Goal: Task Accomplishment & Management: Manage account settings

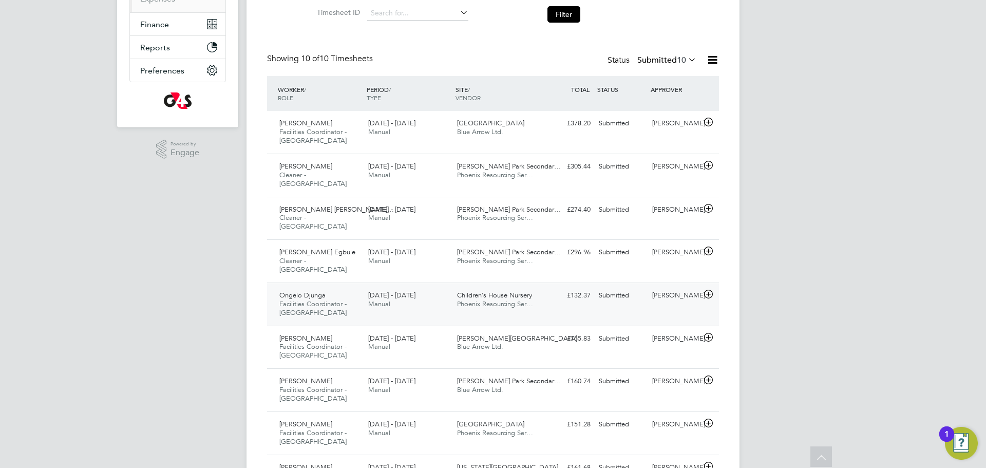
click at [540, 287] on div "Children's House Nursery Phoenix Resourcing Ser…" at bounding box center [497, 300] width 89 height 26
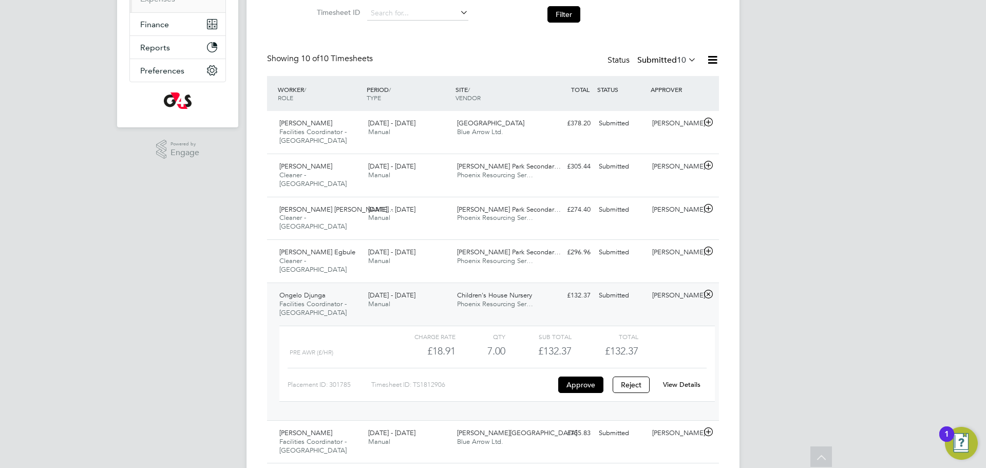
click at [680, 380] on link "View Details" at bounding box center [681, 384] width 37 height 9
click at [568, 21] on button "Filter" at bounding box center [563, 14] width 33 height 16
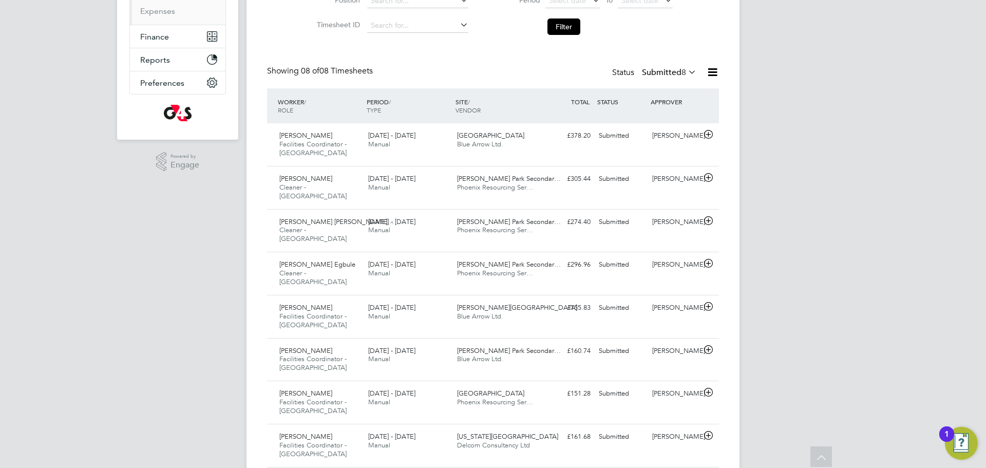
click at [662, 66] on div "Status Submitted 8" at bounding box center [655, 73] width 86 height 14
click at [664, 72] on label "Submitted 8" at bounding box center [669, 72] width 54 height 10
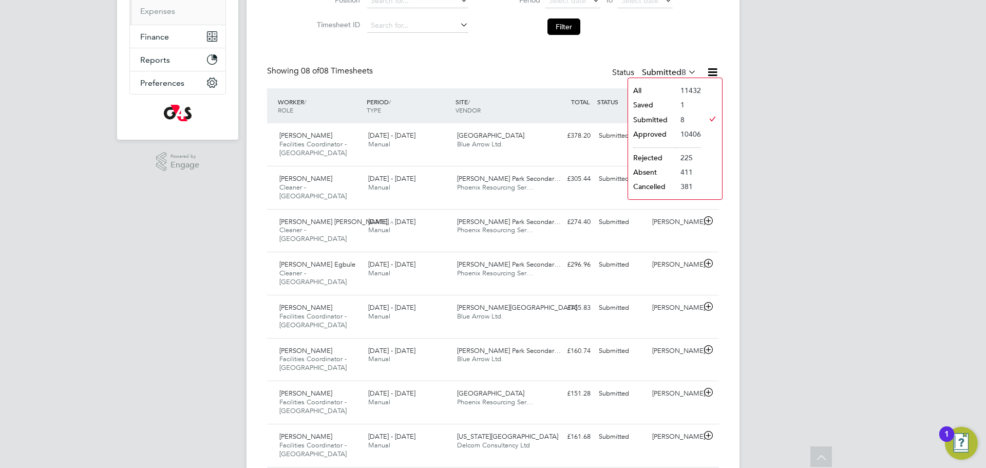
click at [665, 105] on li "Saved" at bounding box center [651, 105] width 47 height 14
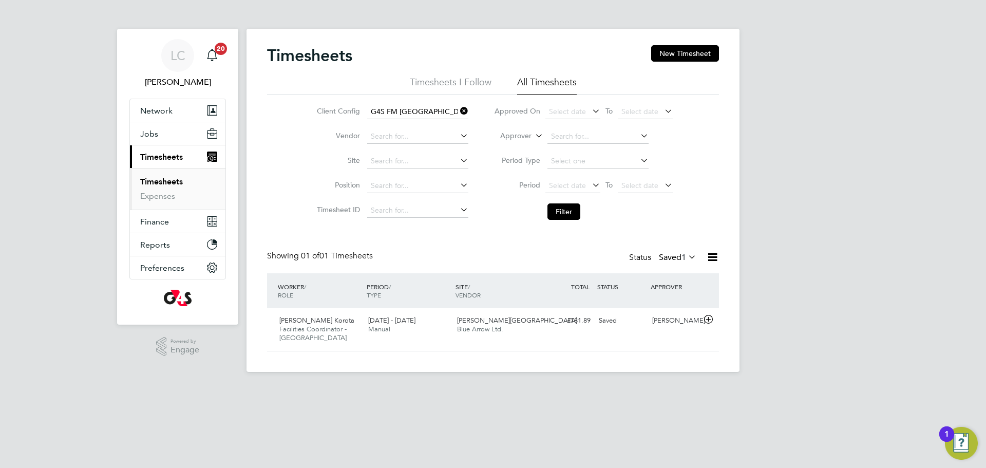
click at [652, 254] on div "Status Saved 1" at bounding box center [663, 258] width 69 height 14
click at [670, 261] on label "Saved 1" at bounding box center [677, 257] width 37 height 10
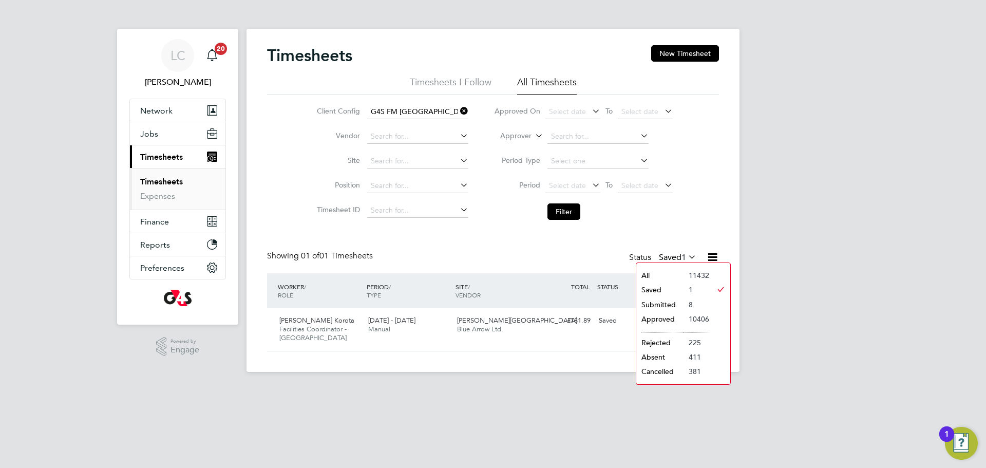
click at [673, 308] on li "Submitted" at bounding box center [659, 304] width 47 height 14
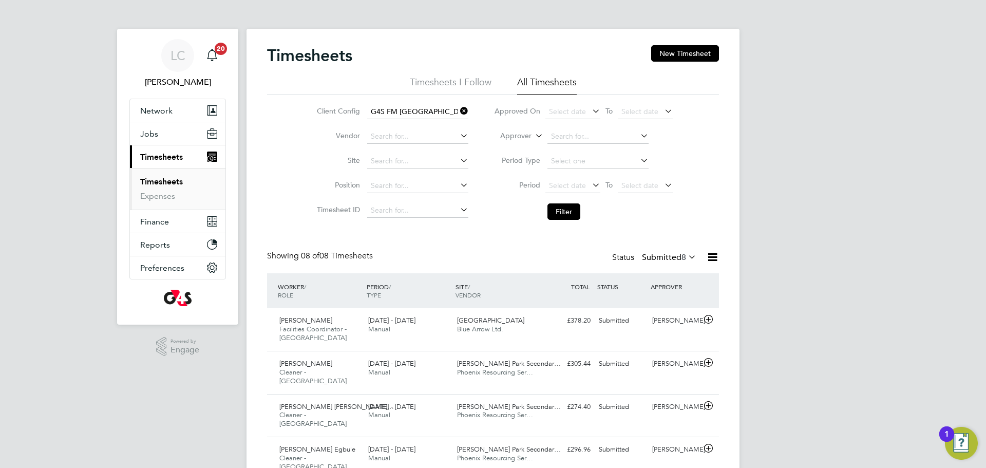
scroll to position [26, 89]
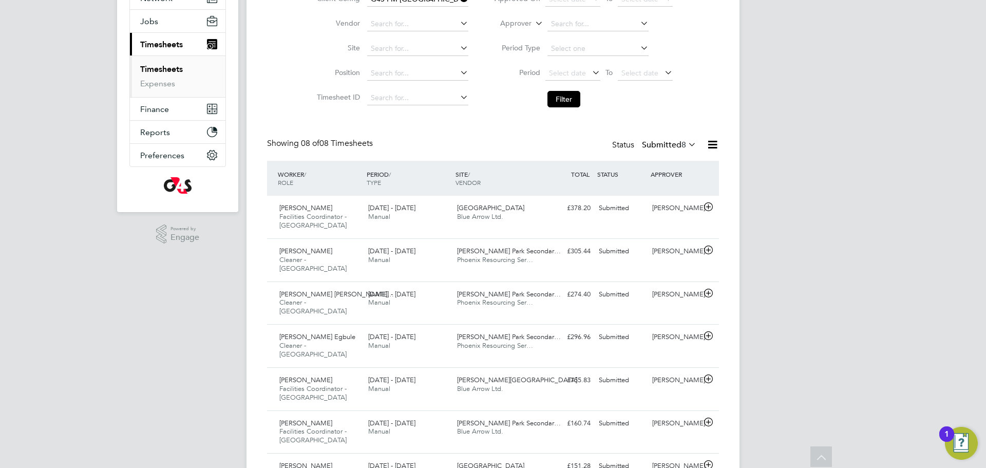
click at [573, 95] on button "Filter" at bounding box center [563, 99] width 33 height 16
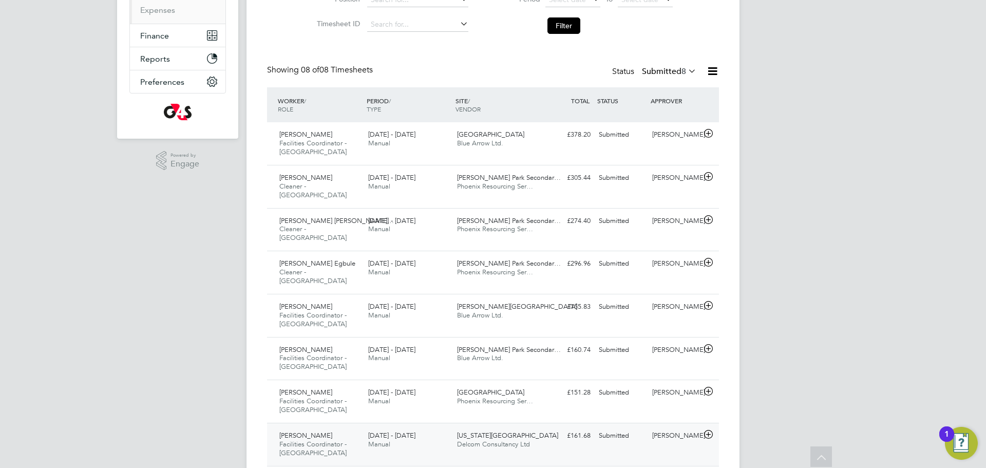
click at [476, 439] on span "Delcom Consultancy Ltd" at bounding box center [493, 443] width 73 height 9
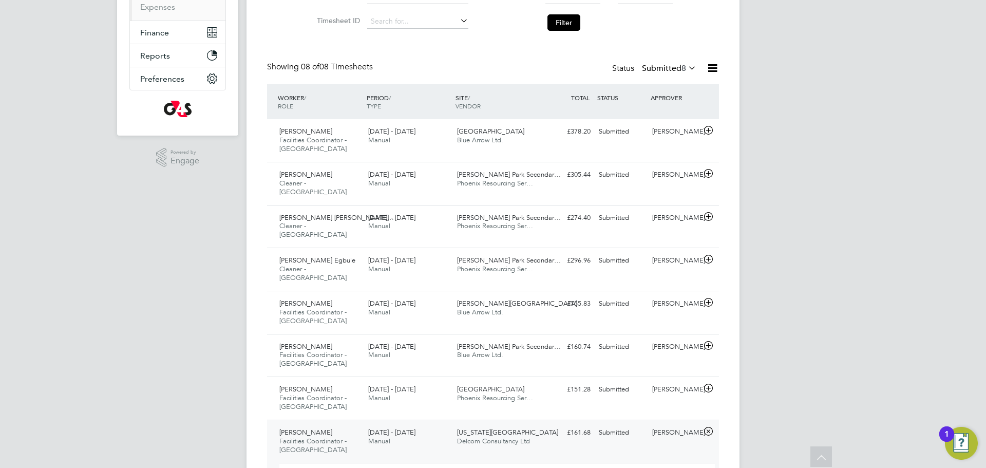
scroll to position [190, 0]
click at [573, 22] on button "Filter" at bounding box center [563, 21] width 33 height 16
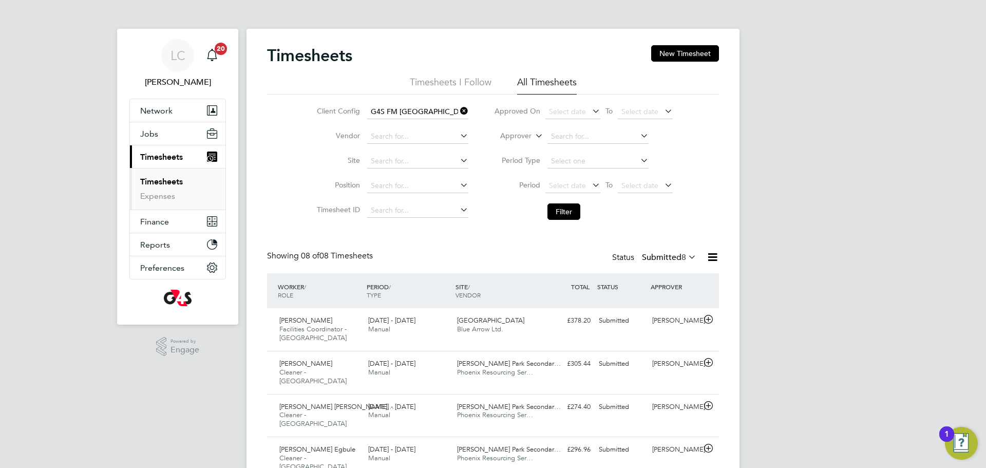
scroll to position [5, 0]
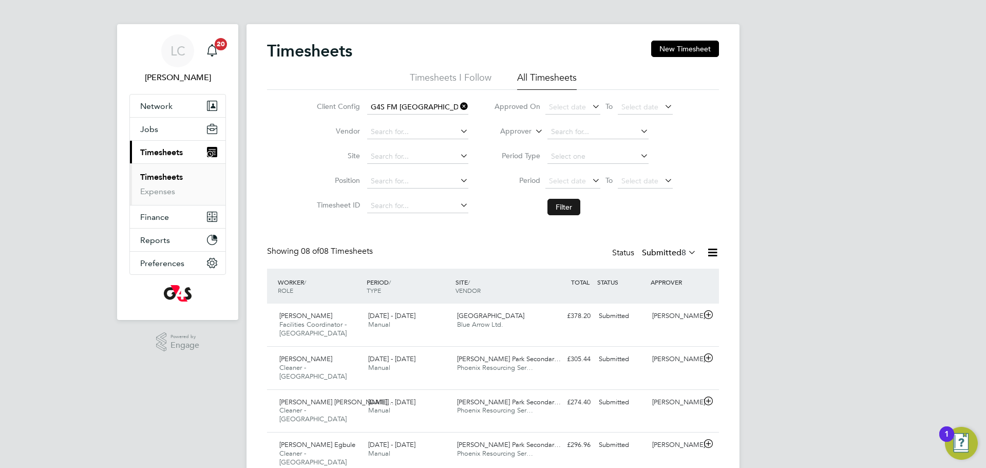
click at [569, 202] on button "Filter" at bounding box center [563, 207] width 33 height 16
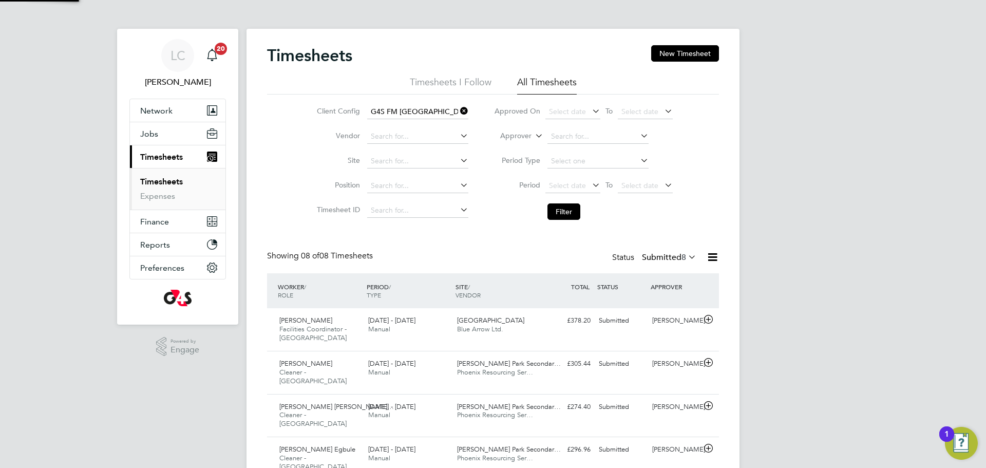
scroll to position [5, 5]
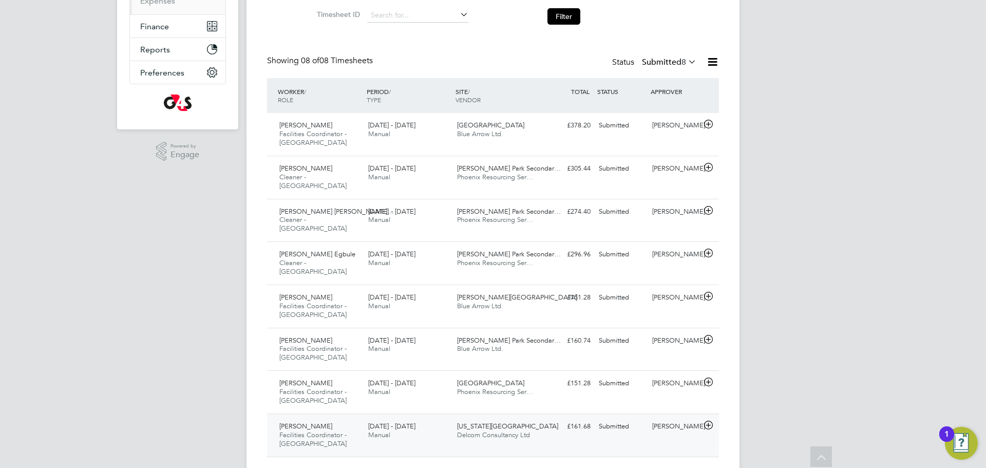
click at [536, 418] on div "Virginia Primary School Delcom Consultancy Ltd" at bounding box center [497, 431] width 89 height 26
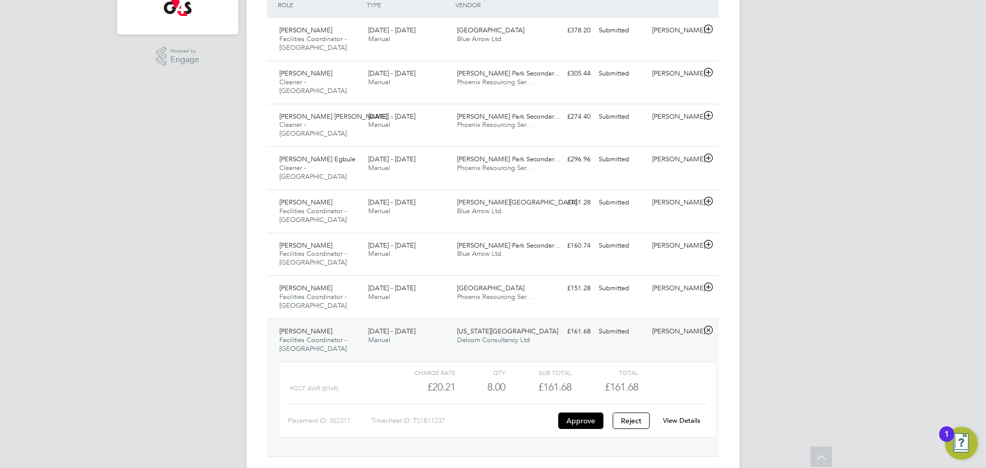
click at [684, 416] on link "View Details" at bounding box center [681, 420] width 37 height 9
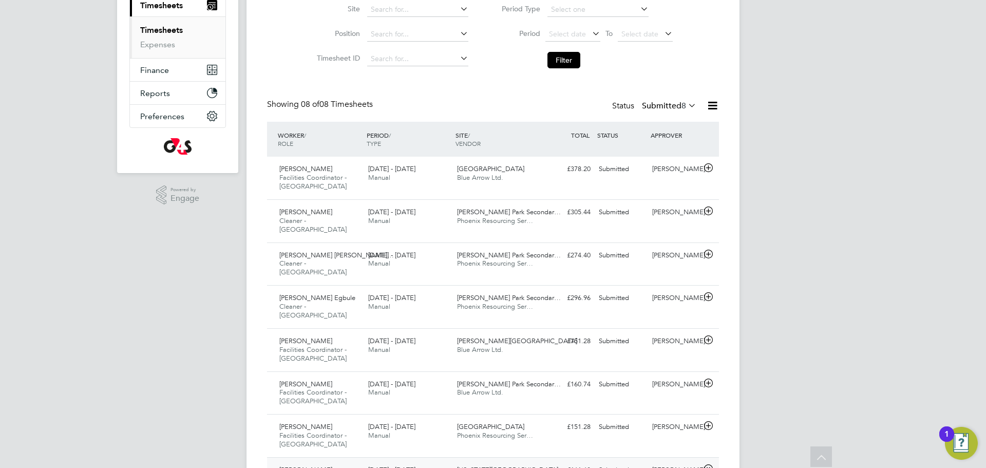
scroll to position [131, 0]
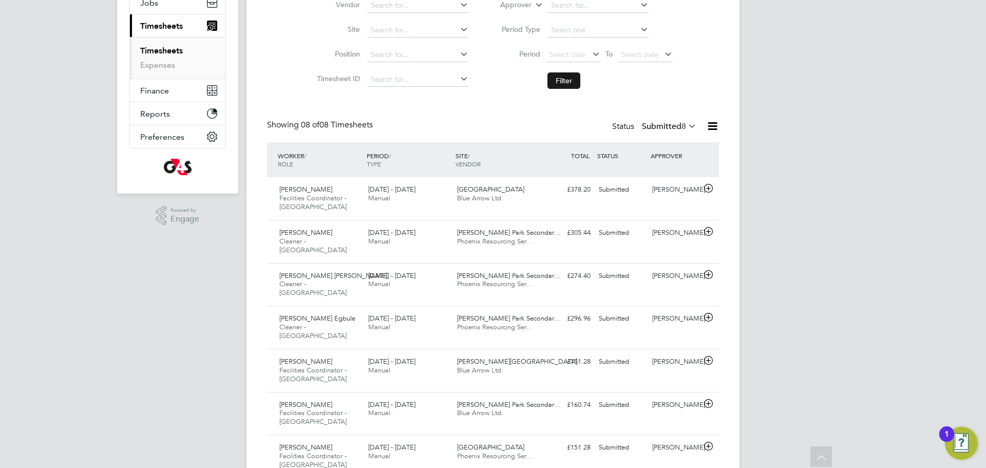
click at [573, 87] on button "Filter" at bounding box center [563, 80] width 33 height 16
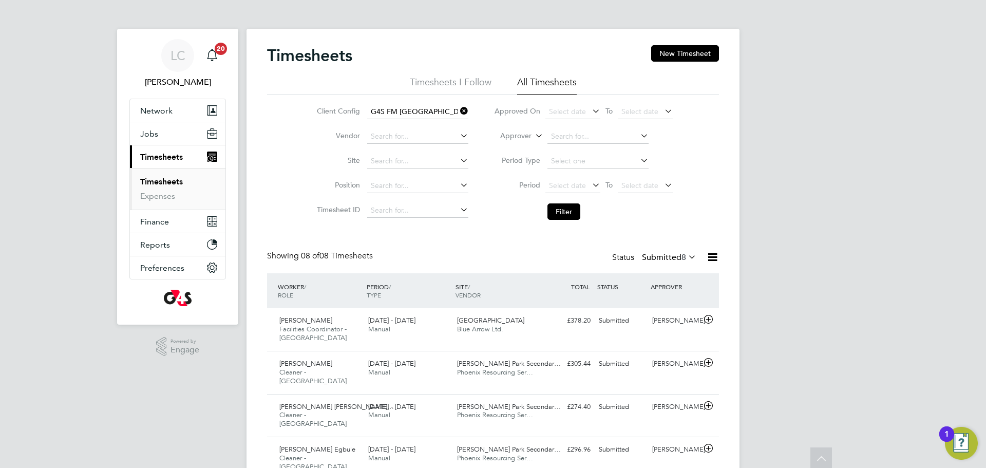
scroll to position [26, 89]
click at [579, 205] on button "Filter" at bounding box center [563, 211] width 33 height 16
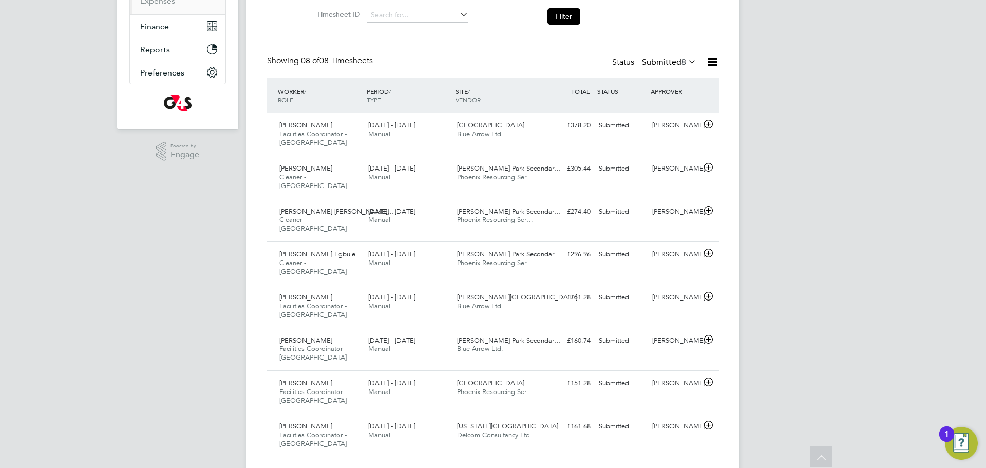
click at [710, 66] on icon at bounding box center [712, 61] width 13 height 13
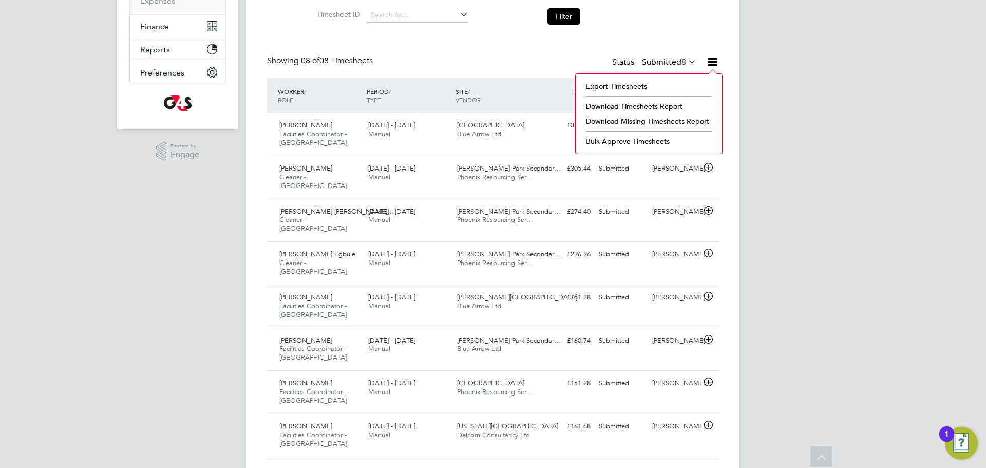
click at [700, 48] on div "Timesheets New Timesheet Timesheets I Follow All Timesheets Client Config G4S F…" at bounding box center [493, 153] width 452 height 607
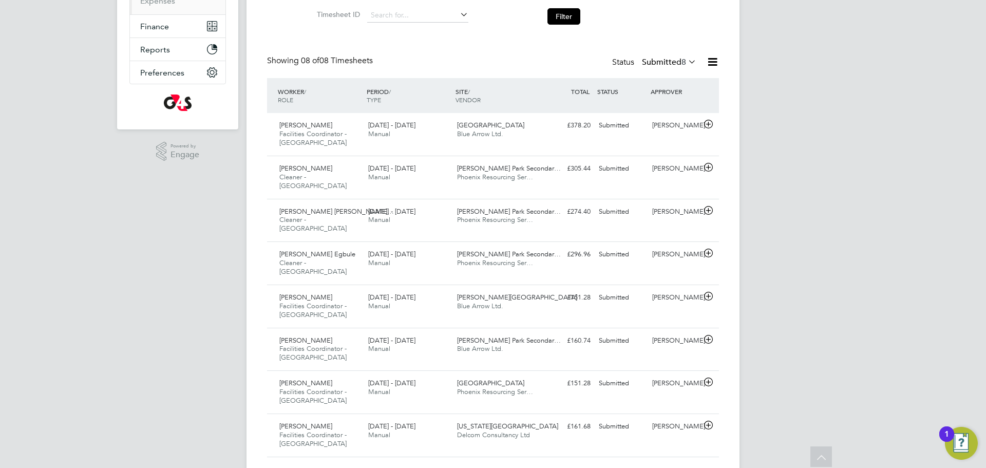
click at [677, 62] on label "Submitted 8" at bounding box center [669, 62] width 54 height 10
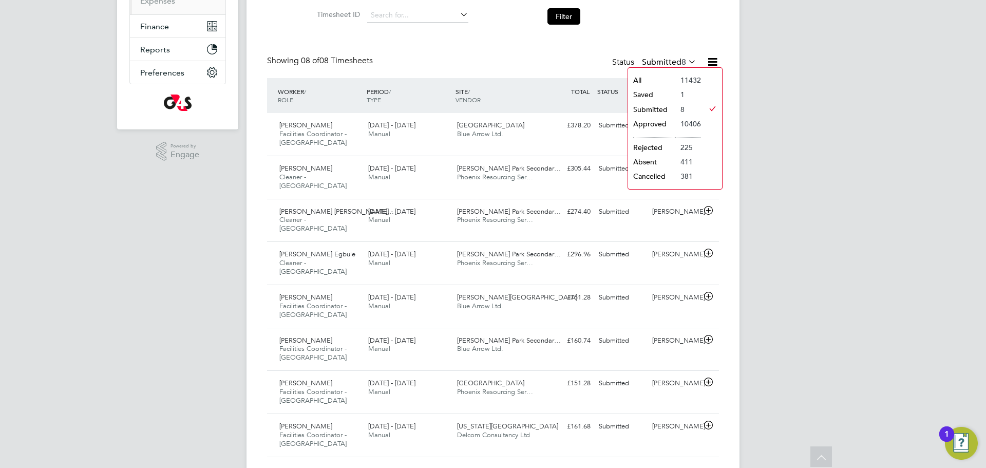
click at [659, 89] on li "Saved" at bounding box center [651, 94] width 47 height 14
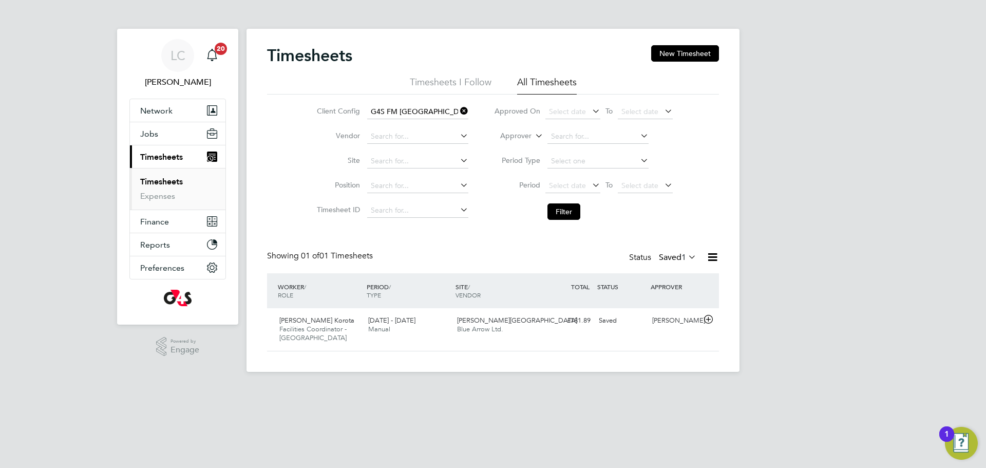
click at [660, 257] on label "Saved 1" at bounding box center [677, 257] width 37 height 10
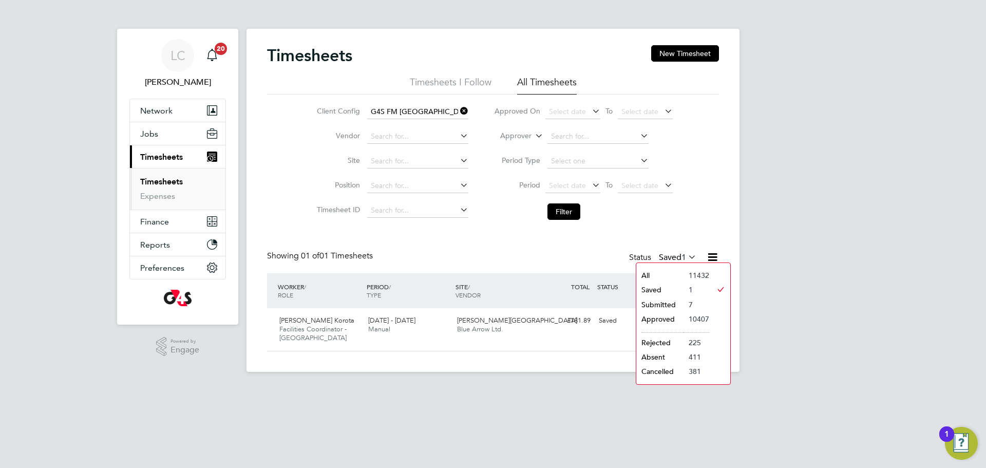
click at [667, 300] on li "Submitted" at bounding box center [659, 304] width 47 height 14
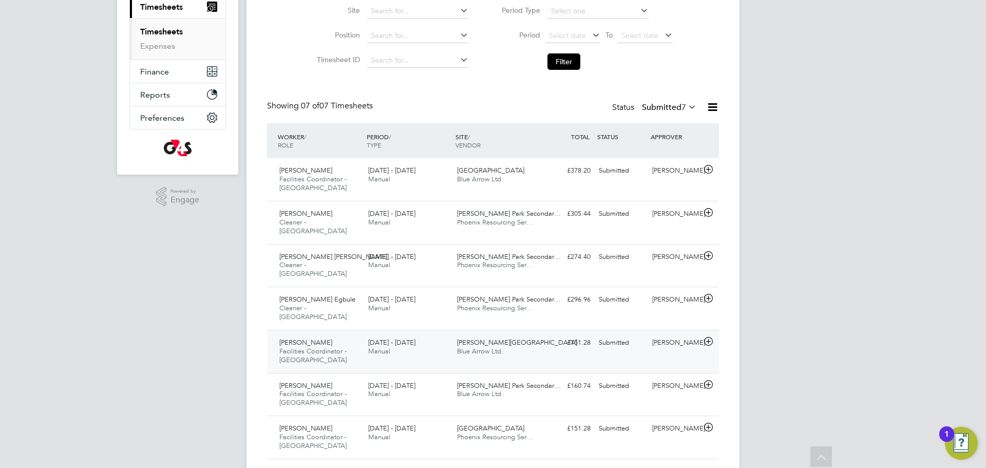
scroll to position [152, 0]
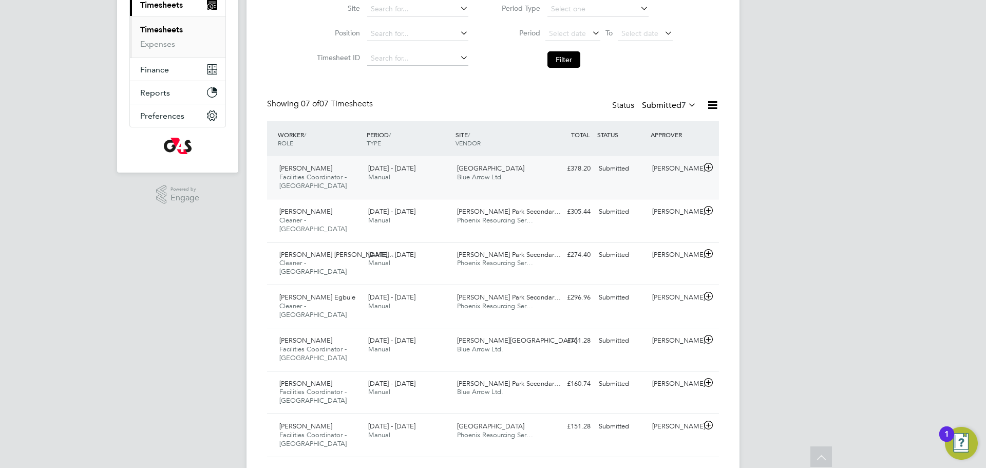
click at [588, 174] on div "£378.20 Submitted" at bounding box center [567, 168] width 53 height 17
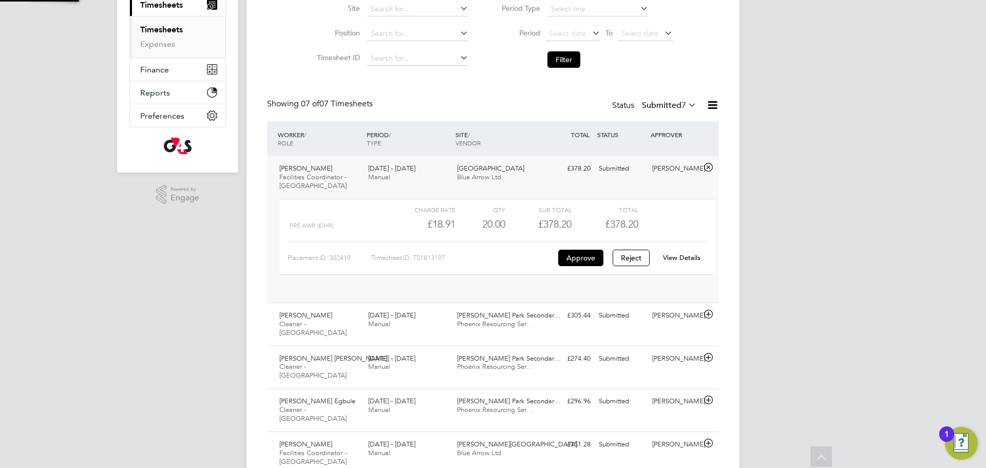
scroll to position [17, 100]
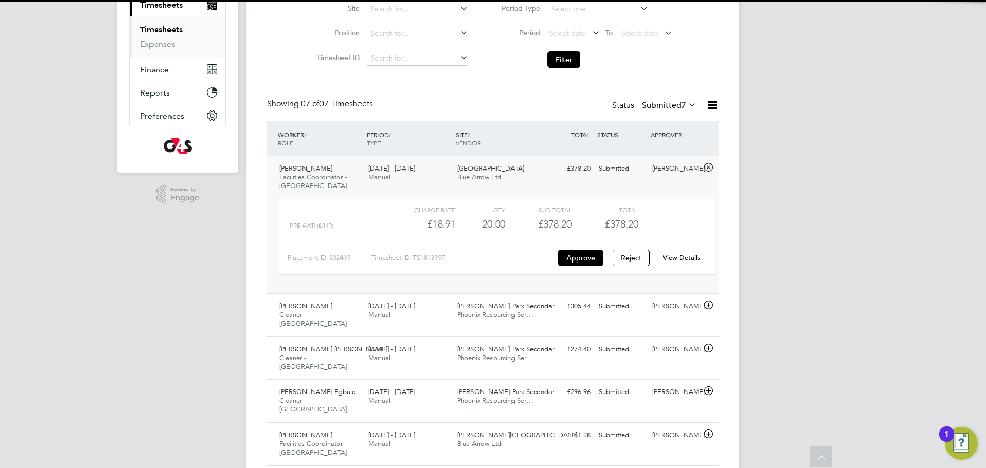
click at [688, 262] on div "View Details" at bounding box center [681, 258] width 50 height 16
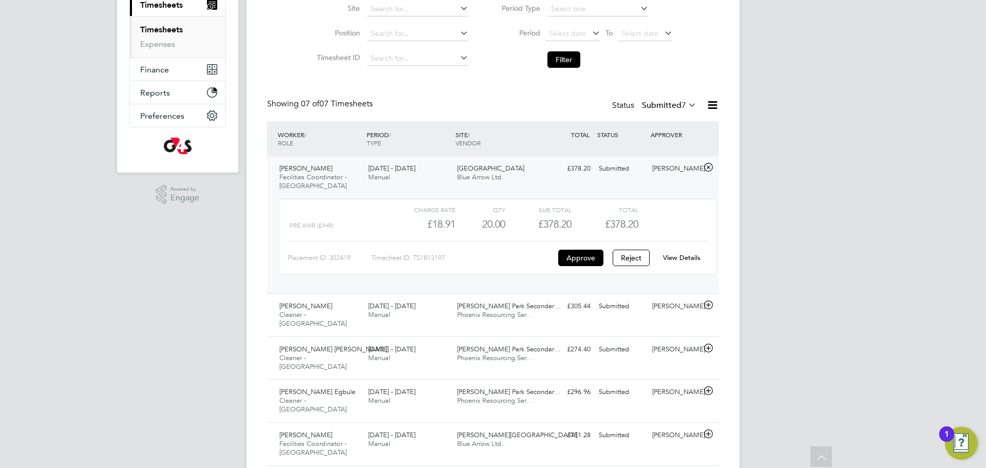
click at [688, 256] on link "View Details" at bounding box center [681, 257] width 37 height 9
click at [566, 62] on button "Filter" at bounding box center [563, 59] width 33 height 16
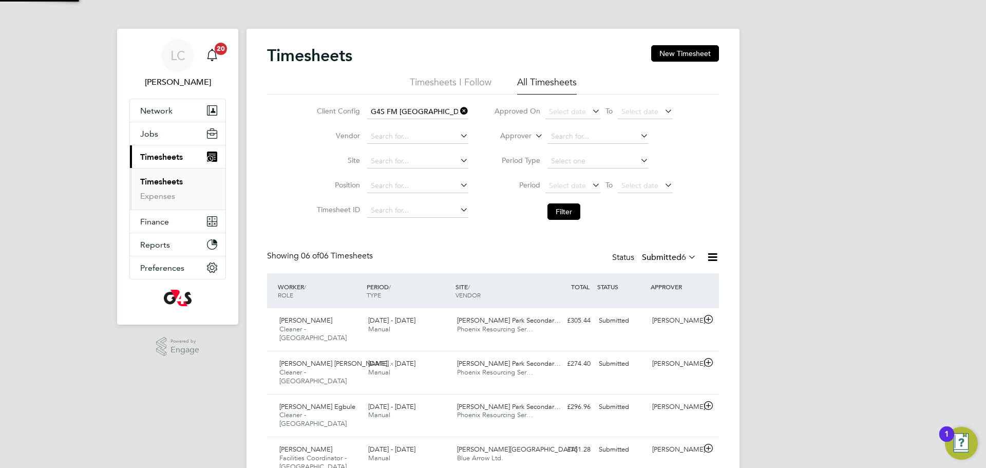
scroll to position [5, 5]
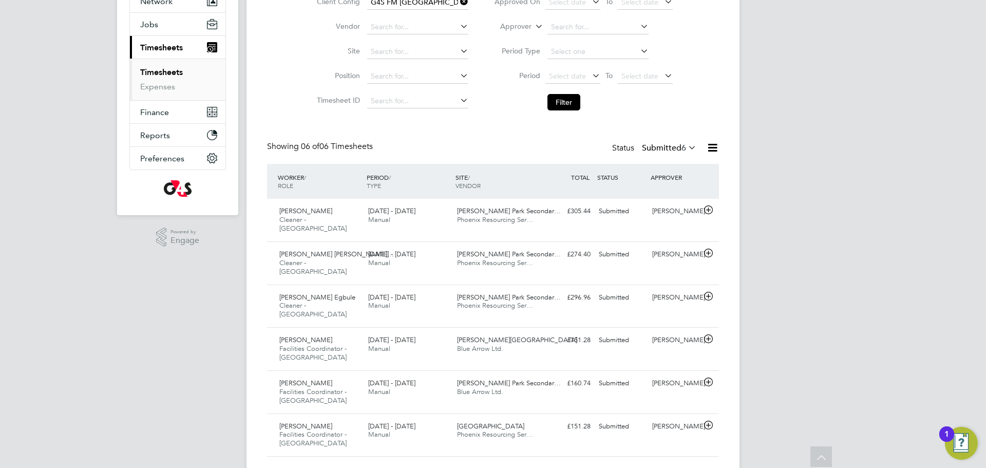
click at [569, 111] on li "Filter" at bounding box center [583, 102] width 204 height 27
click at [524, 421] on span "Harbinger Primary School" at bounding box center [490, 425] width 67 height 9
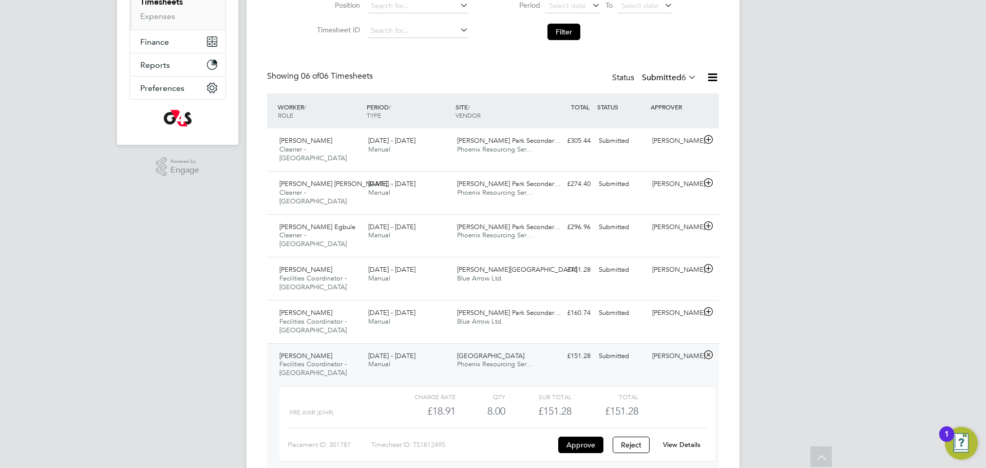
scroll to position [182, 0]
click at [684, 438] on link "View Details" at bounding box center [681, 442] width 37 height 9
click at [559, 34] on button "Filter" at bounding box center [563, 30] width 33 height 16
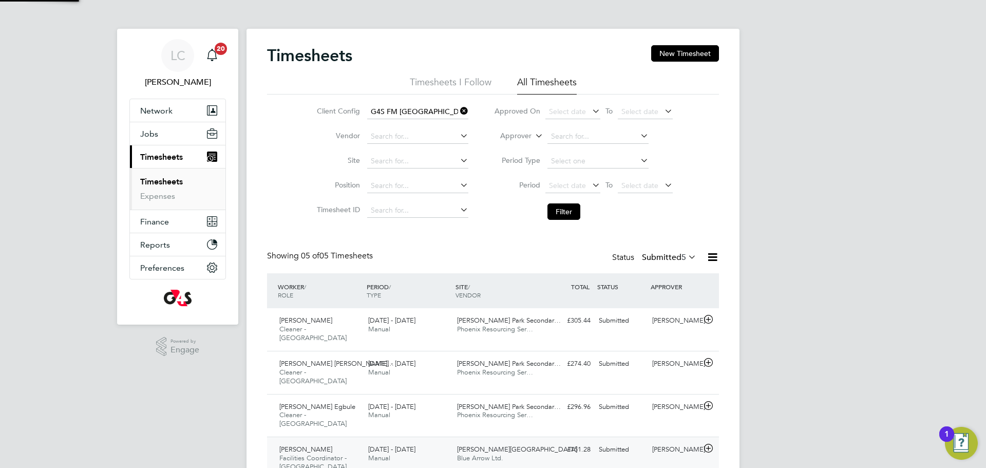
scroll to position [5, 5]
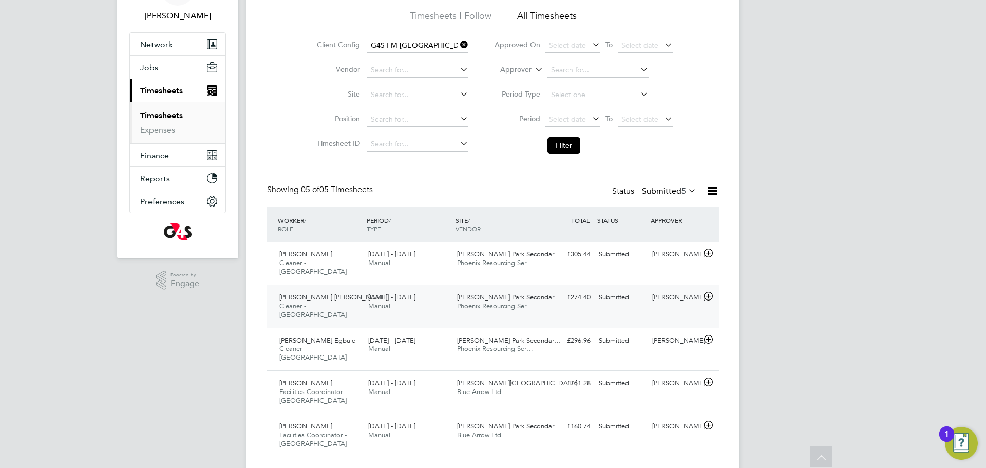
click at [471, 293] on span "Langdon Park Secondar…" at bounding box center [509, 297] width 104 height 9
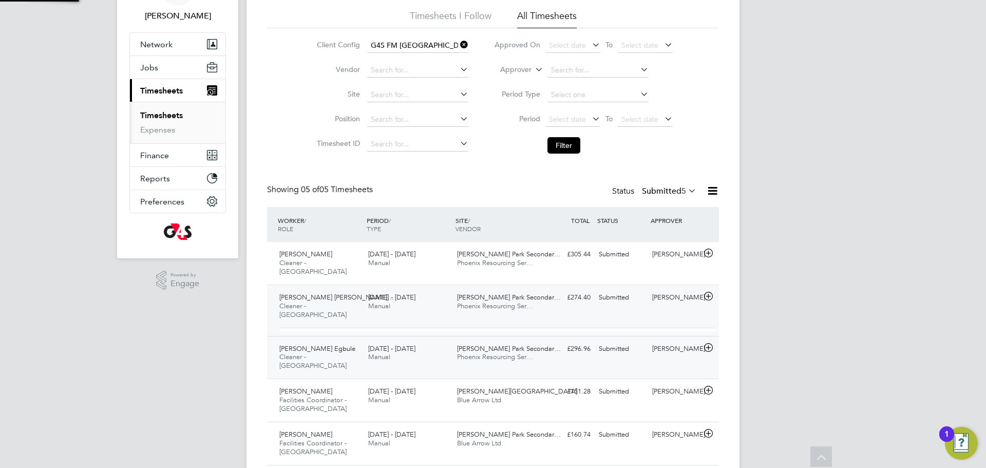
scroll to position [17, 100]
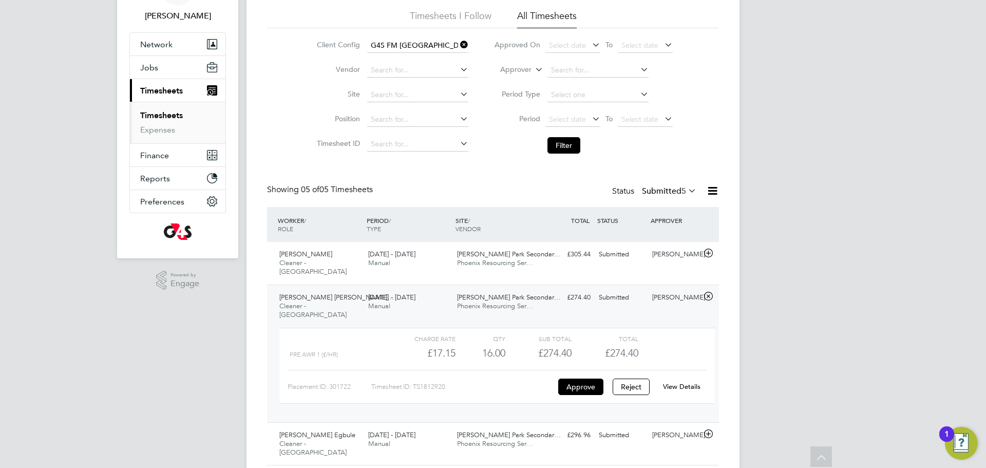
click at [684, 382] on link "View Details" at bounding box center [681, 386] width 37 height 9
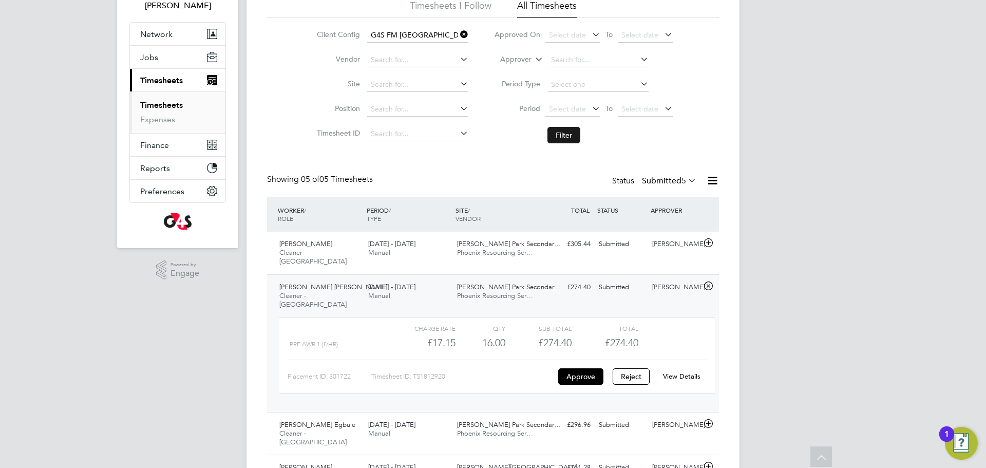
click at [567, 141] on button "Filter" at bounding box center [563, 135] width 33 height 16
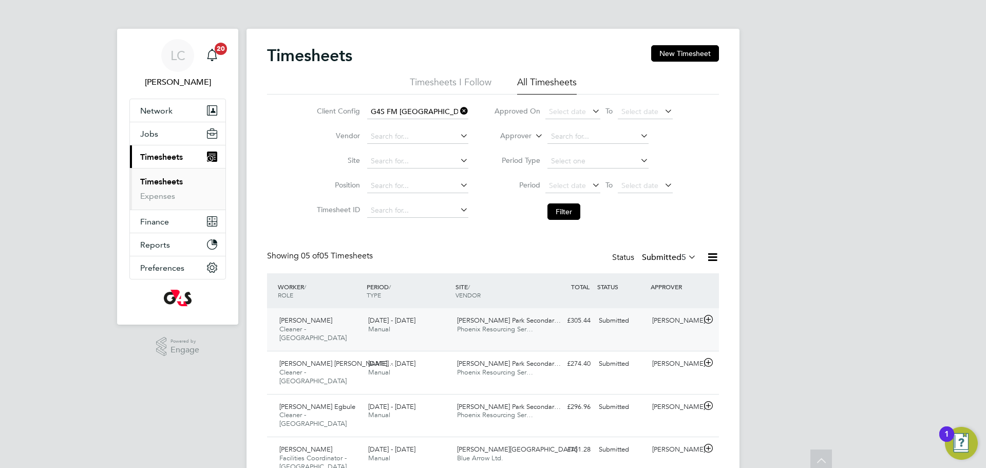
scroll to position [5, 5]
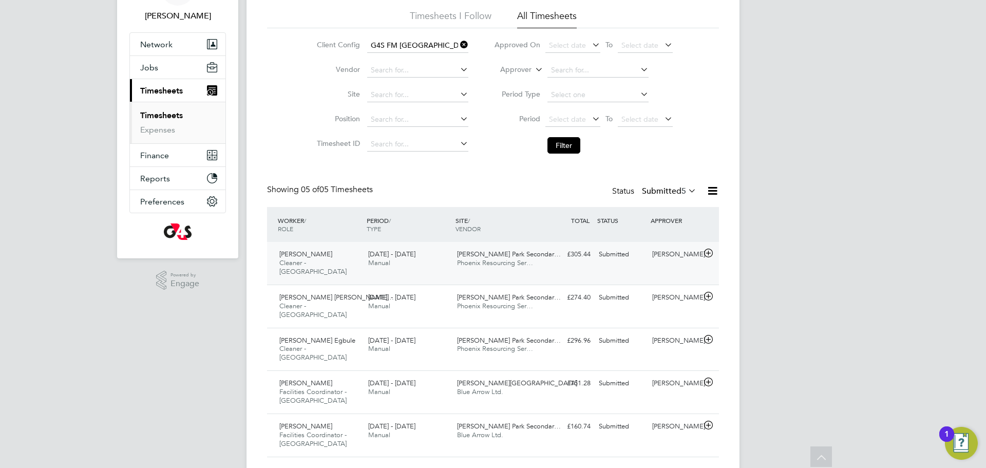
click at [497, 252] on span "Langdon Park Secondar…" at bounding box center [509, 254] width 104 height 9
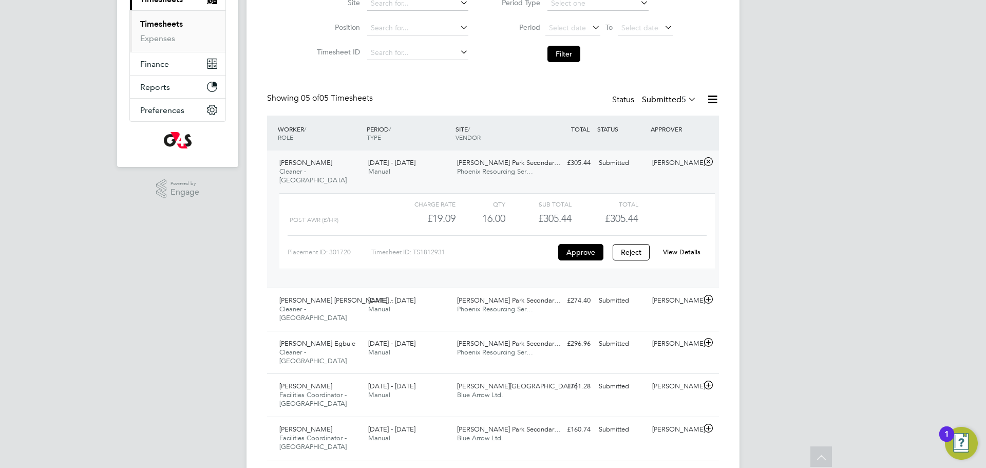
scroll to position [161, 0]
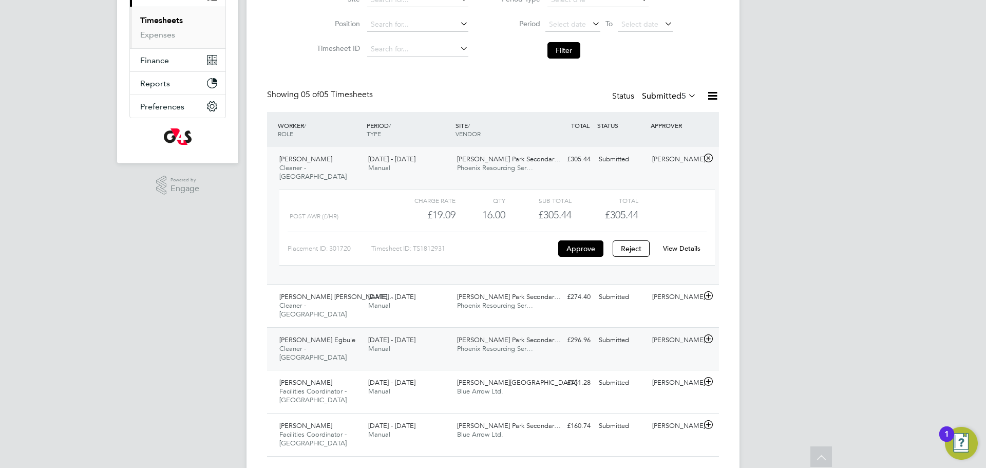
click at [502, 344] on span "Phoenix Resourcing Ser…" at bounding box center [495, 348] width 76 height 9
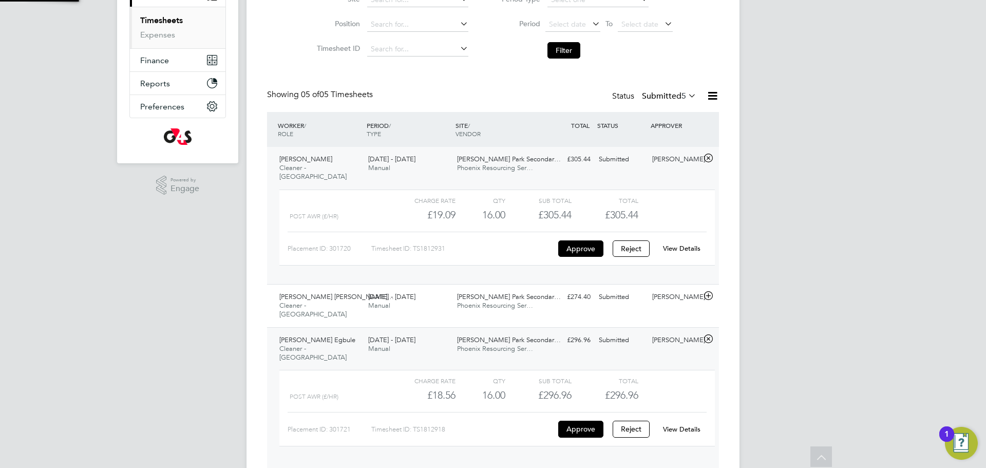
scroll to position [17, 100]
click at [686, 421] on div "View Details" at bounding box center [681, 429] width 50 height 16
click at [686, 425] on link "View Details" at bounding box center [681, 429] width 37 height 9
click at [575, 51] on button "Filter" at bounding box center [563, 50] width 33 height 16
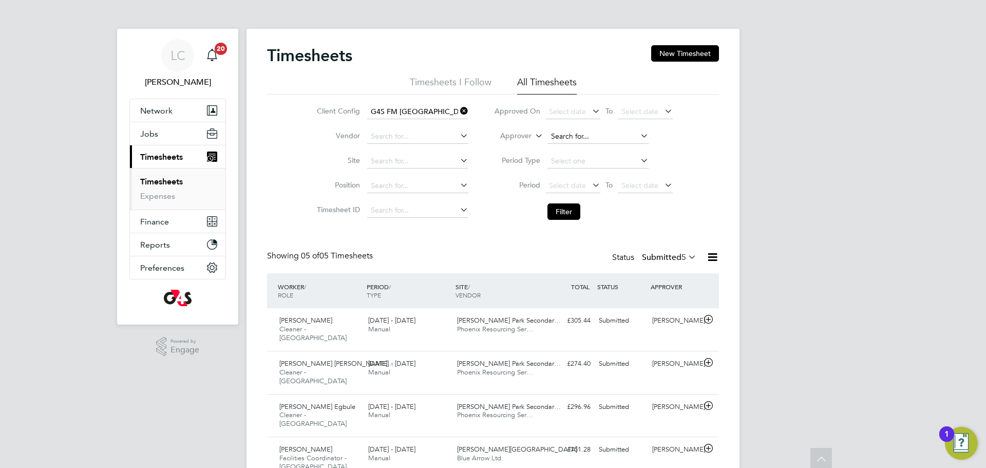
scroll to position [5, 5]
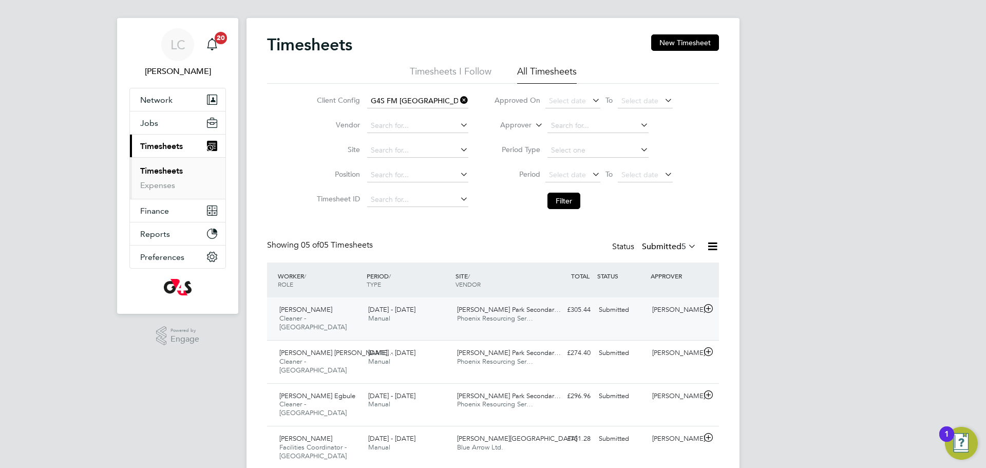
drag, startPoint x: 580, startPoint y: 316, endPoint x: 623, endPoint y: 351, distance: 55.2
click at [581, 317] on div "£305.44 Submitted" at bounding box center [567, 309] width 53 height 17
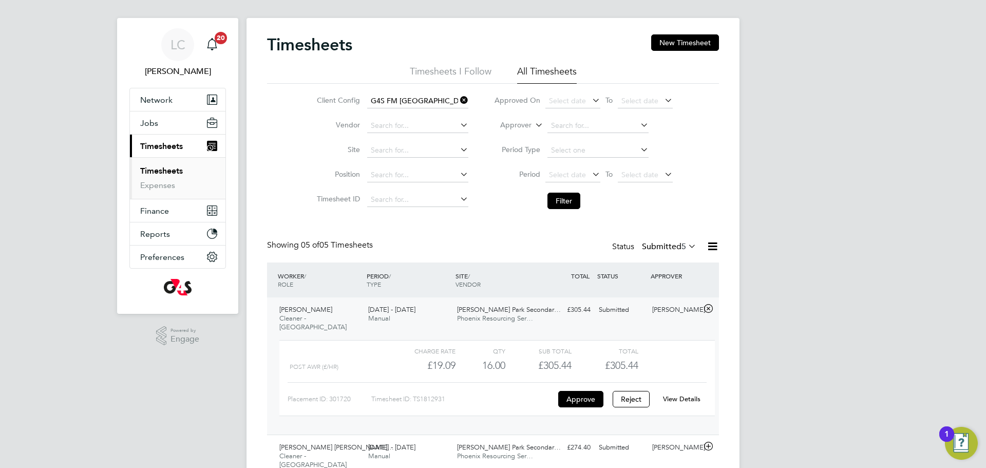
click at [684, 394] on link "View Details" at bounding box center [681, 398] width 37 height 9
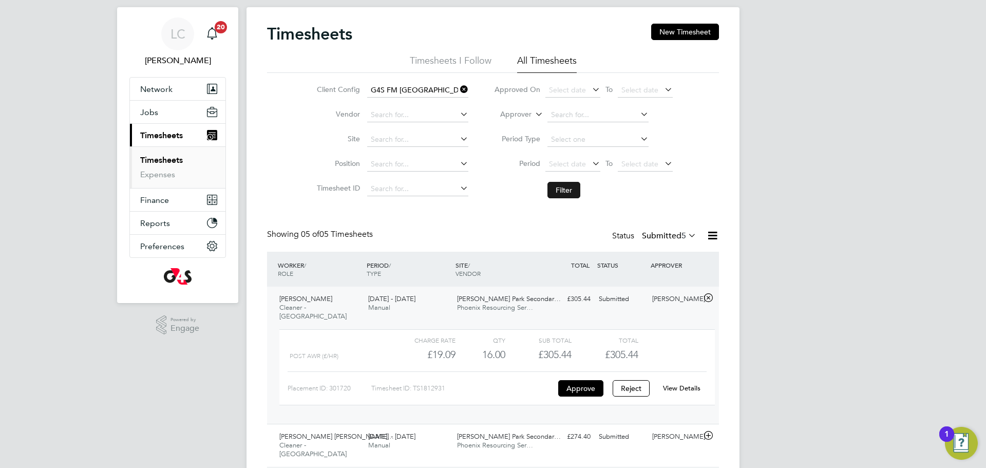
click at [560, 182] on button "Filter" at bounding box center [563, 190] width 33 height 16
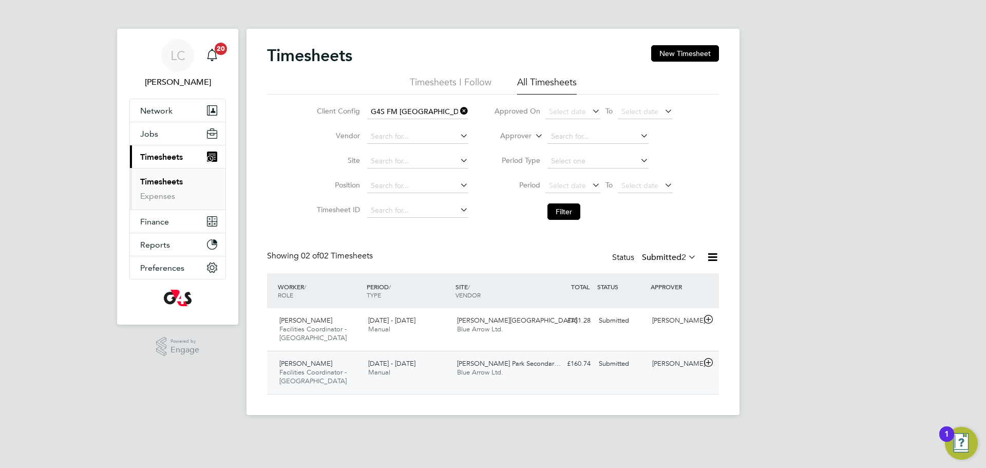
drag, startPoint x: 601, startPoint y: 388, endPoint x: 623, endPoint y: 394, distance: 23.1
click at [601, 388] on div "Kikelomo Ladipo-Shonoiki Facilities Coordinator - Tower Hamlets 25 - 31 Aug 202…" at bounding box center [493, 372] width 452 height 43
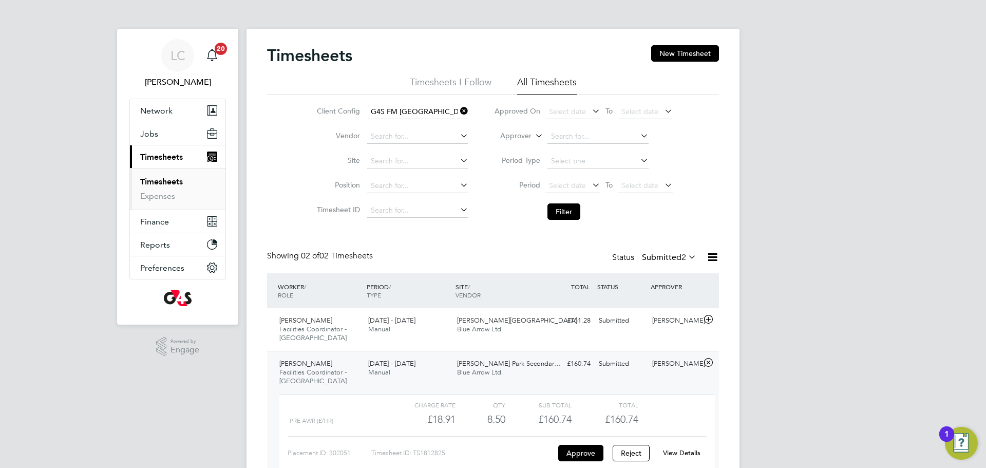
click at [676, 455] on link "View Details" at bounding box center [681, 452] width 37 height 9
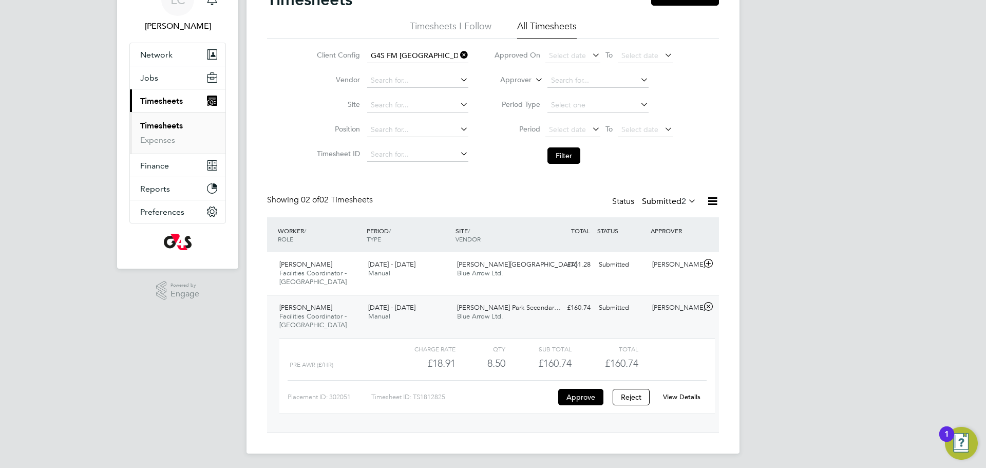
scroll to position [59, 0]
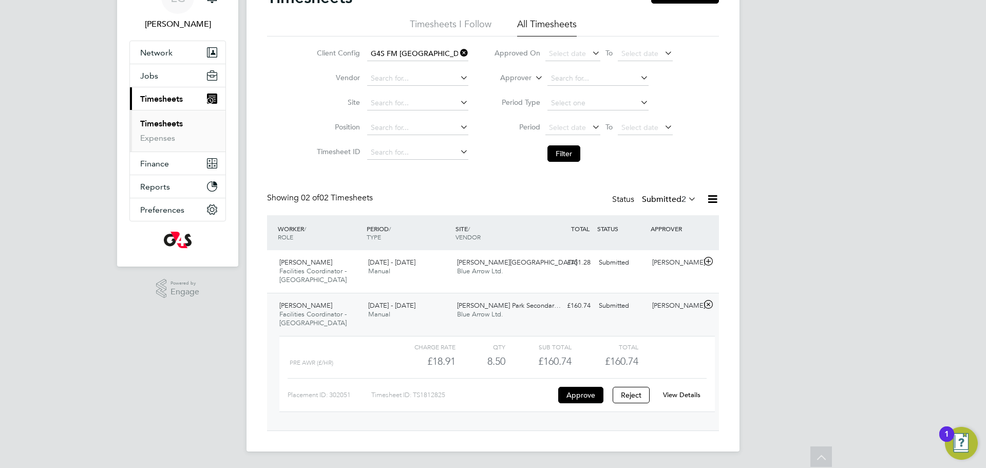
click at [566, 165] on li "Filter" at bounding box center [583, 153] width 204 height 27
click at [564, 147] on button "Filter" at bounding box center [563, 153] width 33 height 16
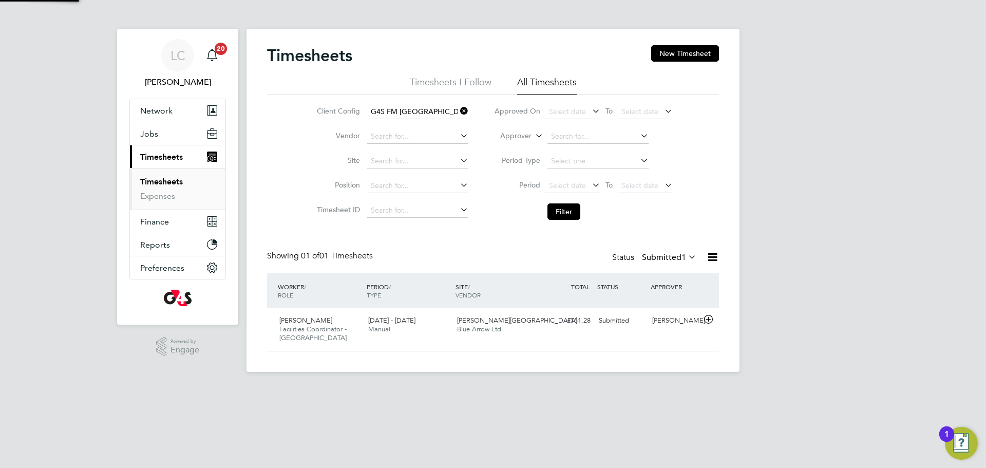
scroll to position [26, 89]
click at [608, 332] on div "Moriamo Abiola Ajibaye Facilities Coordinator - Tower Hamlets 25 - 31 Aug 2025 …" at bounding box center [493, 329] width 452 height 43
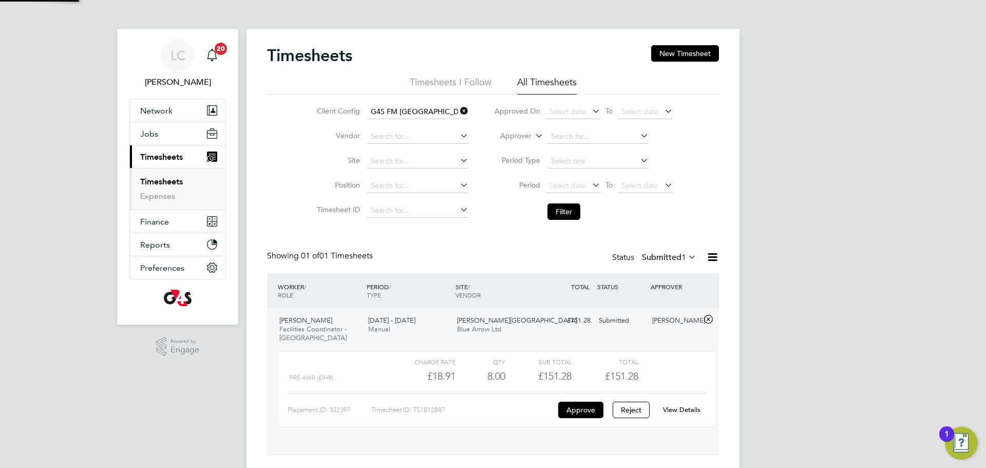
scroll to position [17, 100]
click at [685, 256] on label "Submitted 1" at bounding box center [669, 257] width 54 height 10
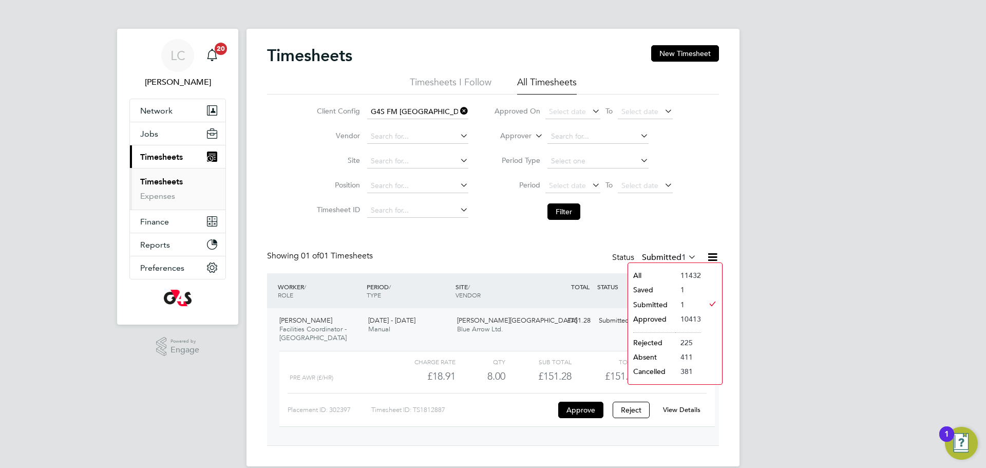
click at [656, 291] on li "Saved" at bounding box center [651, 289] width 47 height 14
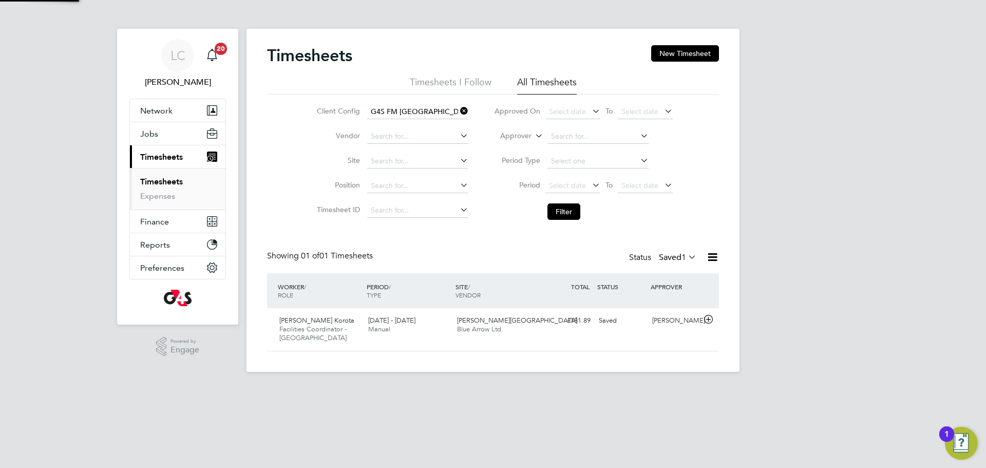
scroll to position [26, 89]
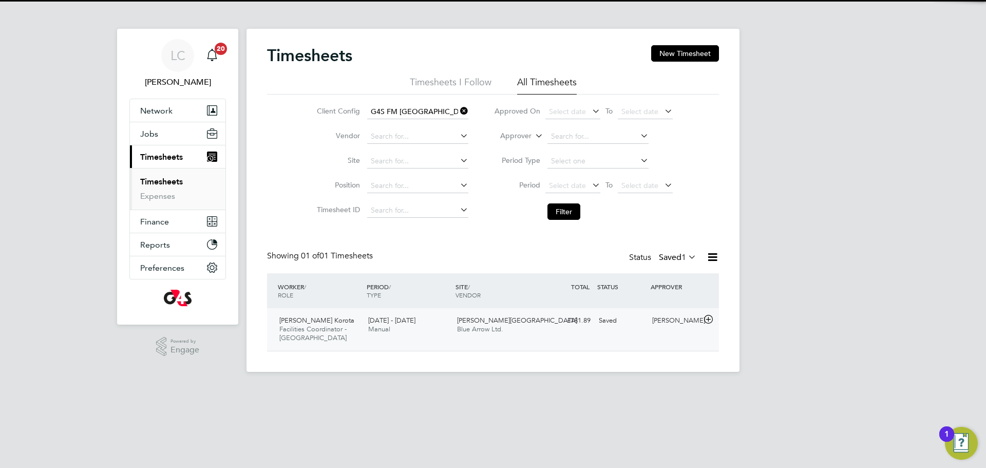
click at [529, 343] on div "Modou Korota Facilities Coordinator - Tower Hamlets 25 - 31 Aug 2025 25 - 31 Au…" at bounding box center [493, 329] width 452 height 43
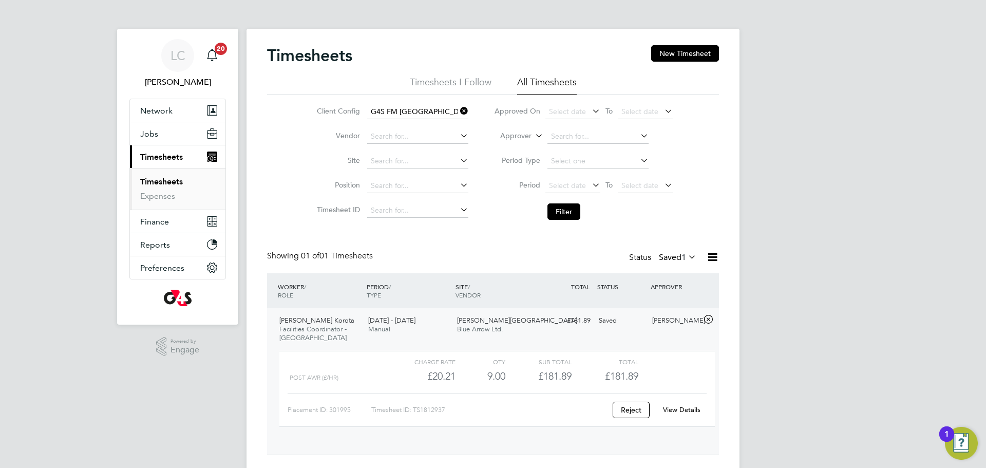
scroll to position [17, 100]
click at [681, 259] on span "1" at bounding box center [683, 257] width 5 height 10
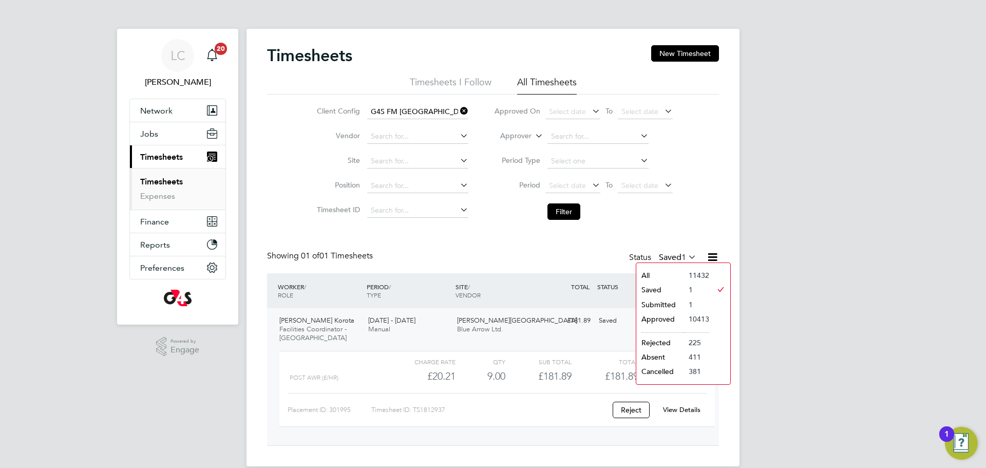
click at [660, 303] on li "Submitted" at bounding box center [659, 304] width 47 height 14
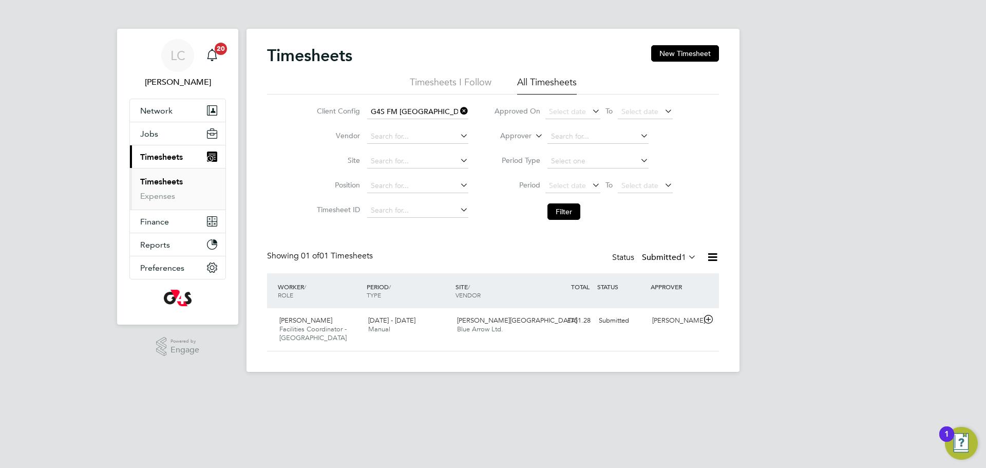
scroll to position [26, 89]
click at [508, 341] on div "Moriamo Abiola Ajibaye Facilities Coordinator - Tower Hamlets 25 - 31 Aug 2025 …" at bounding box center [493, 329] width 452 height 43
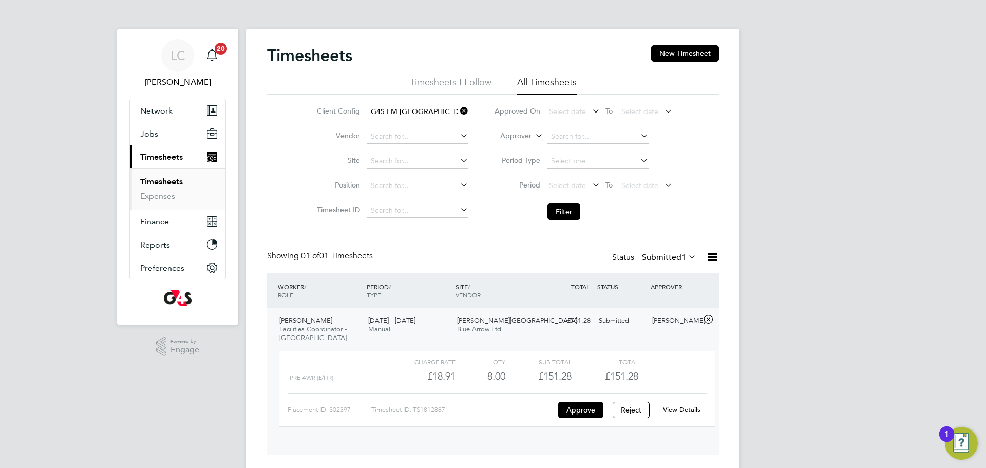
scroll to position [17, 100]
click at [672, 407] on link "View Details" at bounding box center [681, 409] width 37 height 9
click at [670, 258] on label "Submitted 1" at bounding box center [669, 257] width 54 height 10
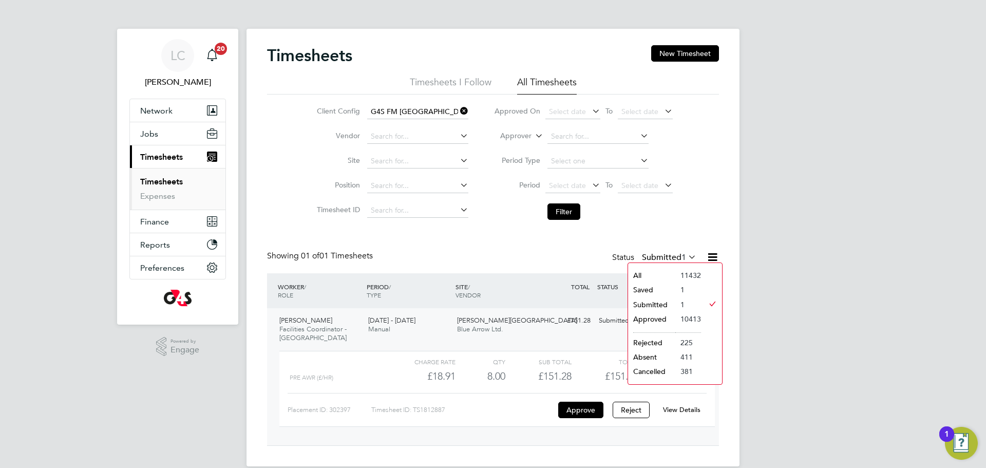
click at [657, 287] on li "Saved" at bounding box center [651, 289] width 47 height 14
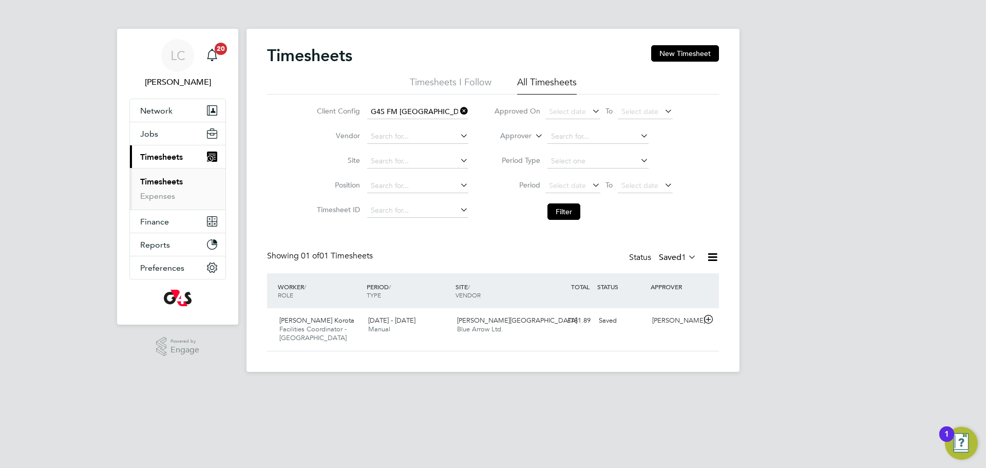
scroll to position [26, 89]
drag, startPoint x: 654, startPoint y: 257, endPoint x: 660, endPoint y: 264, distance: 9.1
click at [659, 258] on label "Saved 1" at bounding box center [677, 257] width 37 height 10
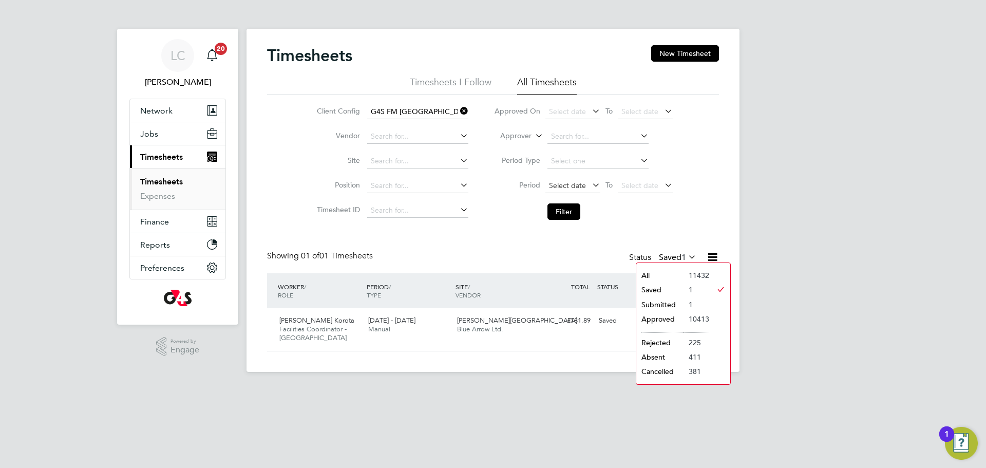
drag, startPoint x: 520, startPoint y: 153, endPoint x: 557, endPoint y: 192, distance: 54.1
click at [521, 154] on li "Period Type" at bounding box center [583, 161] width 204 height 25
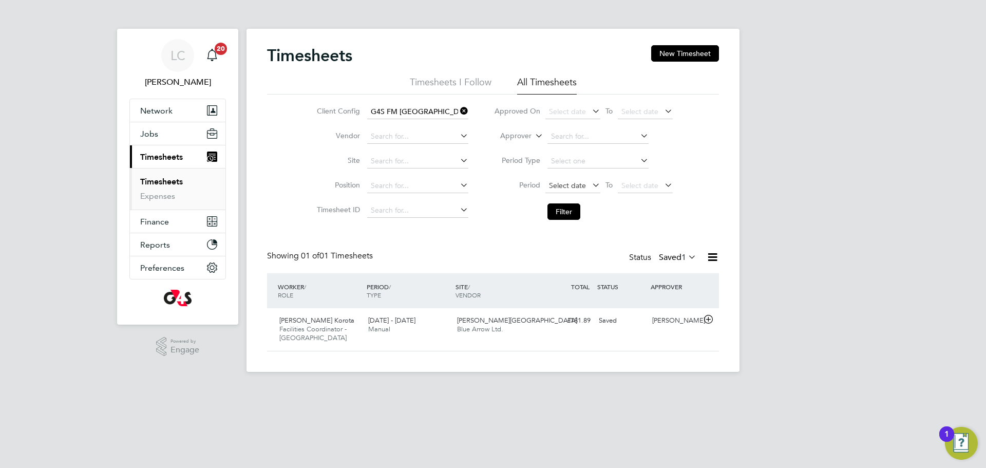
click at [561, 190] on span "Select date" at bounding box center [572, 186] width 55 height 14
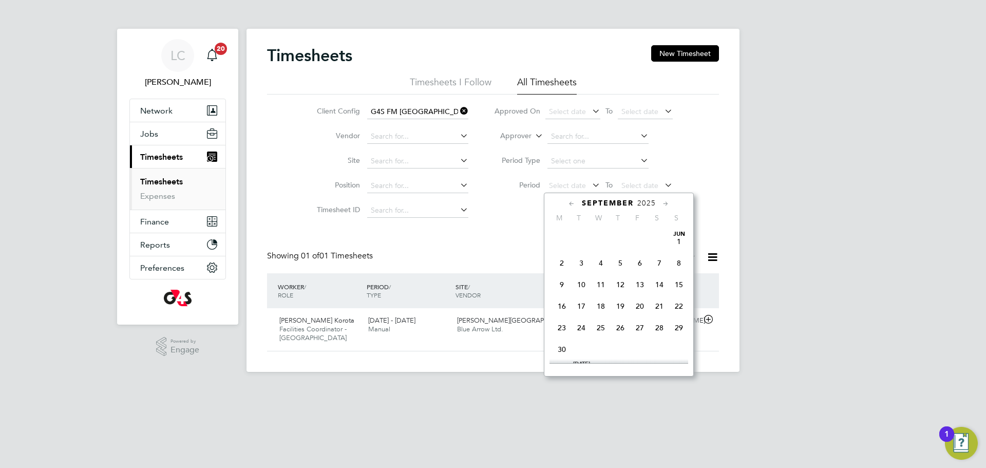
scroll to position [319, 0]
click at [557, 256] on span "25" at bounding box center [562, 247] width 20 height 20
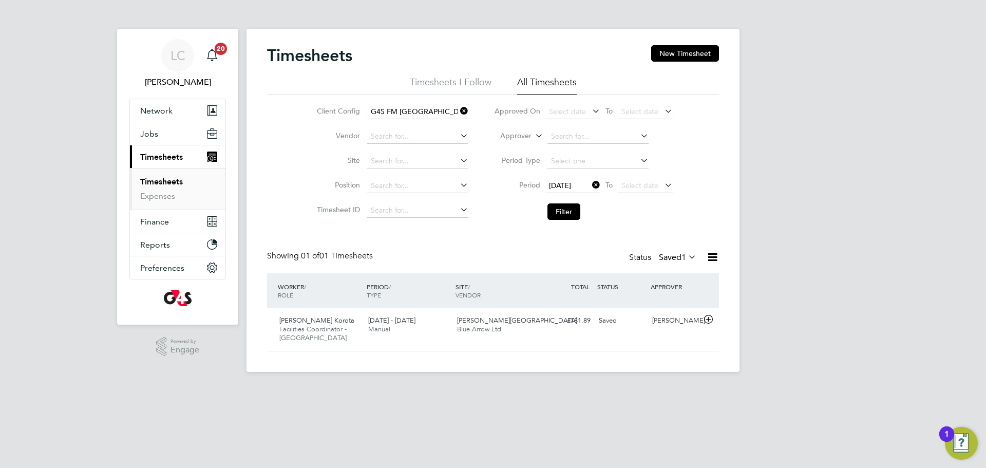
click at [651, 182] on span "Select date" at bounding box center [639, 185] width 37 height 9
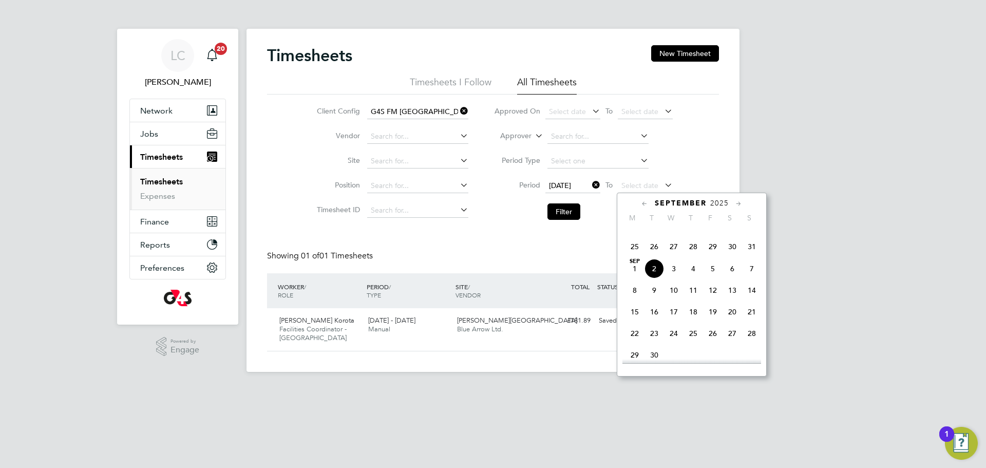
click at [752, 256] on span "31" at bounding box center [752, 247] width 20 height 20
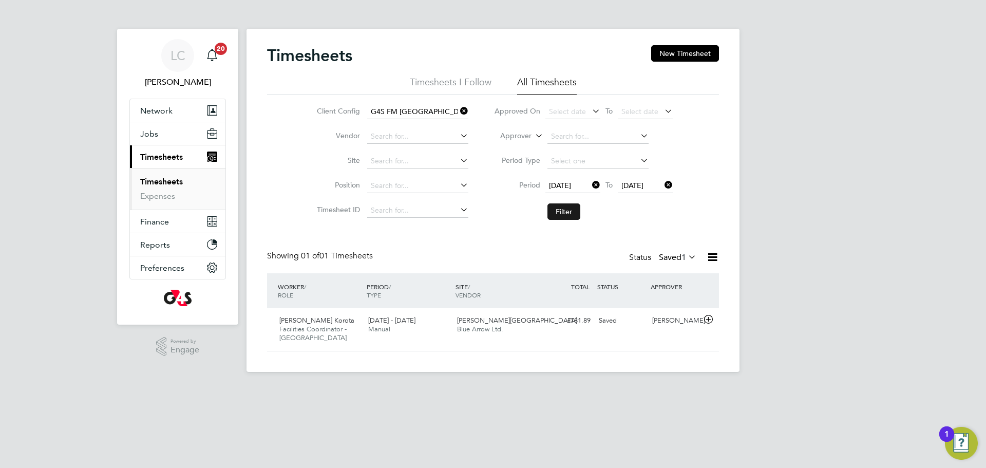
click at [568, 214] on button "Filter" at bounding box center [563, 211] width 33 height 16
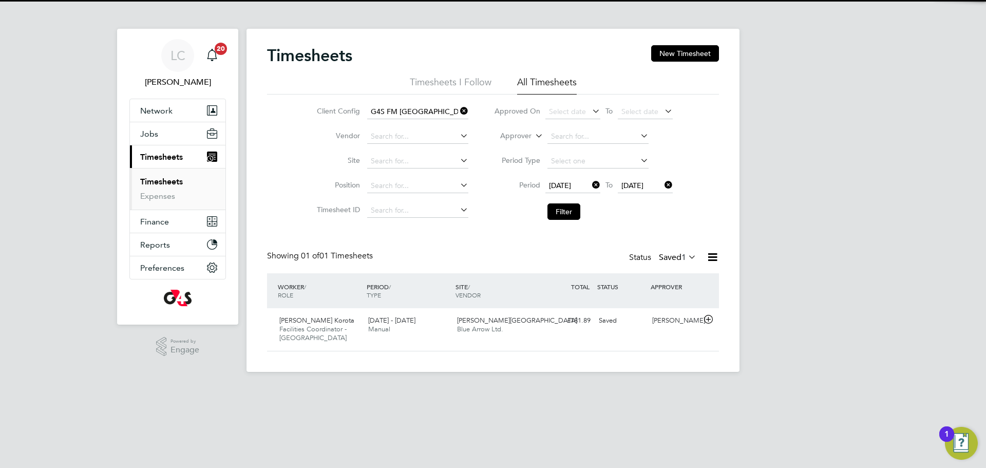
click at [681, 260] on span "1" at bounding box center [683, 257] width 5 height 10
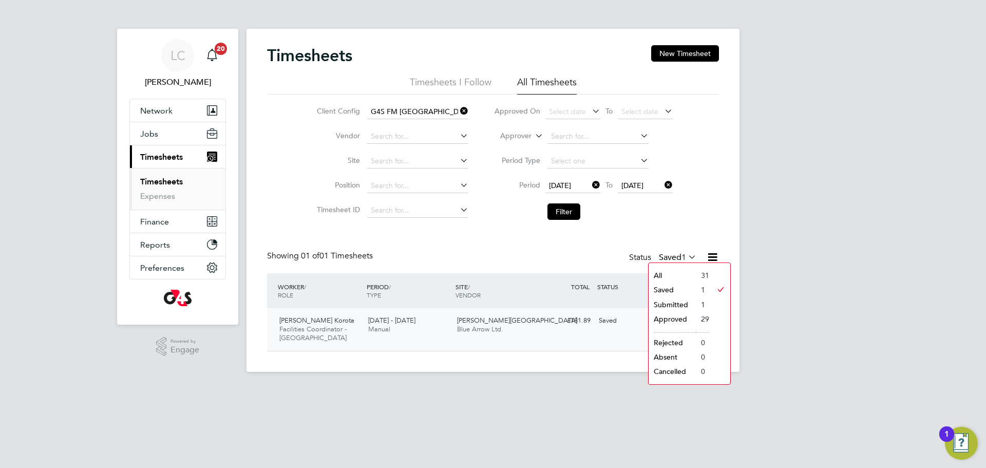
click at [671, 316] on li "Approved" at bounding box center [671, 319] width 47 height 14
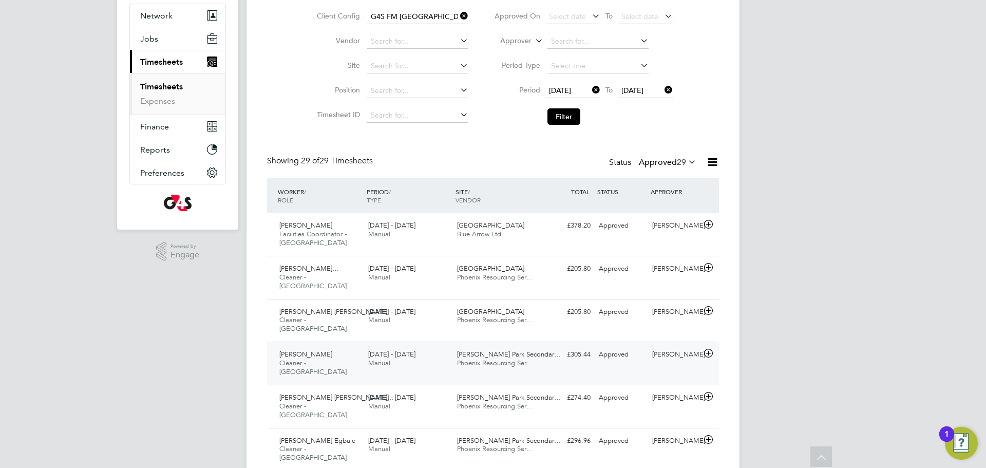
click at [553, 350] on div "Beatrice Osei Cleaner - Tower Hamlet 25 - 31 Aug 2025 25 - 31 Aug 2025 Manual L…" at bounding box center [493, 362] width 452 height 43
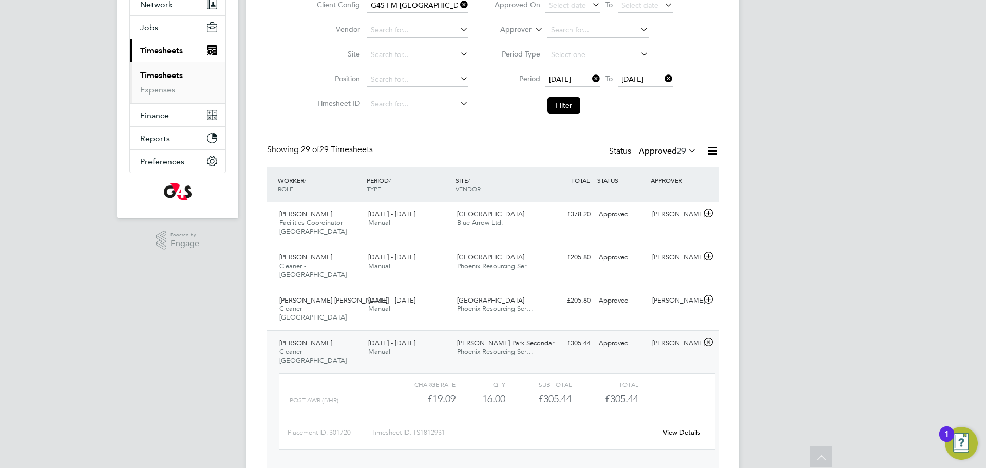
click at [679, 145] on div "Status Approved 29" at bounding box center [653, 151] width 89 height 14
click at [681, 155] on span "29" at bounding box center [681, 151] width 9 height 10
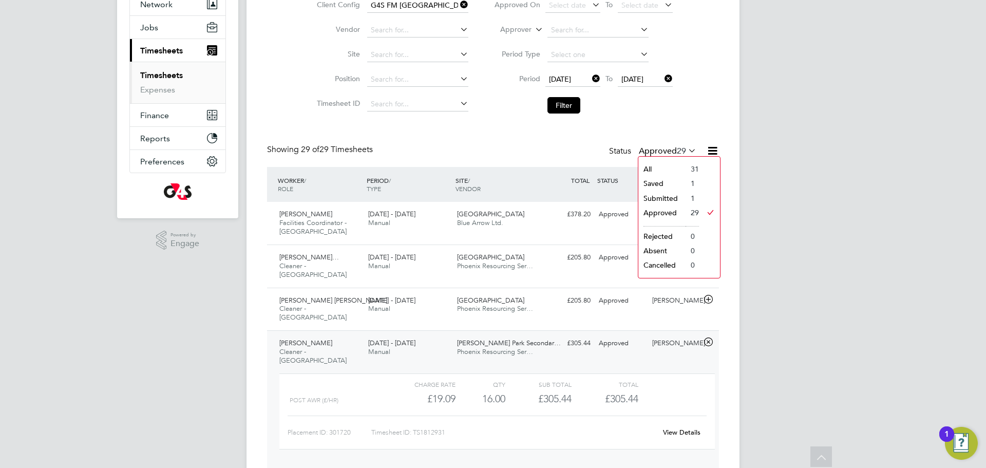
click at [670, 199] on li "Submitted" at bounding box center [661, 198] width 47 height 14
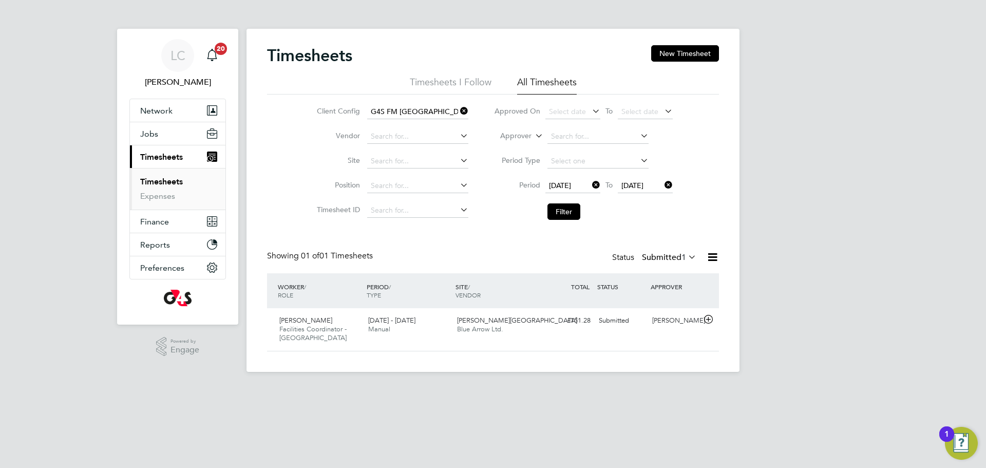
click at [670, 257] on label "Submitted 1" at bounding box center [669, 257] width 54 height 10
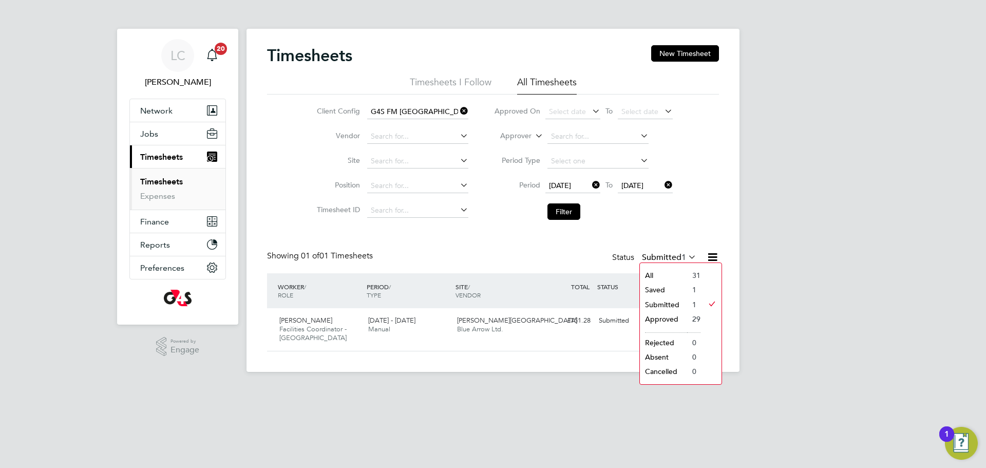
click at [662, 291] on li "Saved" at bounding box center [663, 289] width 47 height 14
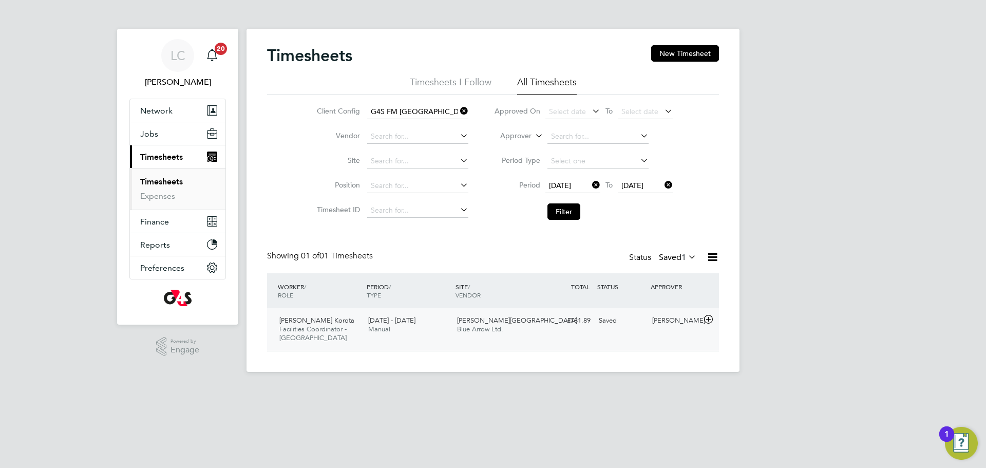
click at [663, 329] on div "[PERSON_NAME]" at bounding box center [674, 320] width 53 height 17
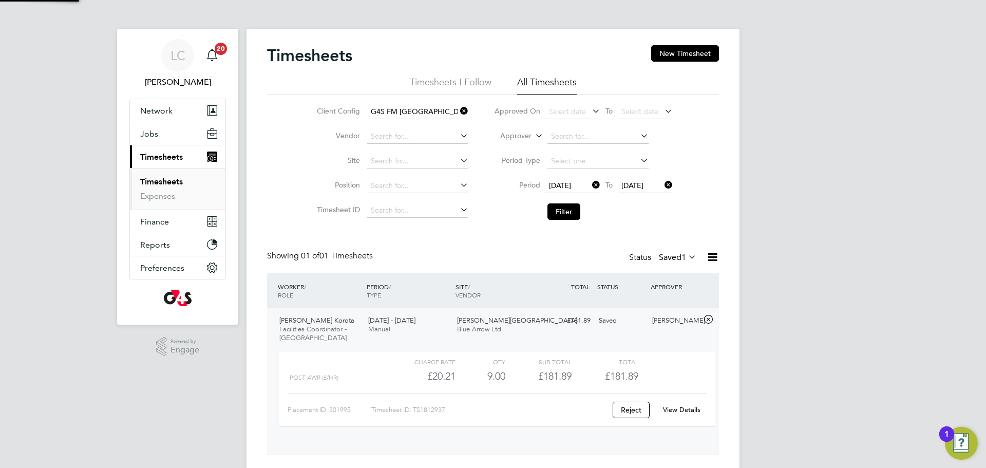
scroll to position [17, 100]
click at [687, 408] on link "View Details" at bounding box center [681, 409] width 37 height 9
drag, startPoint x: 578, startPoint y: 215, endPoint x: 589, endPoint y: 221, distance: 12.6
click at [577, 216] on button "Filter" at bounding box center [563, 211] width 33 height 16
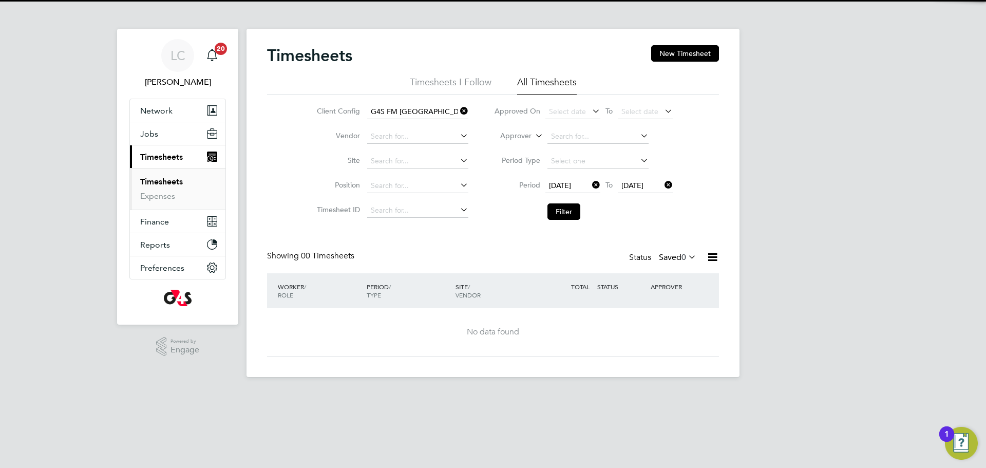
drag, startPoint x: 672, startPoint y: 260, endPoint x: 669, endPoint y: 275, distance: 15.7
click at [671, 260] on label "Saved 0" at bounding box center [677, 257] width 37 height 10
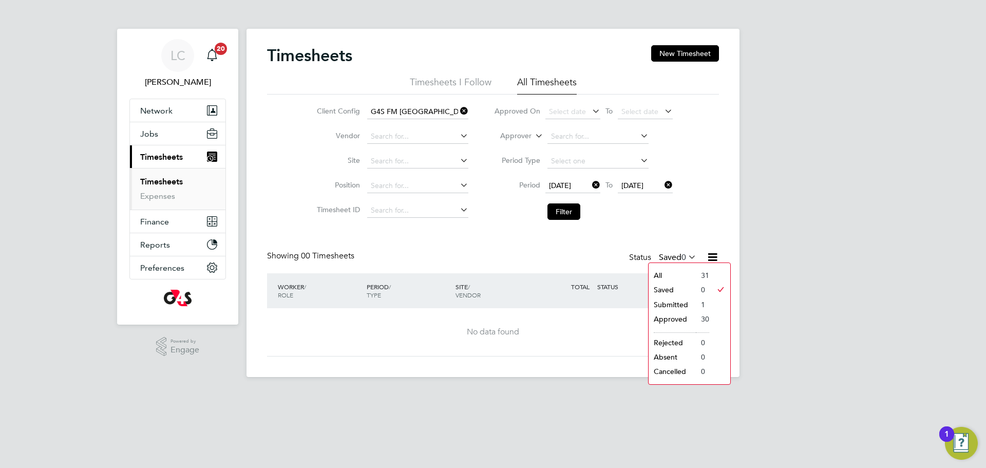
click at [679, 301] on li "Submitted" at bounding box center [671, 304] width 47 height 14
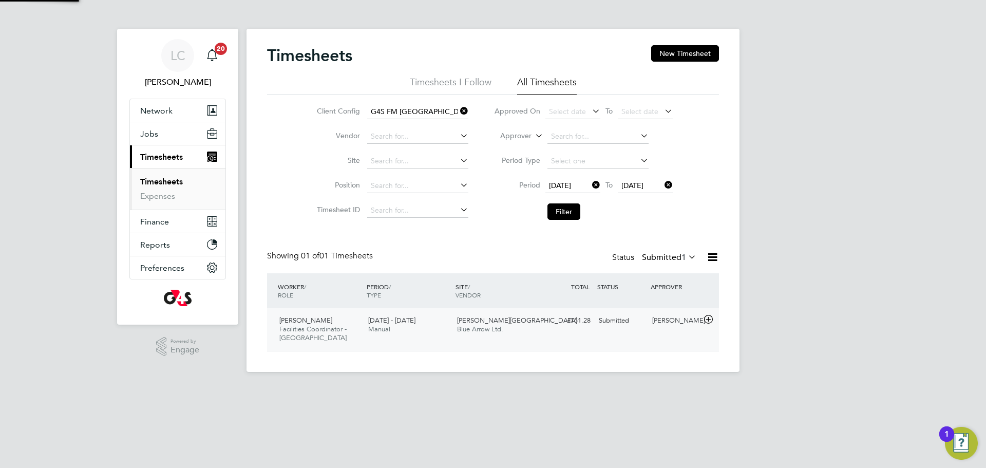
scroll to position [26, 89]
drag, startPoint x: 600, startPoint y: 332, endPoint x: 638, endPoint y: 354, distance: 43.5
click at [600, 332] on div "Moriamo Abiola Ajibaye Facilities Coordinator - Tower Hamlets 25 - 31 Aug 2025 …" at bounding box center [493, 329] width 452 height 43
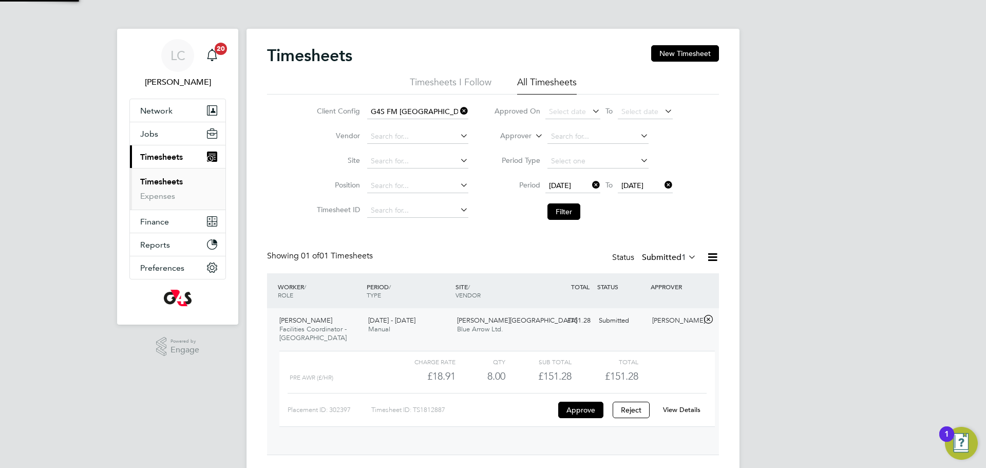
scroll to position [17, 100]
click at [688, 403] on div "View Details" at bounding box center [681, 409] width 50 height 16
click at [690, 408] on link "View Details" at bounding box center [681, 409] width 37 height 9
click at [565, 204] on button "Filter" at bounding box center [563, 211] width 33 height 16
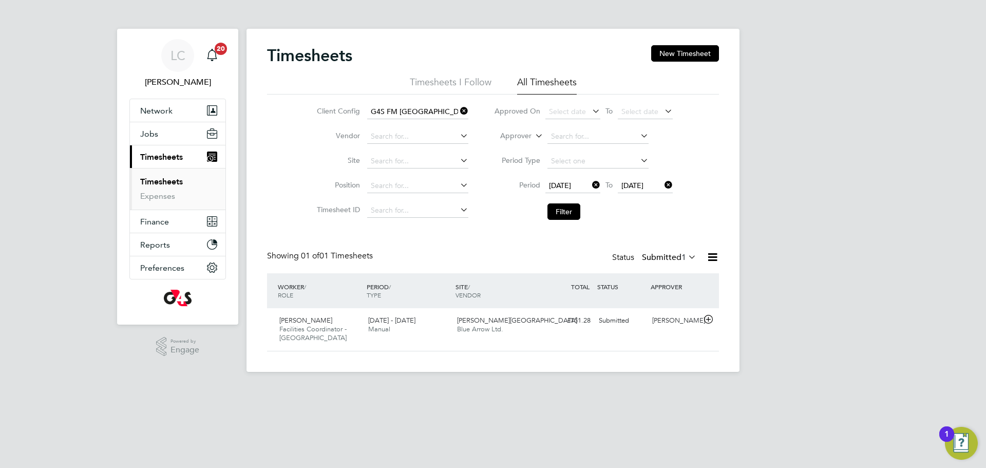
scroll to position [26, 89]
click at [658, 271] on div "Showing 01 of 01 Timesheets Status Submitted 1" at bounding box center [493, 262] width 452 height 23
click at [675, 262] on div "Status Submitted 1" at bounding box center [655, 258] width 86 height 14
click at [667, 252] on label "Submitted 1" at bounding box center [669, 257] width 54 height 10
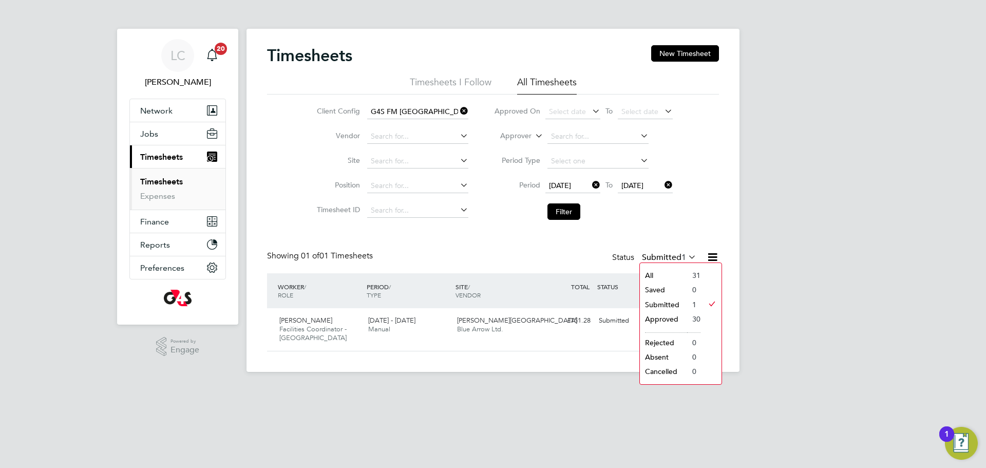
click at [678, 271] on li "All" at bounding box center [663, 275] width 47 height 14
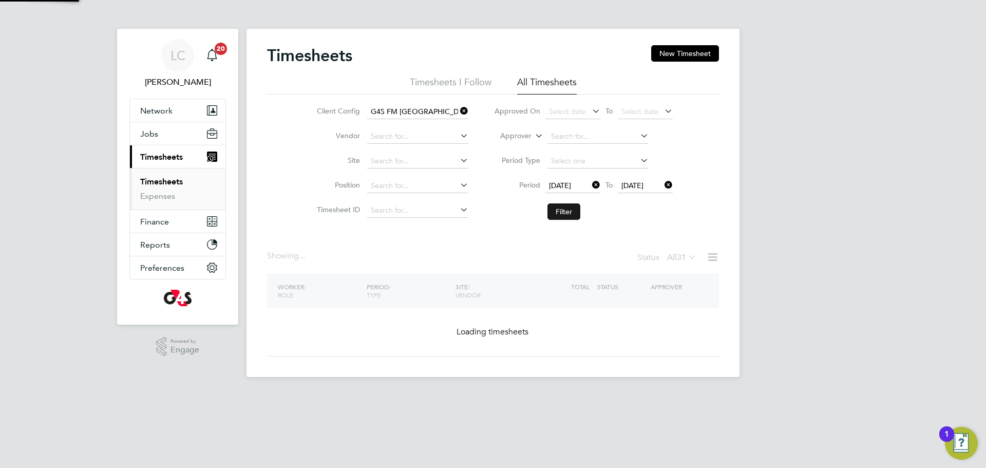
click at [570, 207] on button "Filter" at bounding box center [563, 211] width 33 height 16
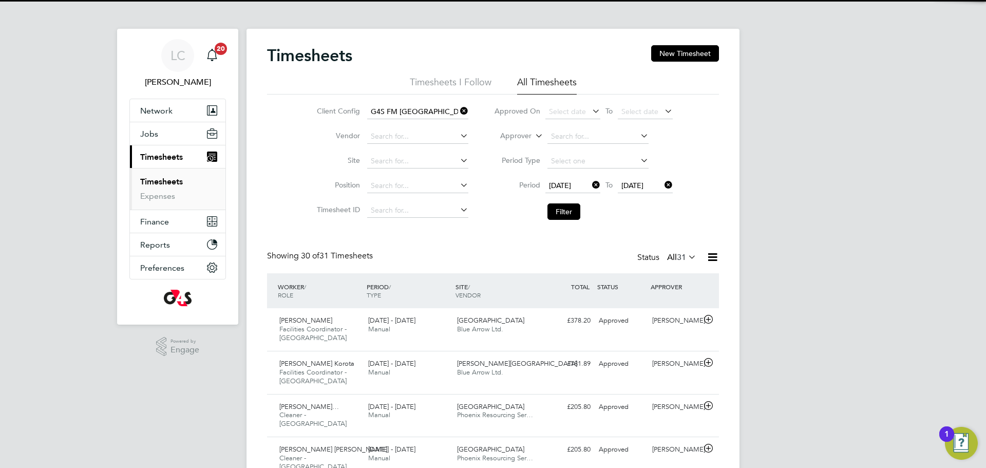
click at [679, 260] on span "31" at bounding box center [681, 257] width 9 height 10
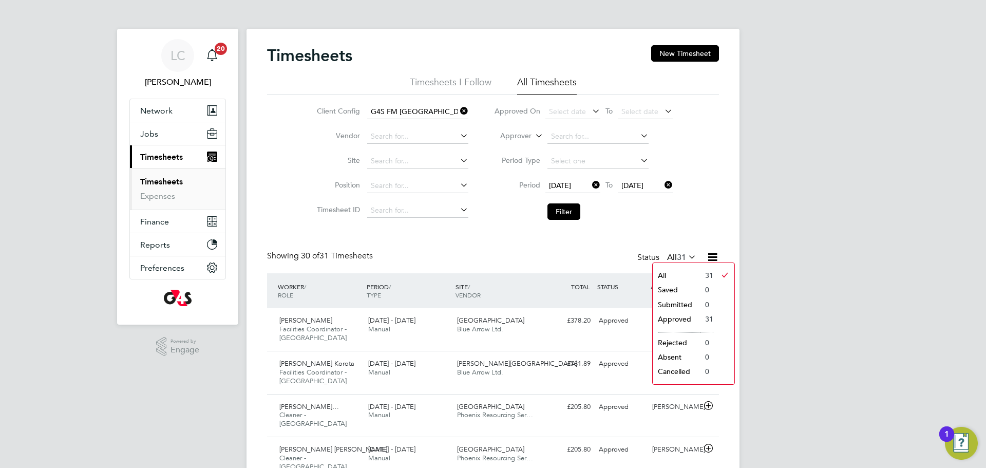
drag, startPoint x: 738, startPoint y: 224, endPoint x: 695, endPoint y: 208, distance: 45.7
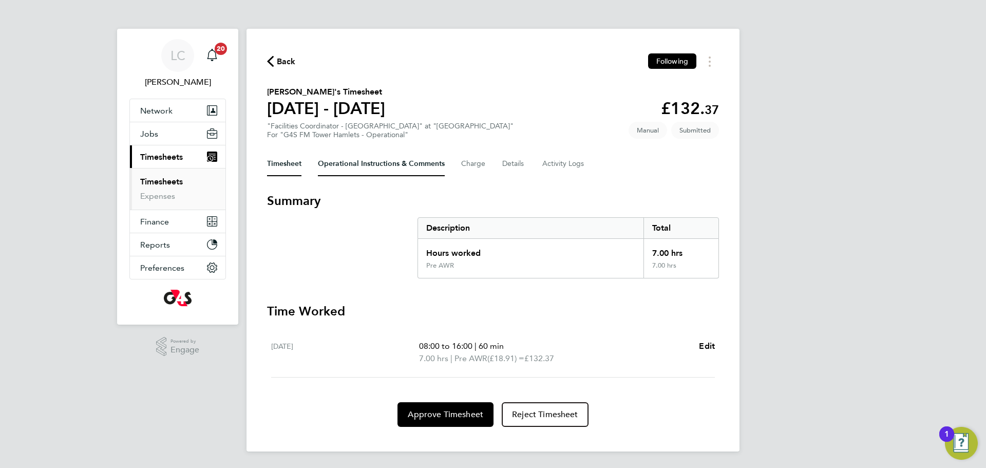
click at [357, 156] on Comments-tab "Operational Instructions & Comments" at bounding box center [381, 163] width 127 height 25
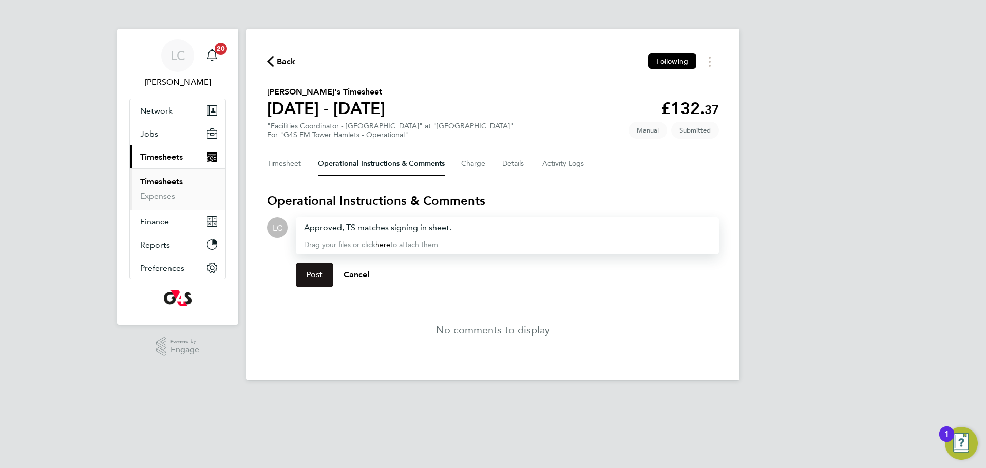
click at [324, 271] on button "Post" at bounding box center [314, 274] width 37 height 25
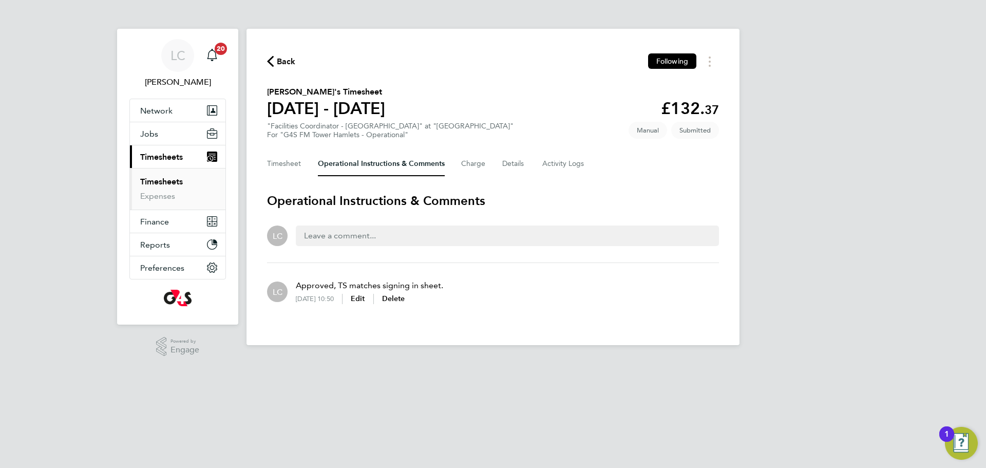
click at [308, 170] on div "Timesheet Operational Instructions & Comments Charge Details Activity Logs" at bounding box center [493, 163] width 452 height 25
click at [304, 167] on div "Timesheet Operational Instructions & Comments Charge Details Activity Logs" at bounding box center [493, 163] width 452 height 25
click at [294, 165] on button "Timesheet" at bounding box center [284, 163] width 34 height 25
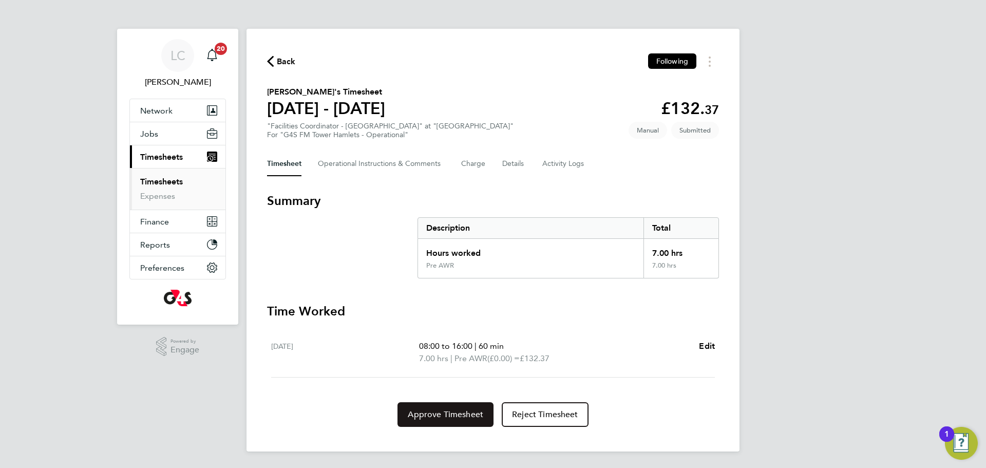
click at [442, 407] on button "Approve Timesheet" at bounding box center [445, 414] width 96 height 25
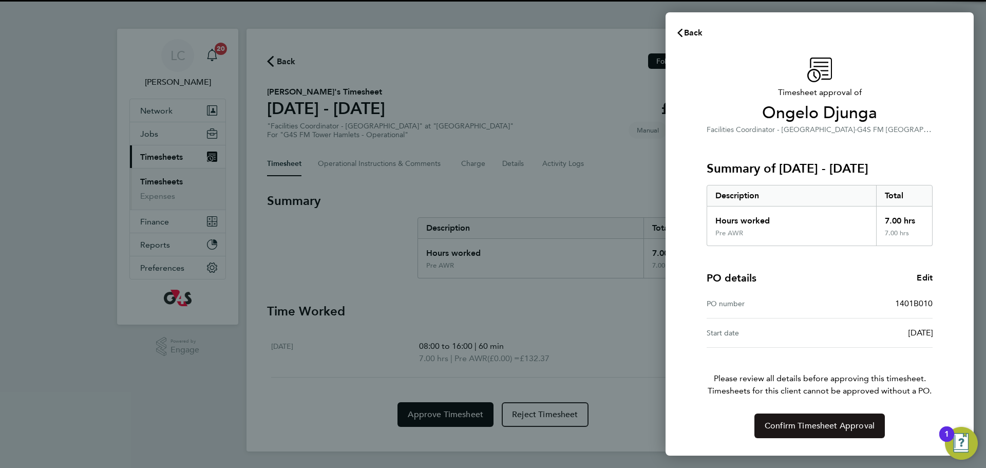
click at [820, 430] on span "Confirm Timesheet Approval" at bounding box center [819, 425] width 110 height 10
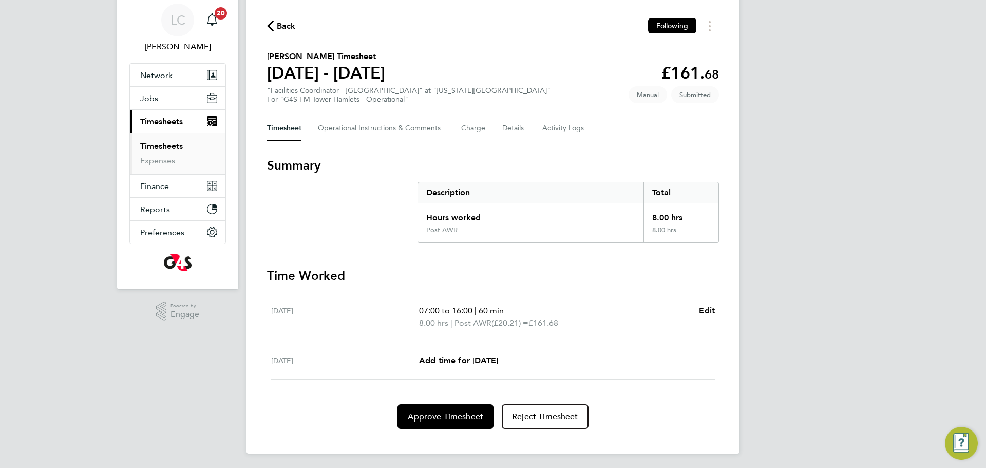
scroll to position [37, 0]
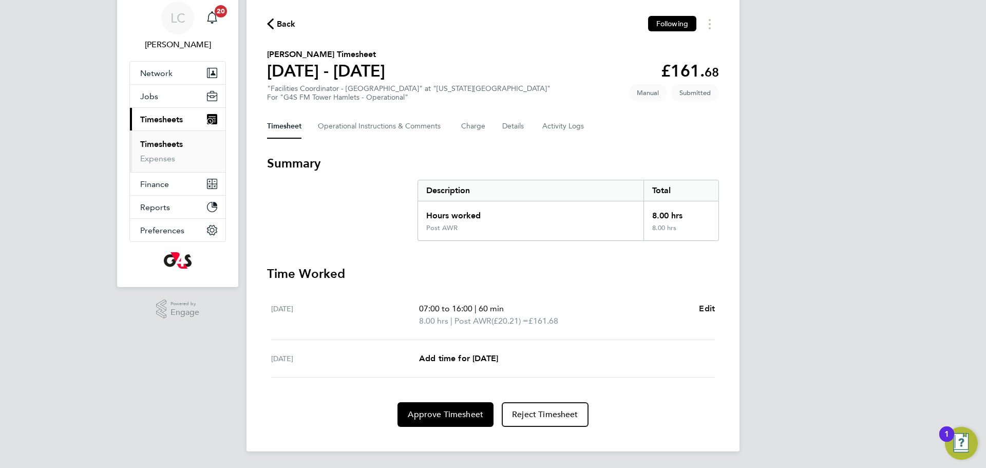
click at [712, 303] on span "Edit" at bounding box center [707, 308] width 16 height 10
select select "60"
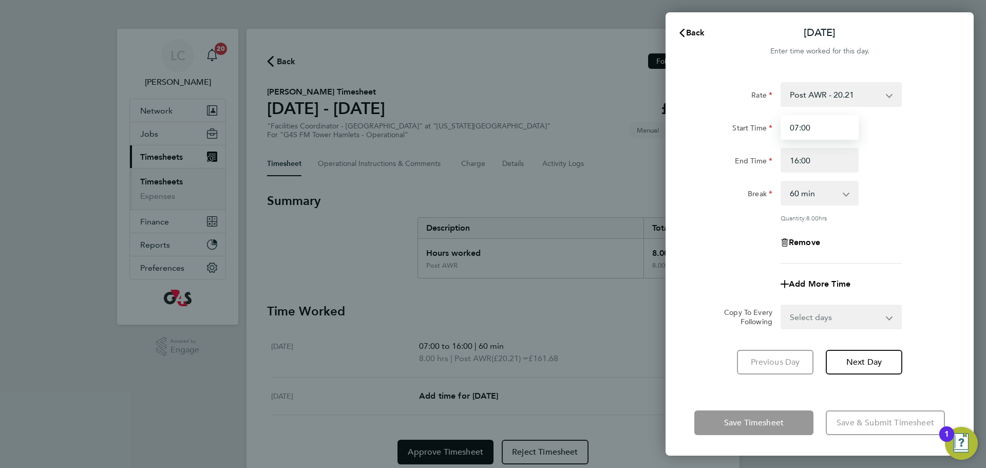
click at [798, 126] on input "07:00" at bounding box center [819, 127] width 78 height 25
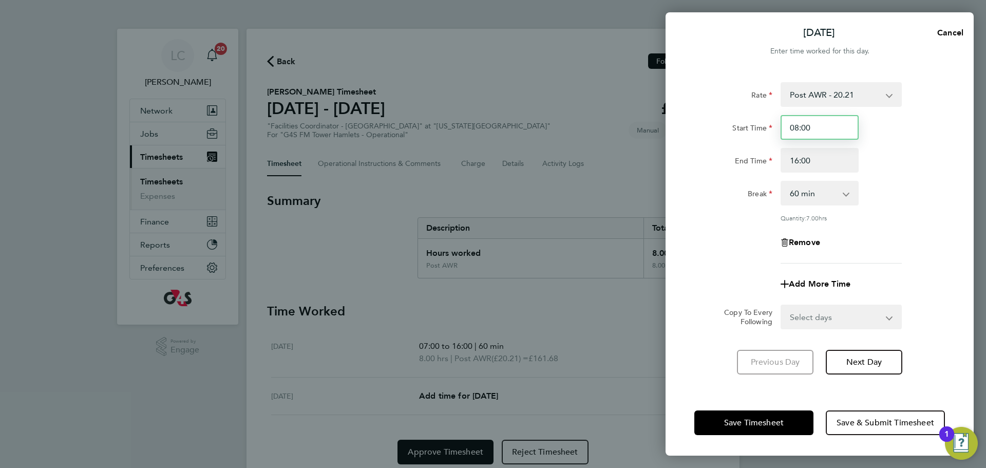
click at [799, 123] on input "08:00" at bounding box center [819, 127] width 78 height 25
type input "09:00"
click at [799, 158] on input "16:00" at bounding box center [819, 160] width 78 height 25
type input "15:00"
click at [889, 208] on div "Rate Post AWR - 20.21 Start Time 09:00 End Time 15:00 Break 0 min 15 min 30 min…" at bounding box center [819, 172] width 251 height 181
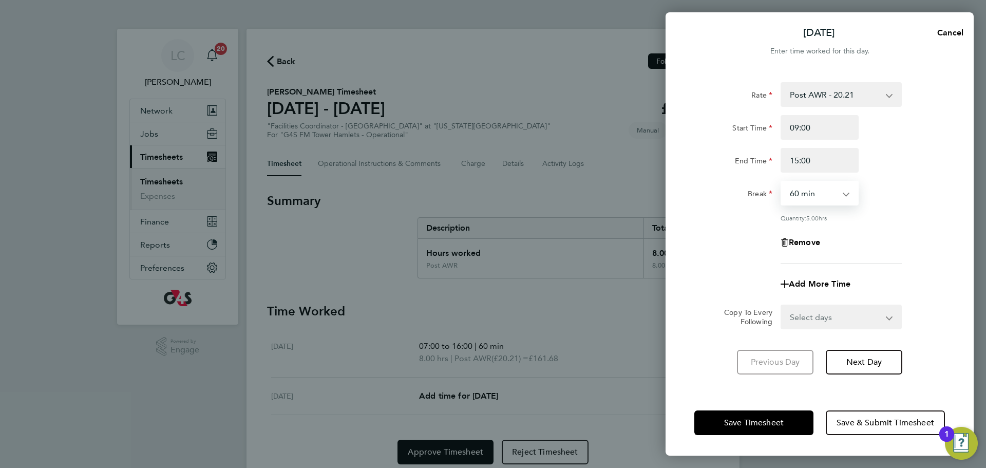
click at [840, 203] on select "0 min 15 min 30 min 45 min 60 min 75 min 90 min" at bounding box center [813, 193] width 64 height 23
select select "0"
click at [781, 182] on select "0 min 15 min 30 min 45 min 60 min 75 min 90 min" at bounding box center [813, 193] width 64 height 23
click at [910, 211] on div "Rate Post AWR - 20.21 Start Time 09:00 End Time 15:00 Break 0 min 15 min 30 min…" at bounding box center [819, 172] width 251 height 181
click at [872, 420] on span "Save & Submit Timesheet" at bounding box center [885, 422] width 98 height 10
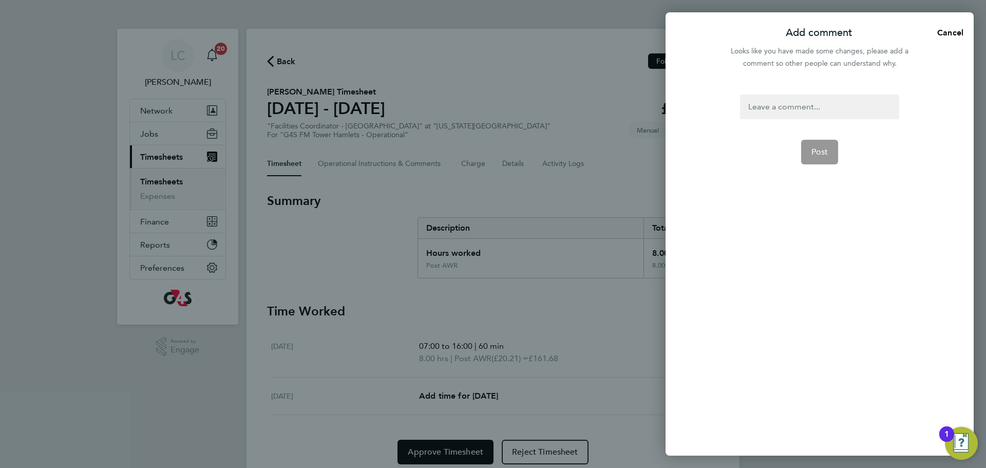
click at [770, 113] on div at bounding box center [819, 106] width 159 height 25
drag, startPoint x: 819, startPoint y: 160, endPoint x: 818, endPoint y: 149, distance: 11.3
click at [819, 158] on button "Post" at bounding box center [819, 164] width 37 height 25
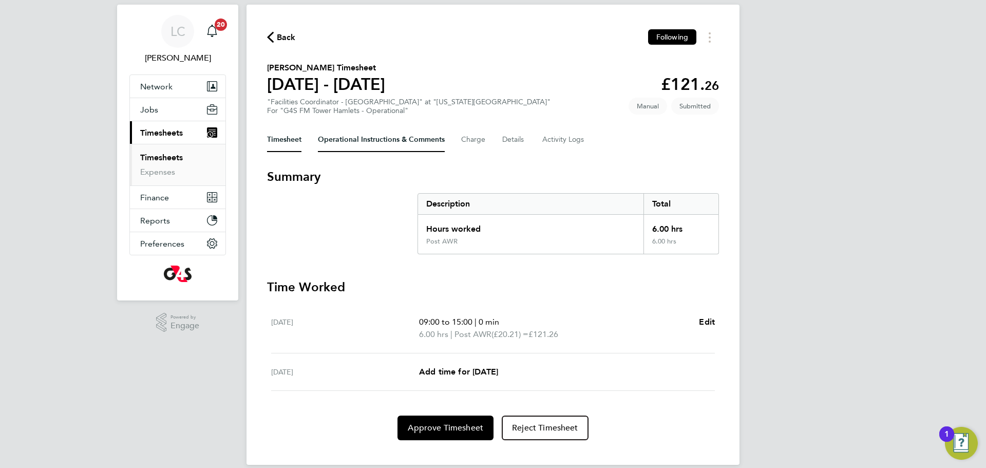
scroll to position [22, 0]
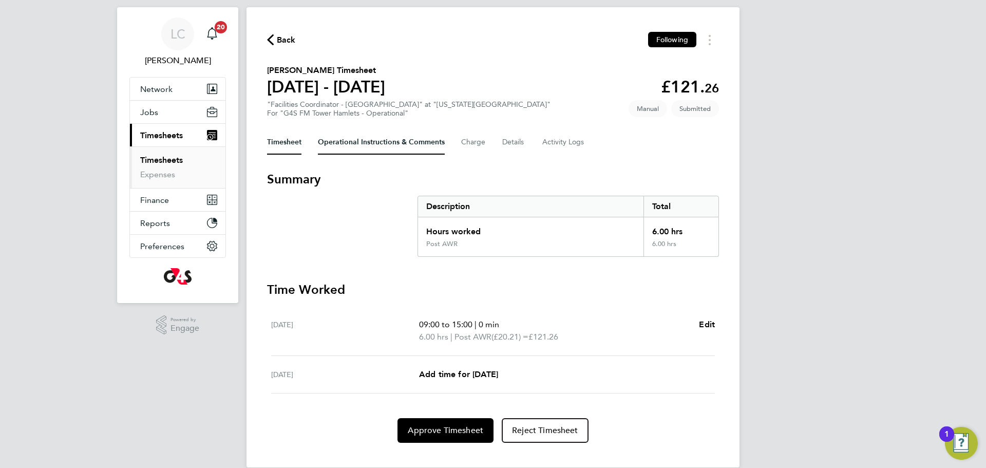
click at [401, 150] on Comments-tab "Operational Instructions & Comments" at bounding box center [381, 142] width 127 height 25
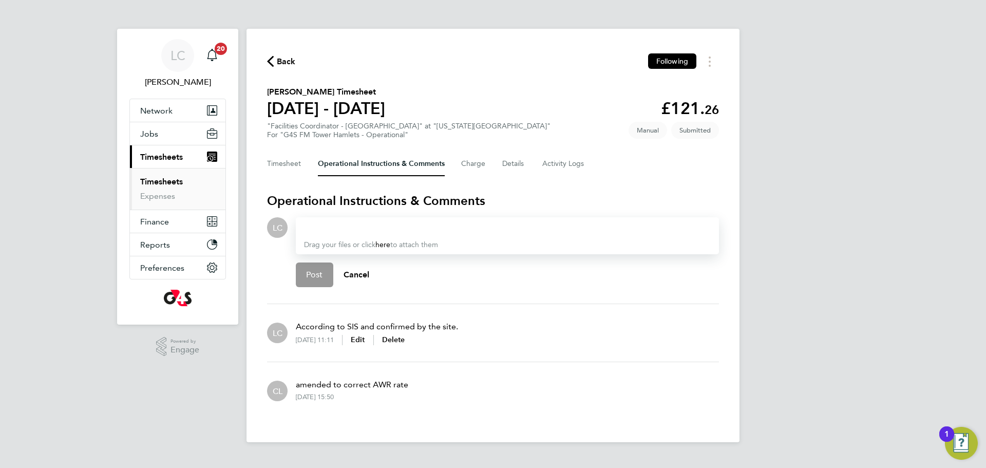
click at [382, 222] on div at bounding box center [507, 227] width 407 height 12
paste div
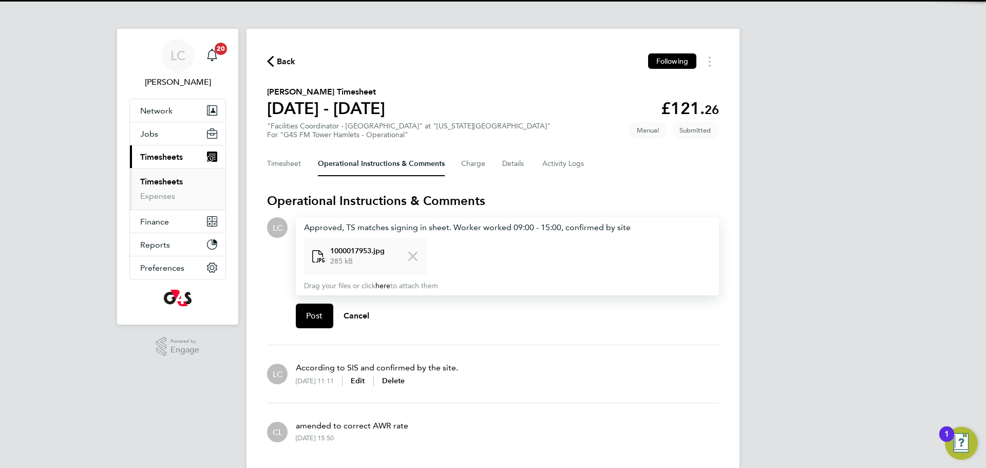
click at [251, 294] on div "Back Following Akeem Soremekun's Timesheet 25 - 31 Aug 2025 £121. 26 "Facilitie…" at bounding box center [492, 256] width 493 height 454
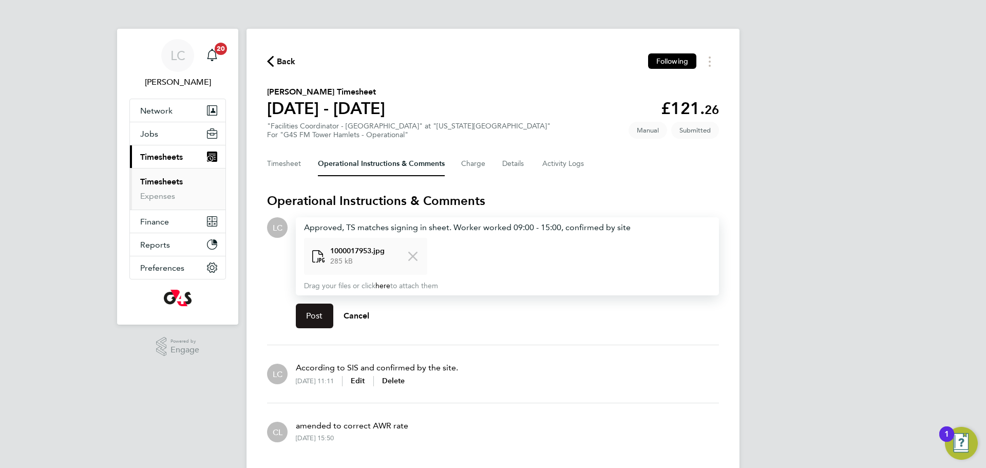
click at [309, 316] on span "Post" at bounding box center [314, 316] width 17 height 10
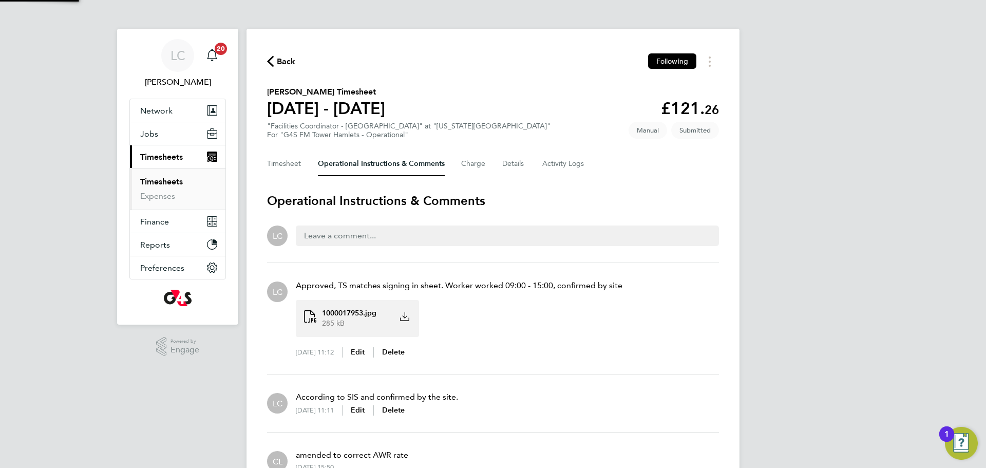
click at [358, 323] on div "285 kB" at bounding box center [354, 323] width 67 height 10
click at [135, 350] on div ".st0{fill:#C0C1C2;} Powered by Engage" at bounding box center [177, 346] width 121 height 44
drag, startPoint x: 768, startPoint y: 160, endPoint x: 712, endPoint y: 194, distance: 65.4
click at [766, 161] on div "LC Lilingxi Chen Notifications 20 Applications: Network Team Members Businesses…" at bounding box center [493, 264] width 986 height 529
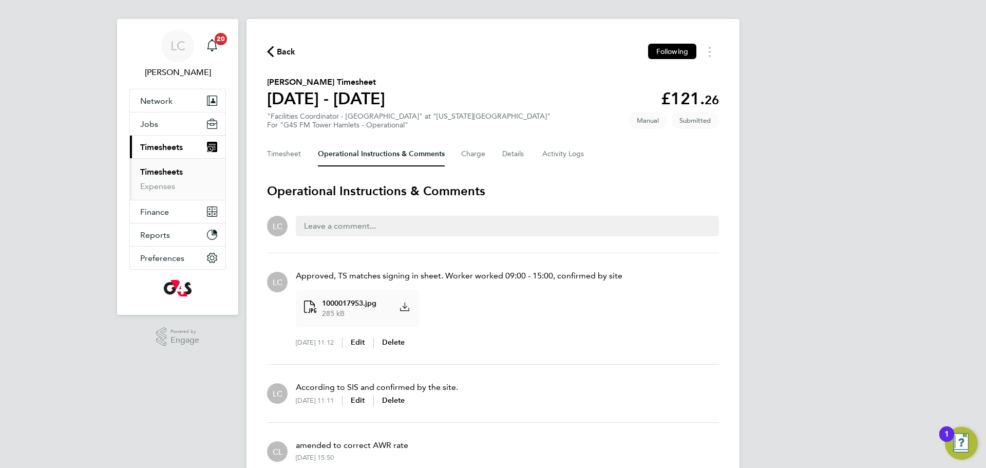
scroll to position [10, 0]
click at [289, 155] on button "Timesheet" at bounding box center [284, 153] width 34 height 25
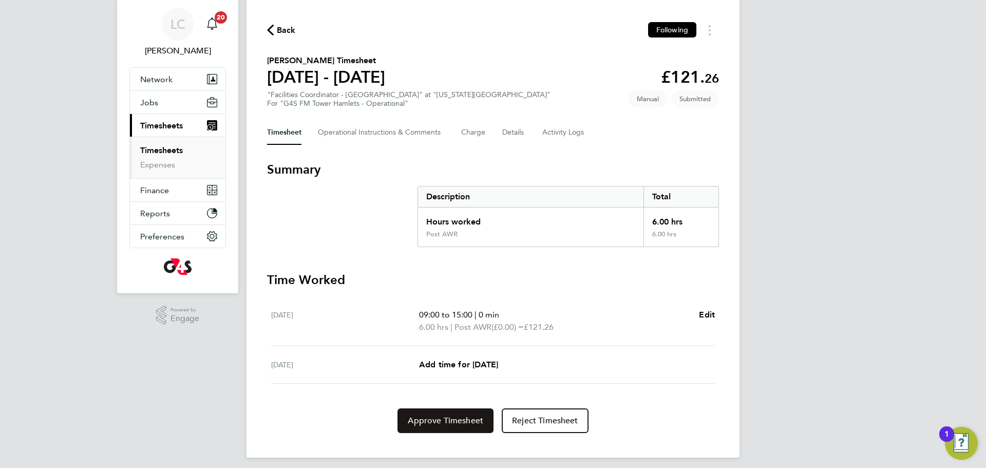
scroll to position [37, 0]
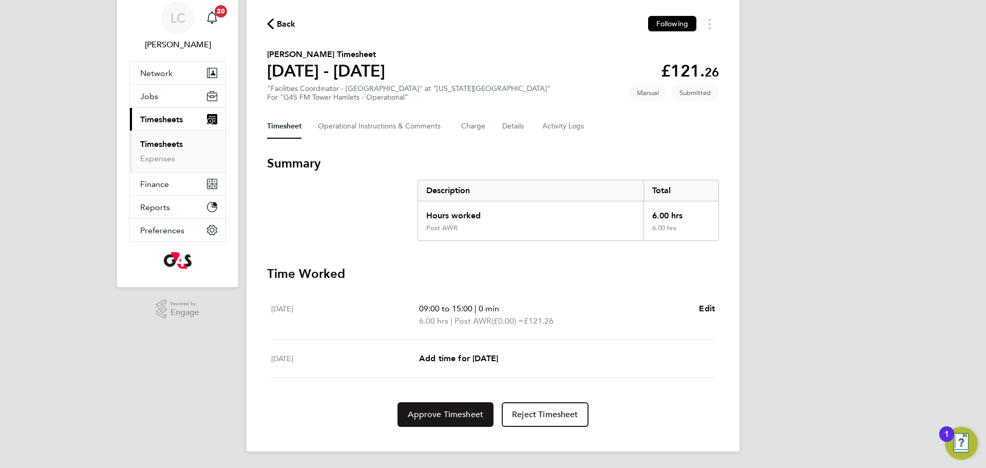
click at [451, 406] on button "Approve Timesheet" at bounding box center [445, 414] width 96 height 25
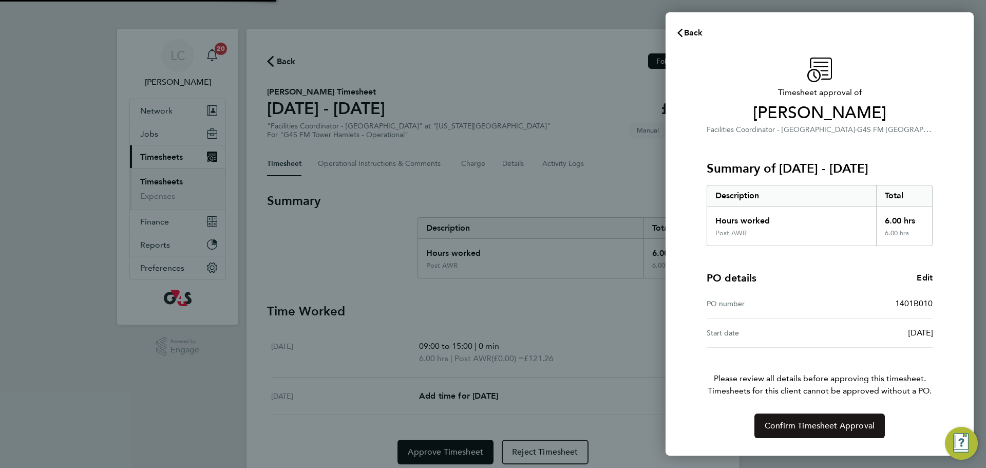
click at [807, 421] on span "Confirm Timesheet Approval" at bounding box center [819, 425] width 110 height 10
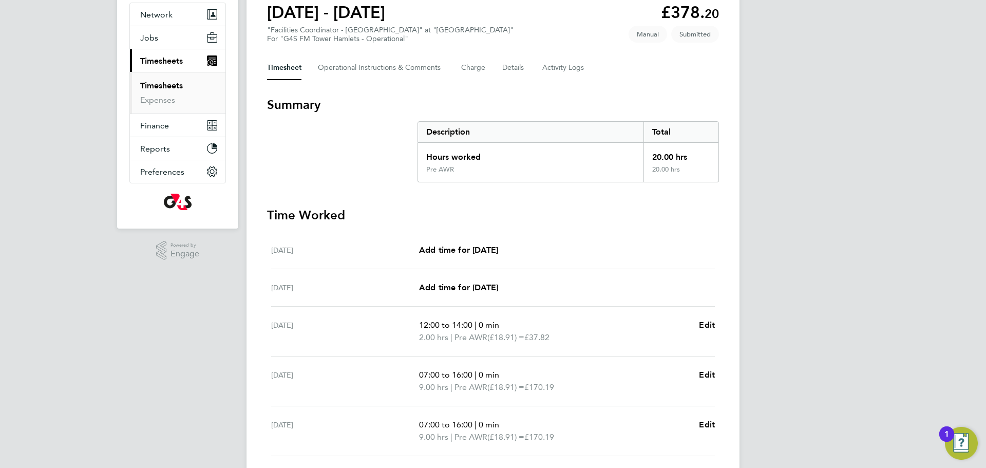
scroll to position [95, 0]
drag, startPoint x: 371, startPoint y: 62, endPoint x: 355, endPoint y: 93, distance: 35.6
click at [371, 64] on Comments-tab "Operational Instructions & Comments" at bounding box center [381, 68] width 127 height 25
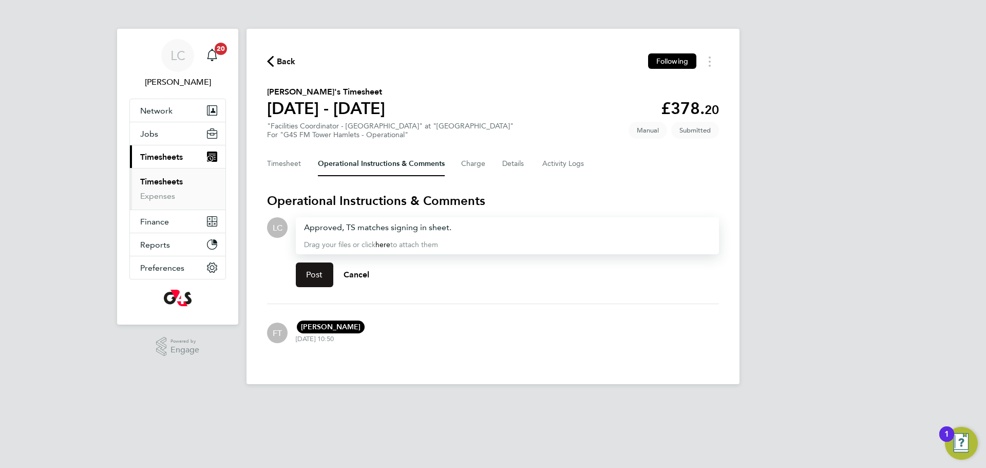
click at [314, 274] on span "Post" at bounding box center [314, 275] width 17 height 10
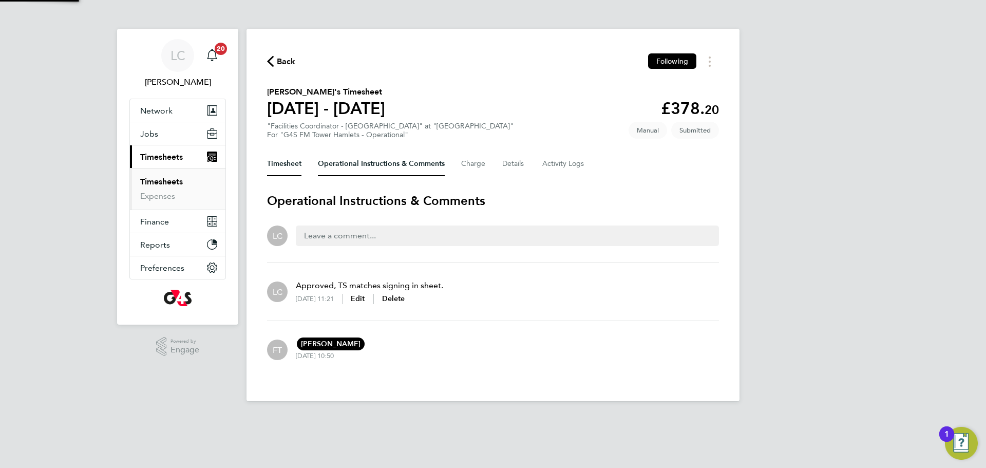
click at [275, 167] on button "Timesheet" at bounding box center [284, 163] width 34 height 25
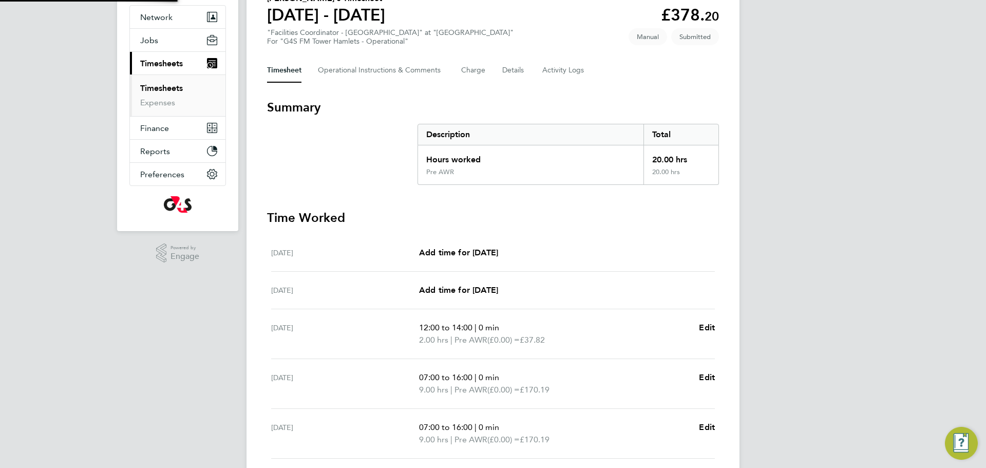
scroll to position [175, 0]
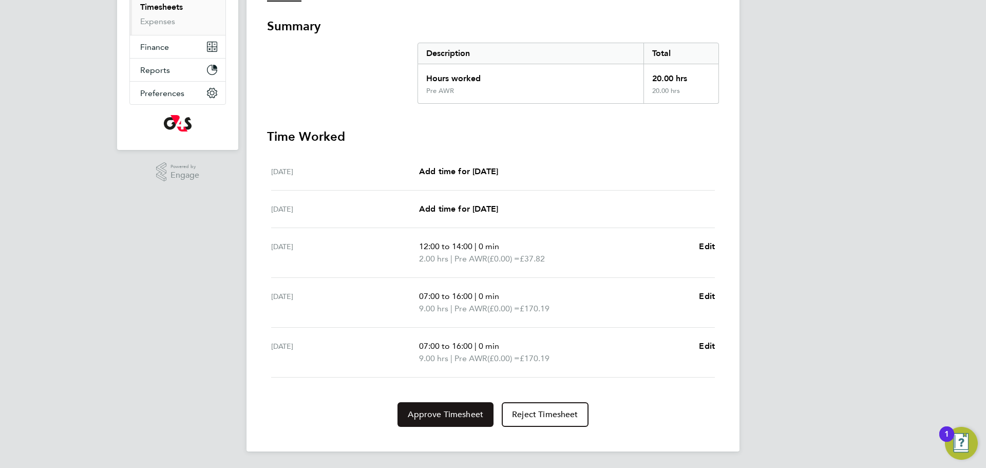
click at [444, 407] on button "Approve Timesheet" at bounding box center [445, 414] width 96 height 25
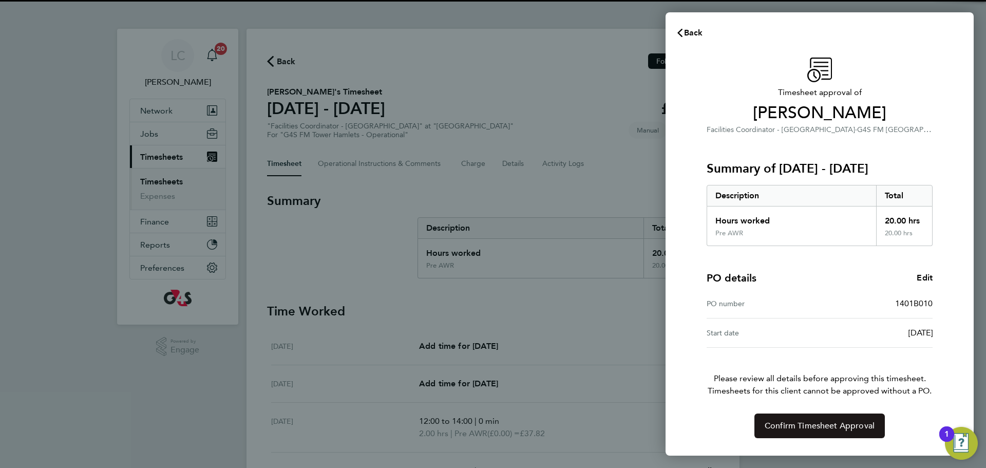
drag, startPoint x: 774, startPoint y: 423, endPoint x: 774, endPoint y: 408, distance: 15.4
click at [772, 423] on span "Confirm Timesheet Approval" at bounding box center [819, 425] width 110 height 10
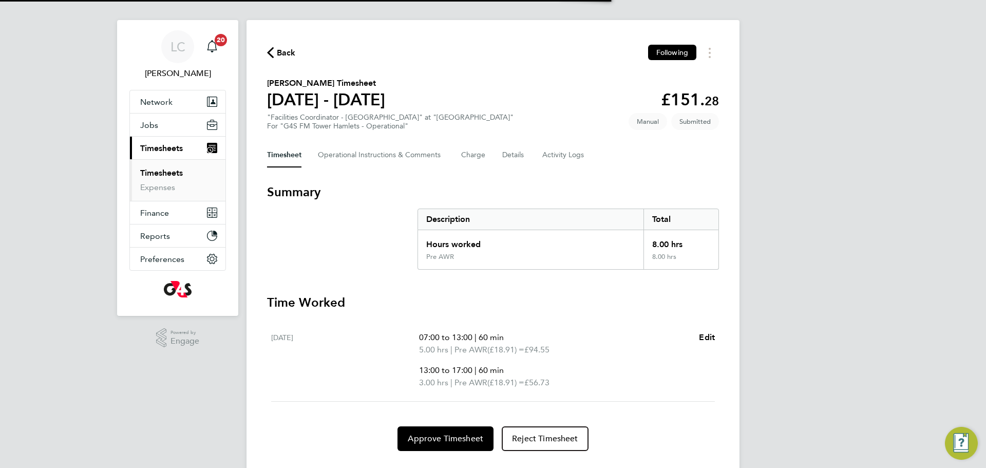
scroll to position [24, 0]
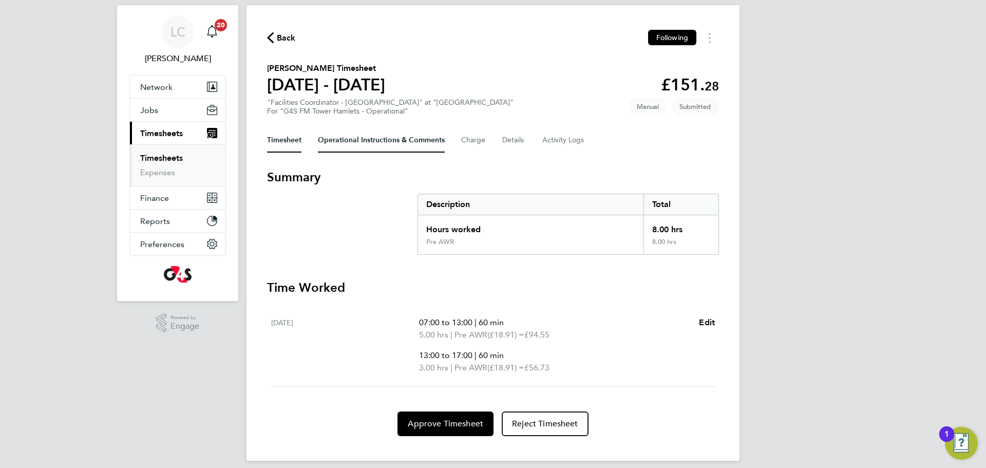
click at [356, 142] on Comments-tab "Operational Instructions & Comments" at bounding box center [381, 140] width 127 height 25
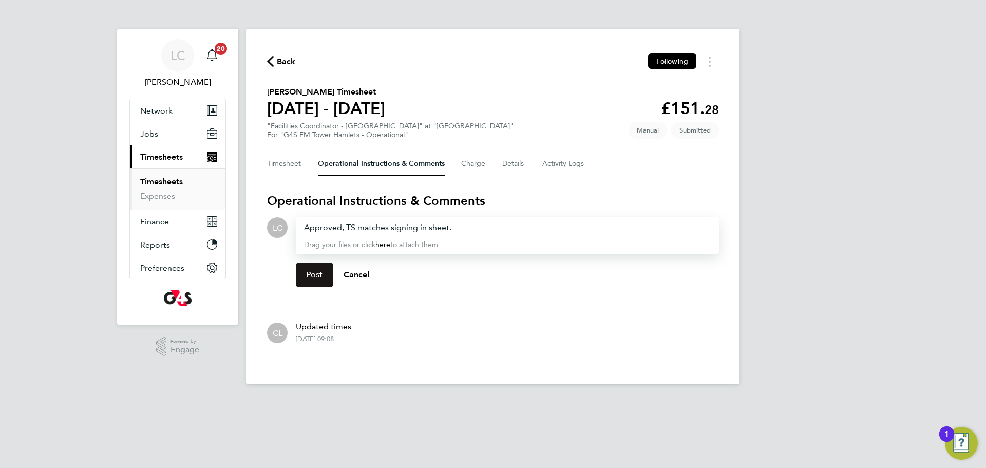
click at [311, 283] on button "Post" at bounding box center [314, 274] width 37 height 25
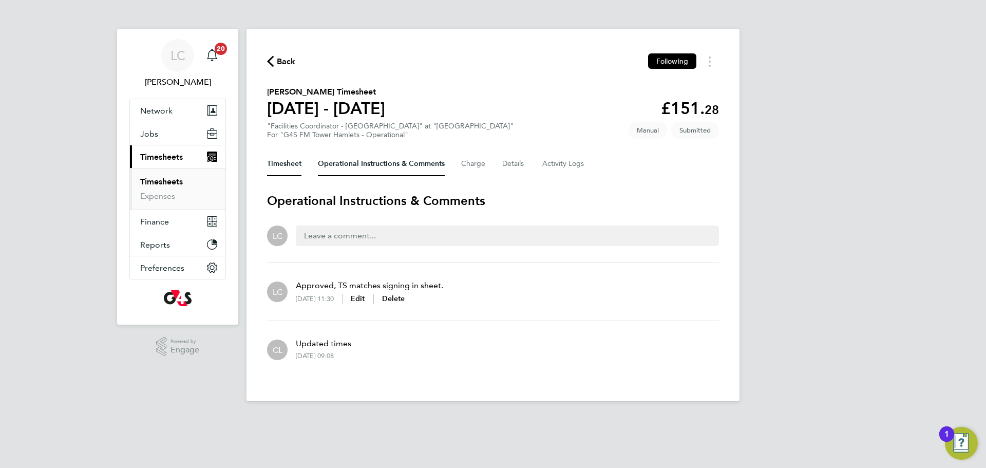
click at [294, 162] on button "Timesheet" at bounding box center [284, 163] width 34 height 25
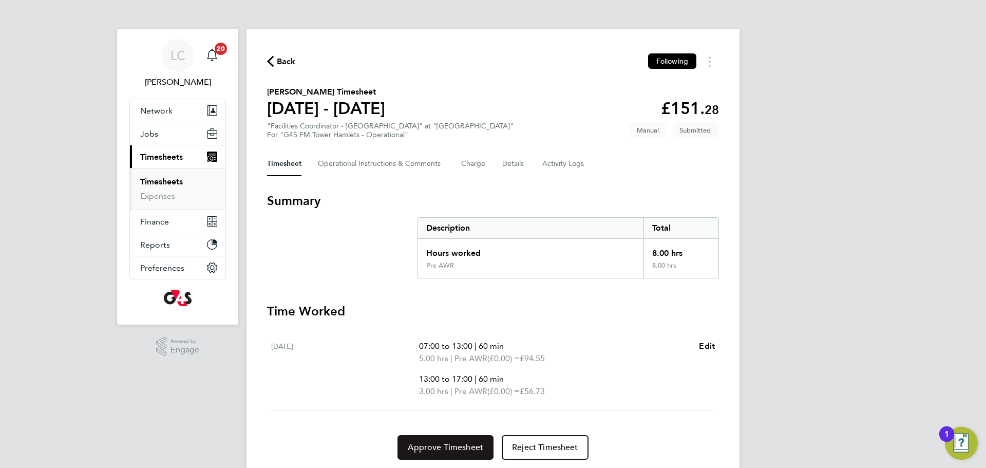
click at [429, 442] on span "Approve Timesheet" at bounding box center [445, 447] width 75 height 10
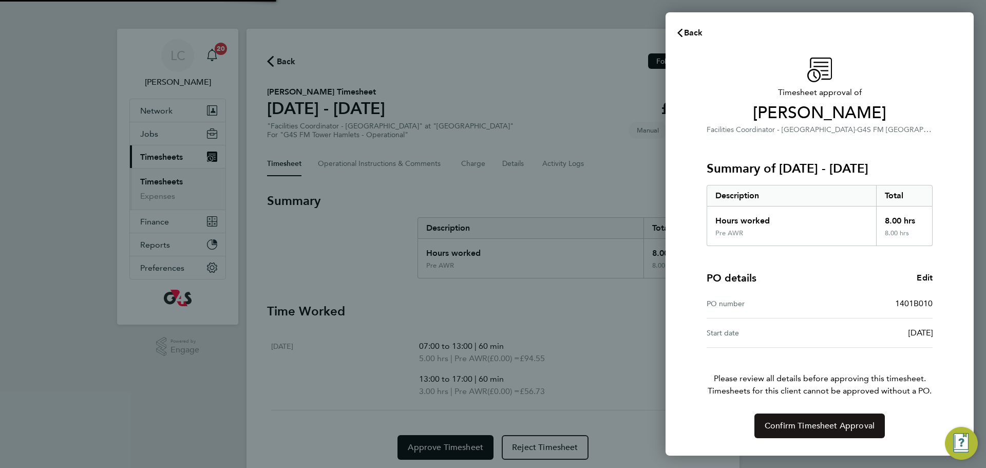
click at [802, 433] on button "Confirm Timesheet Approval" at bounding box center [819, 425] width 130 height 25
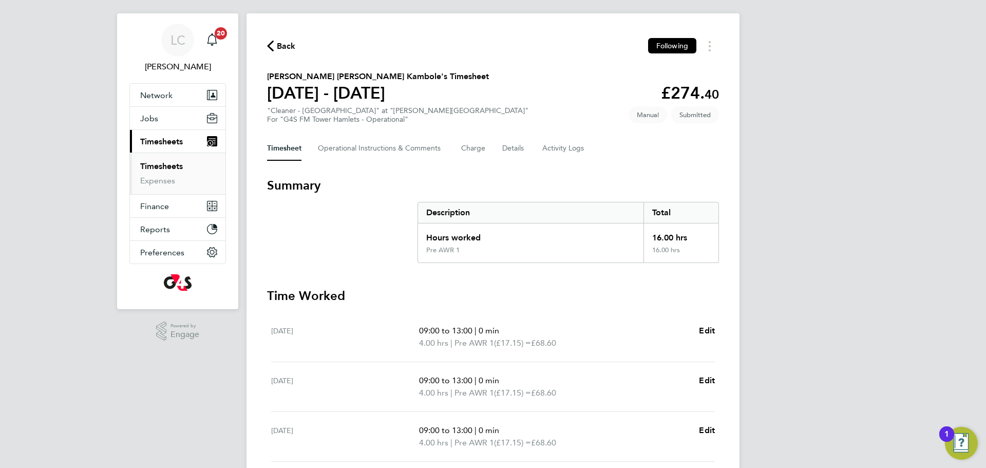
scroll to position [16, 0]
click at [350, 142] on Comments-tab "Operational Instructions & Comments" at bounding box center [381, 148] width 127 height 25
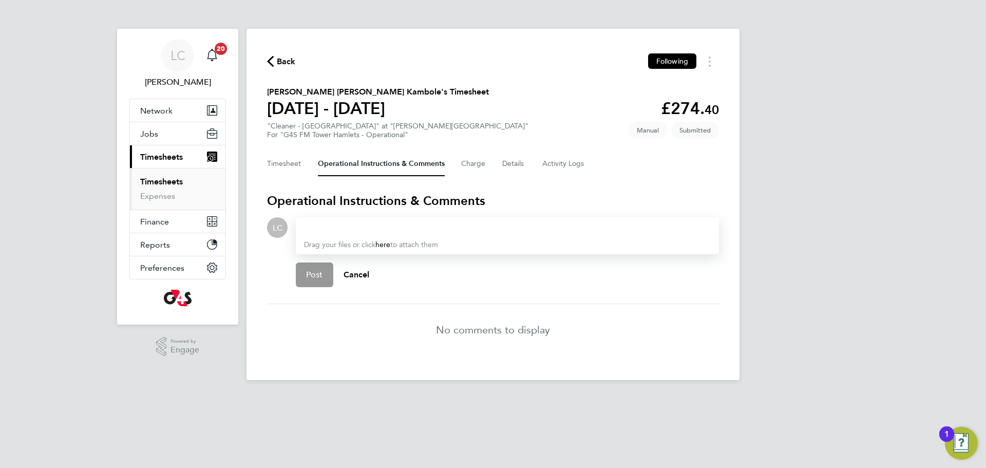
click at [382, 232] on div at bounding box center [507, 227] width 407 height 12
drag, startPoint x: 323, startPoint y: 271, endPoint x: 306, endPoint y: 232, distance: 42.7
click at [322, 271] on button "Post" at bounding box center [314, 274] width 37 height 25
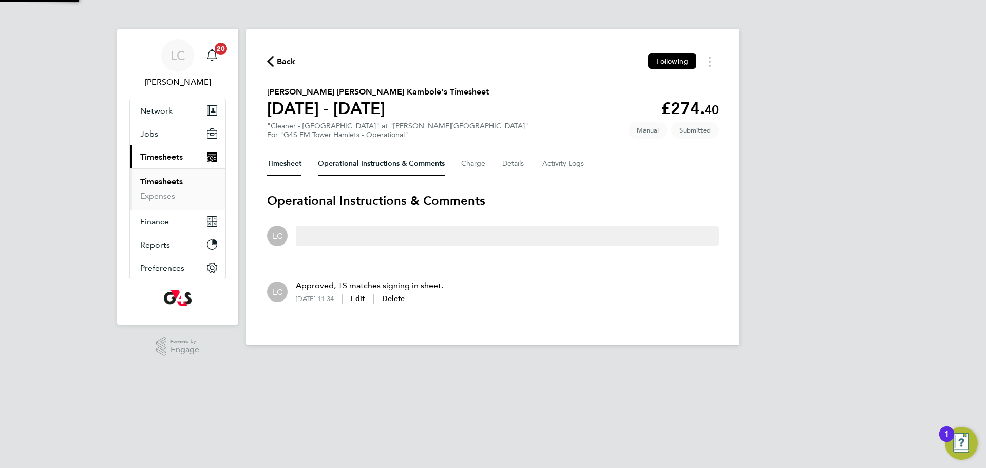
click at [288, 157] on button "Timesheet" at bounding box center [284, 163] width 34 height 25
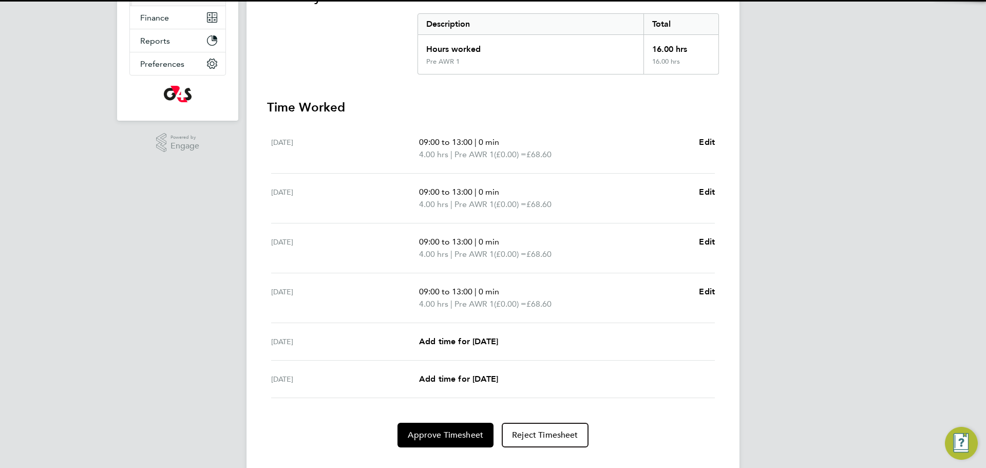
scroll to position [224, 0]
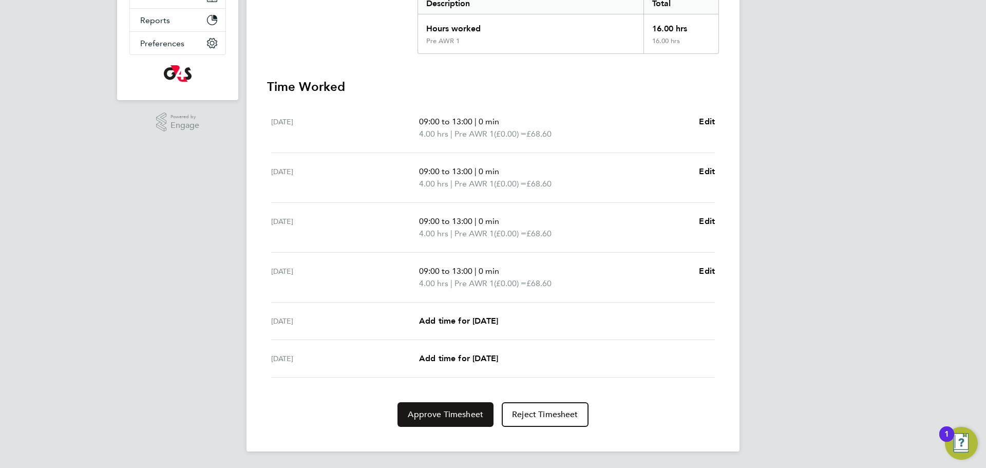
click at [458, 410] on span "Approve Timesheet" at bounding box center [445, 414] width 75 height 10
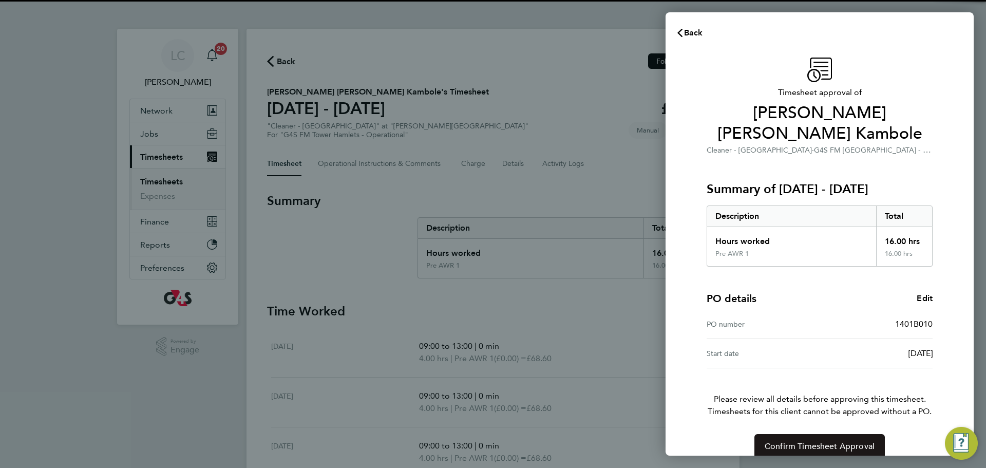
click at [810, 437] on button "Confirm Timesheet Approval" at bounding box center [819, 446] width 130 height 25
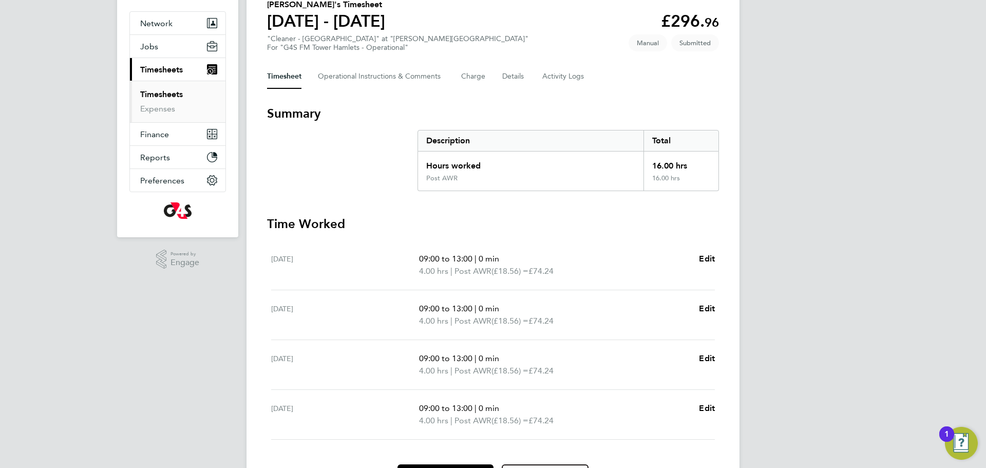
scroll to position [98, 0]
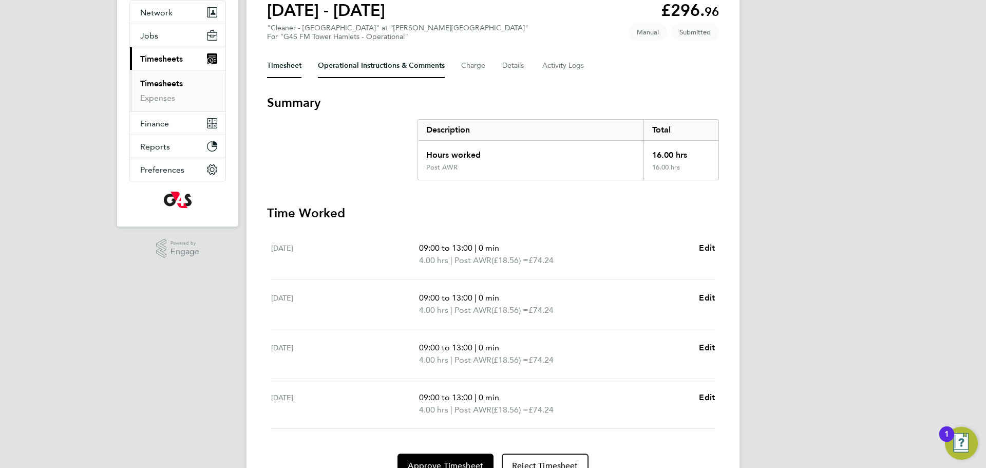
click at [370, 70] on Comments-tab "Operational Instructions & Comments" at bounding box center [381, 65] width 127 height 25
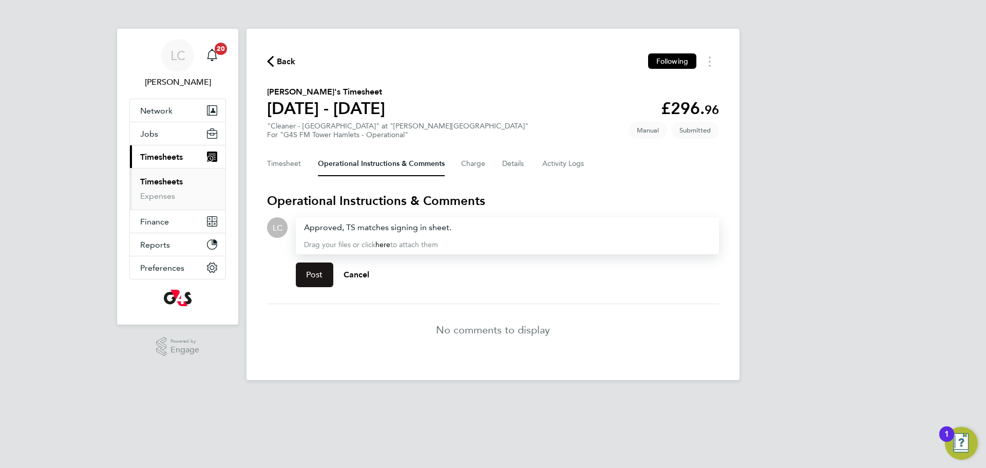
click at [314, 271] on span "Post" at bounding box center [314, 275] width 17 height 10
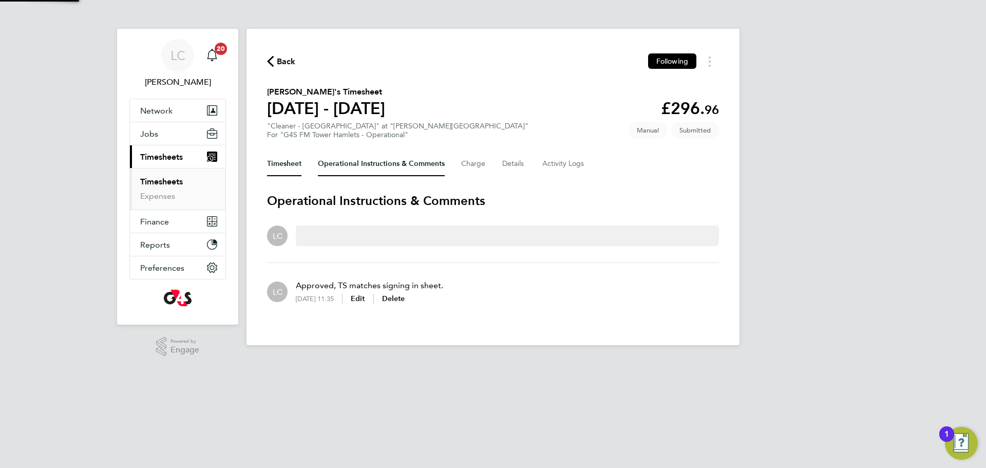
click at [290, 167] on button "Timesheet" at bounding box center [284, 163] width 34 height 25
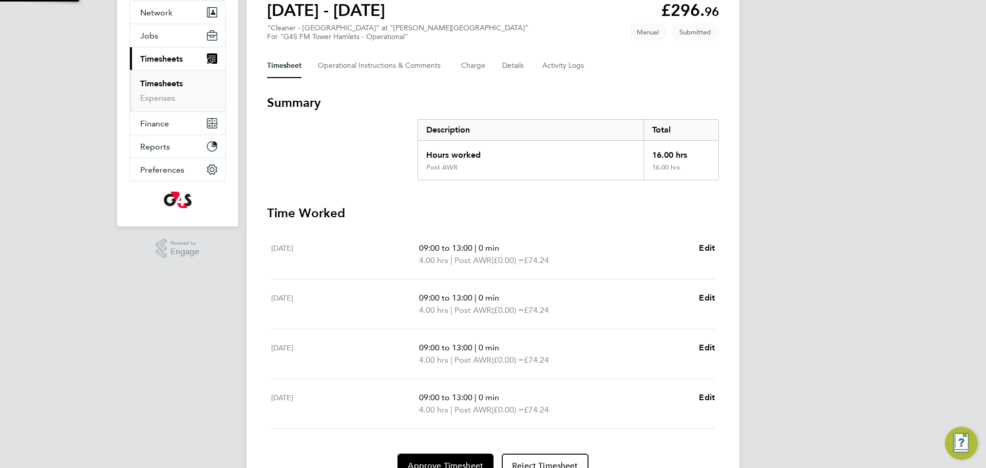
scroll to position [149, 0]
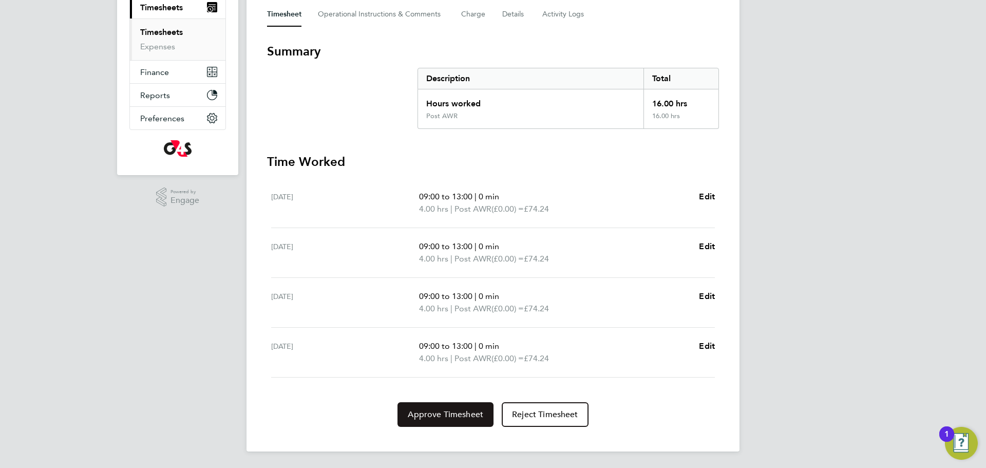
click at [442, 407] on button "Approve Timesheet" at bounding box center [445, 414] width 96 height 25
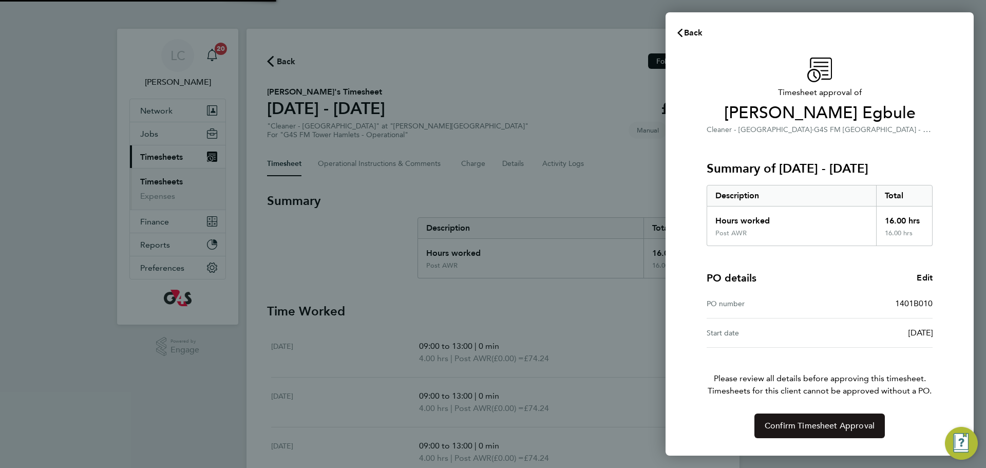
click at [819, 425] on span "Confirm Timesheet Approval" at bounding box center [819, 425] width 110 height 10
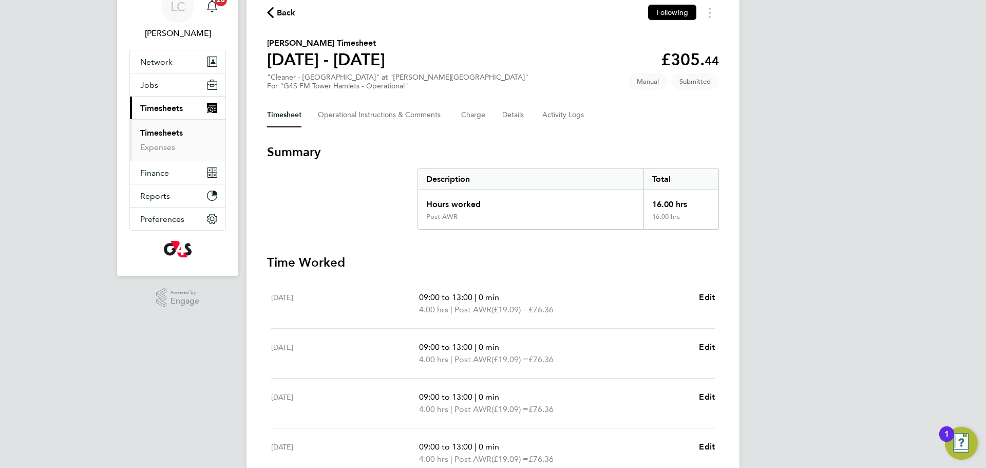
scroll to position [52, 0]
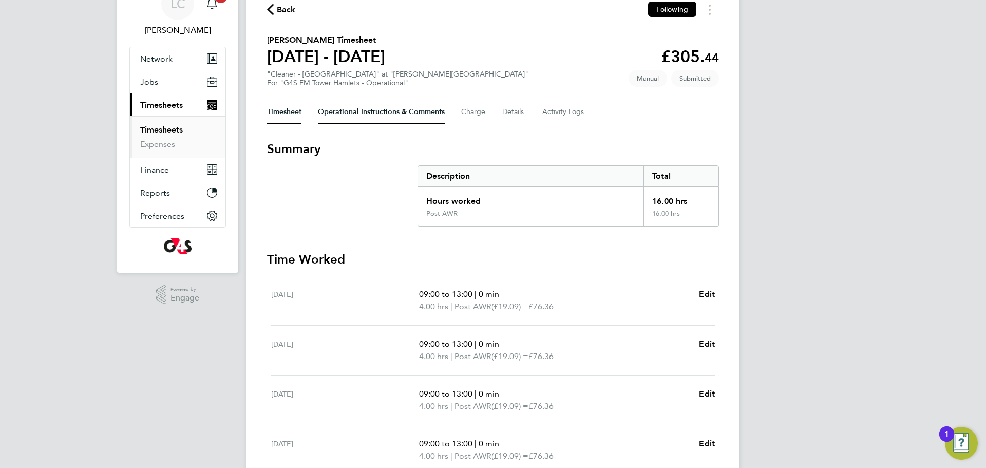
click at [353, 109] on Comments-tab "Operational Instructions & Comments" at bounding box center [381, 112] width 127 height 25
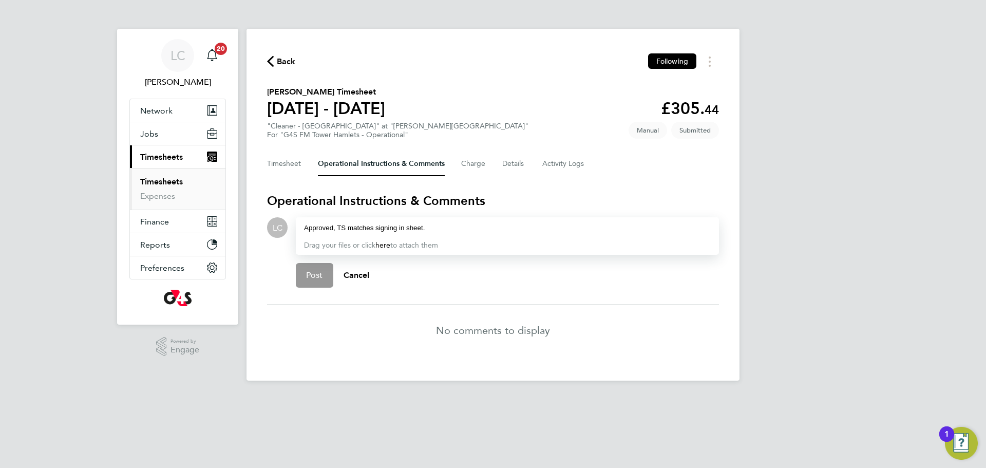
click at [304, 278] on button "Post" at bounding box center [314, 275] width 37 height 25
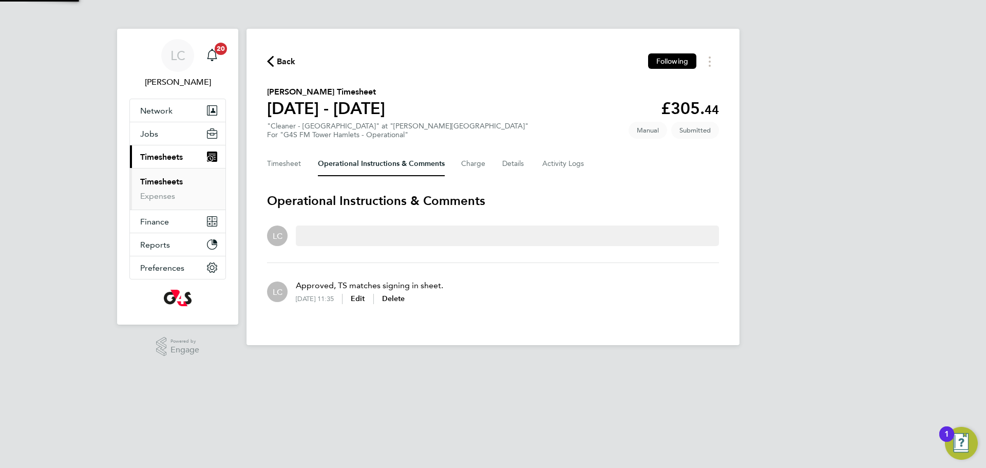
click at [295, 147] on div "Back Following [PERSON_NAME] Timesheet [DATE] - [DATE] £305. 44 "Cleaner - [GEO…" at bounding box center [492, 187] width 493 height 316
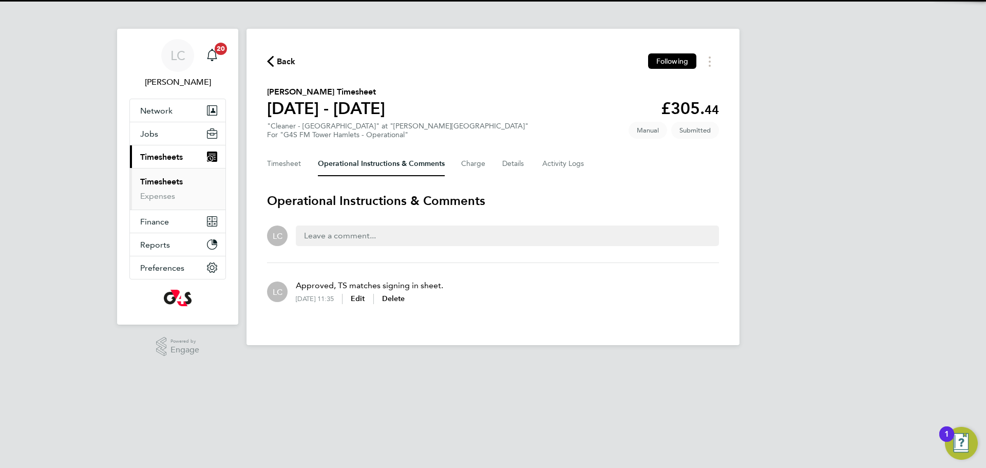
click at [302, 163] on div "Timesheet Operational Instructions & Comments Charge Details Activity Logs" at bounding box center [493, 163] width 452 height 25
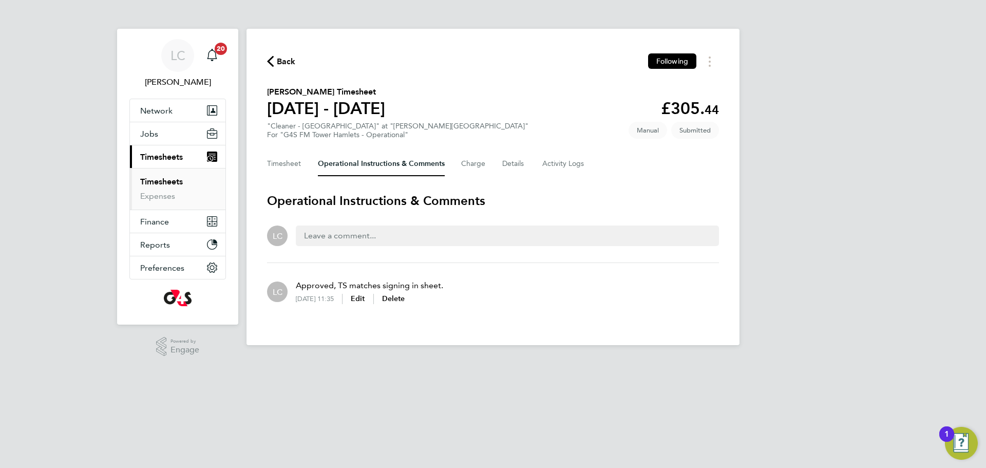
click at [288, 180] on div "Back Following Beatrice Osei's Timesheet 25 - 31 Aug 2025 £305. 44 "Cleaner - T…" at bounding box center [492, 187] width 493 height 316
click at [288, 175] on button "Timesheet" at bounding box center [284, 163] width 34 height 25
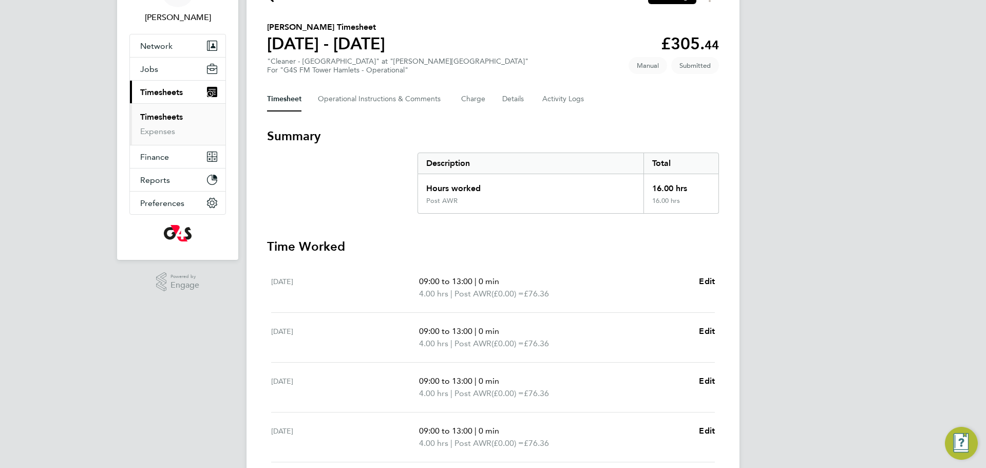
scroll to position [149, 0]
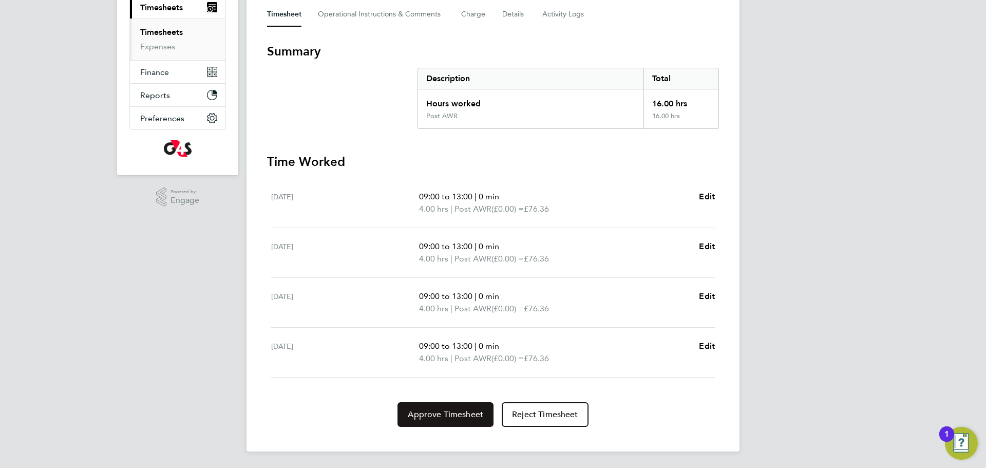
click at [451, 405] on button "Approve Timesheet" at bounding box center [445, 414] width 96 height 25
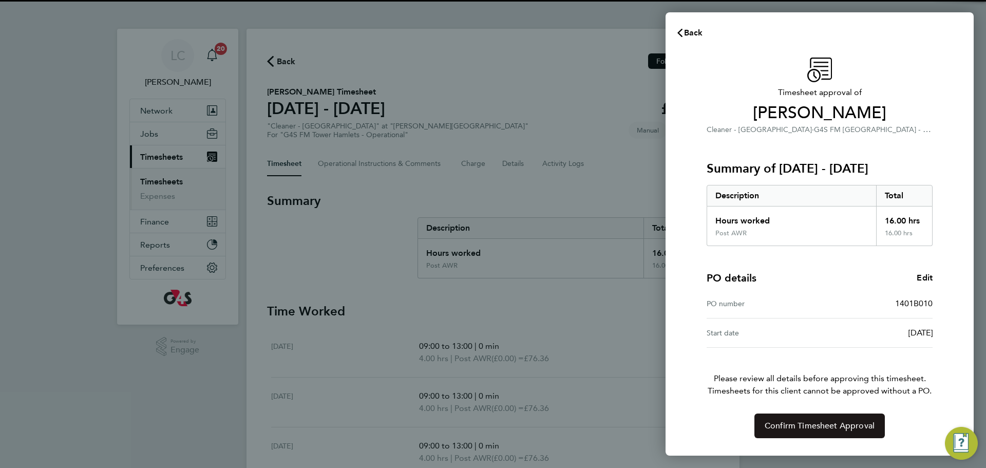
click at [820, 416] on button "Confirm Timesheet Approval" at bounding box center [819, 425] width 130 height 25
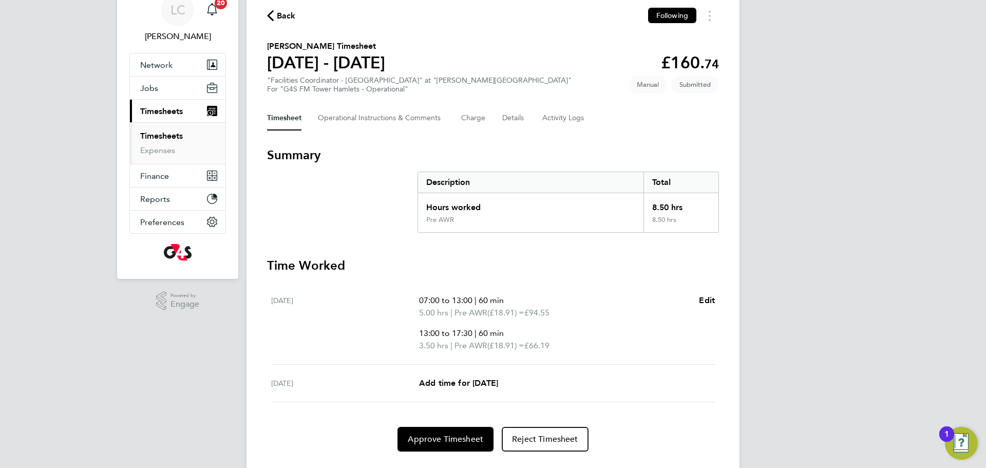
scroll to position [46, 0]
click at [703, 303] on span "Edit" at bounding box center [707, 300] width 16 height 10
select select "60"
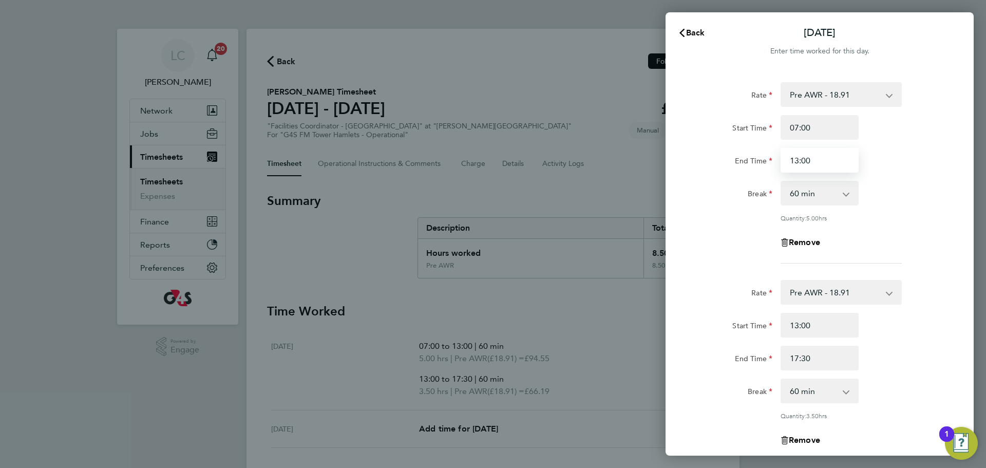
click at [799, 164] on input "13:00" at bounding box center [819, 160] width 78 height 25
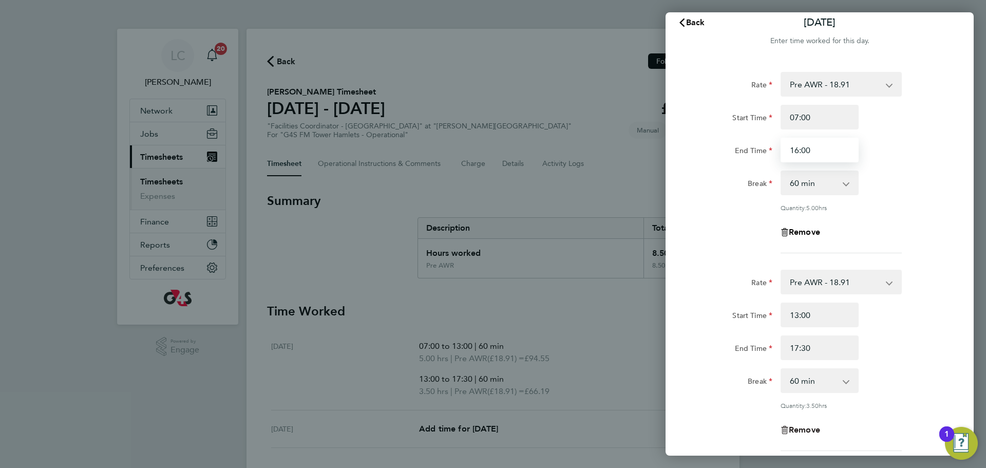
type input "16:00"
click at [814, 431] on div "Rate Pre AWR - 18.91 Post AWR - 20.21 Start Time 13:00 End Time 17:30 Break 0 m…" at bounding box center [819, 360] width 251 height 181
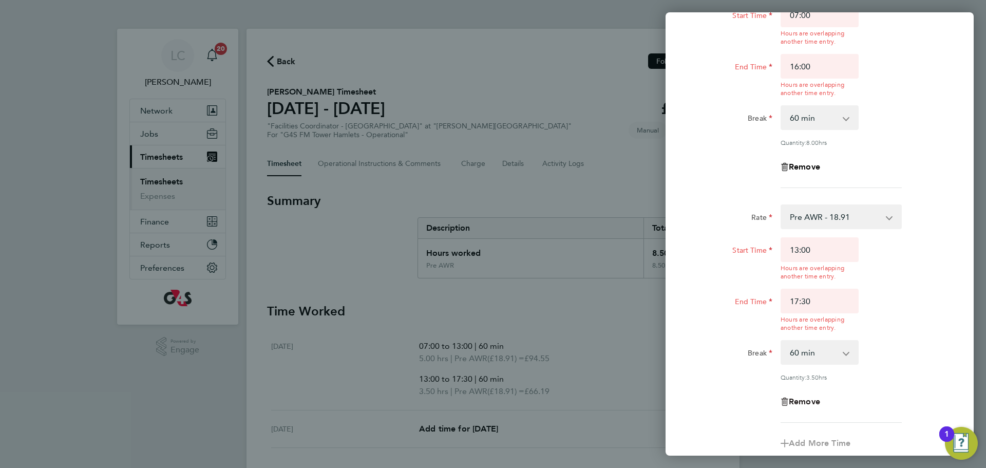
scroll to position [120, 0]
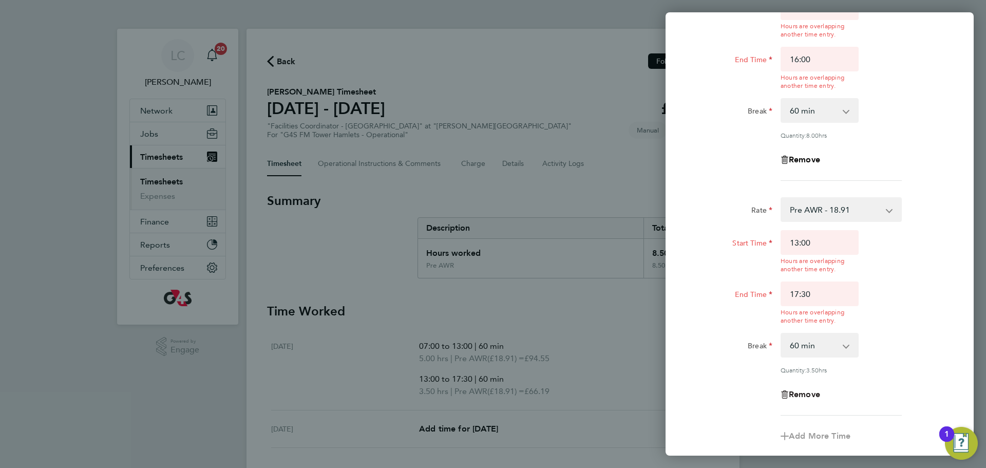
click at [793, 389] on span "Remove" at bounding box center [804, 394] width 31 height 10
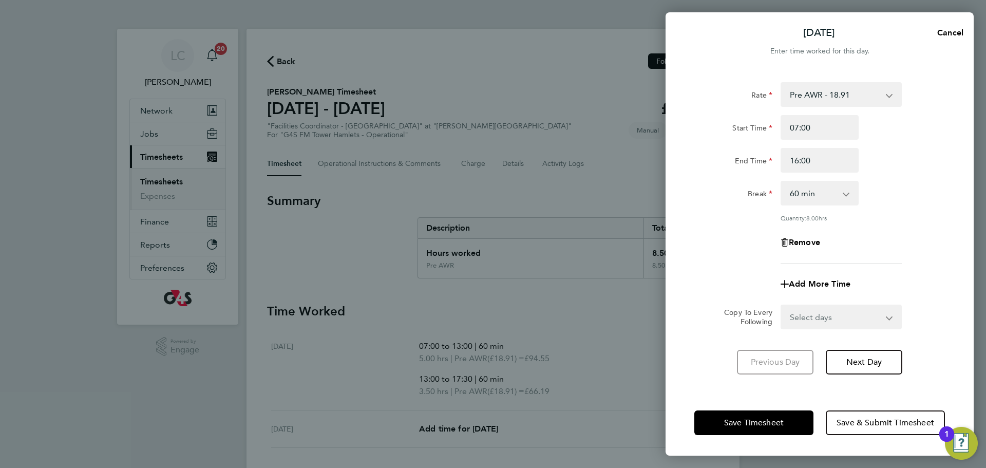
scroll to position [0, 0]
click at [880, 145] on div "Start Time 07:00 End Time 16:00" at bounding box center [819, 144] width 259 height 58
click at [850, 426] on span "Save & Submit Timesheet" at bounding box center [885, 422] width 98 height 10
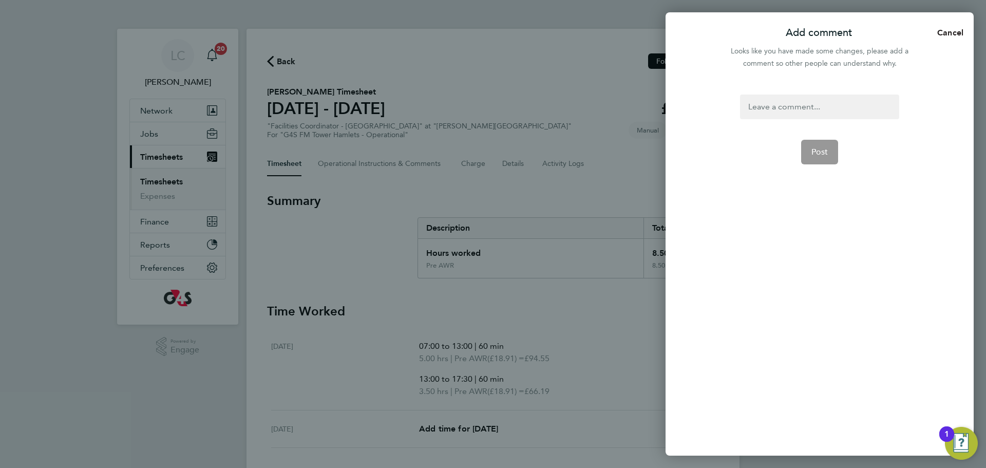
click at [932, 36] on span "Cancel" at bounding box center [947, 33] width 32 height 8
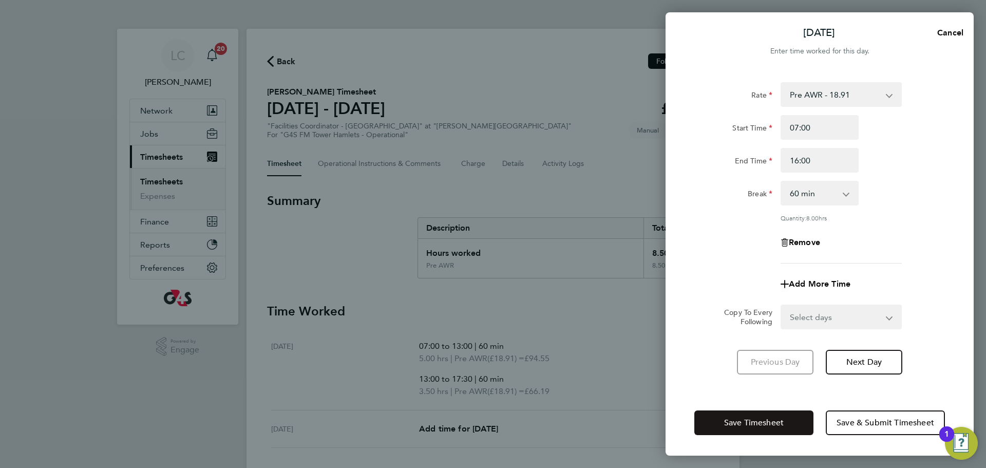
click at [741, 427] on span "Save Timesheet" at bounding box center [754, 422] width 60 height 10
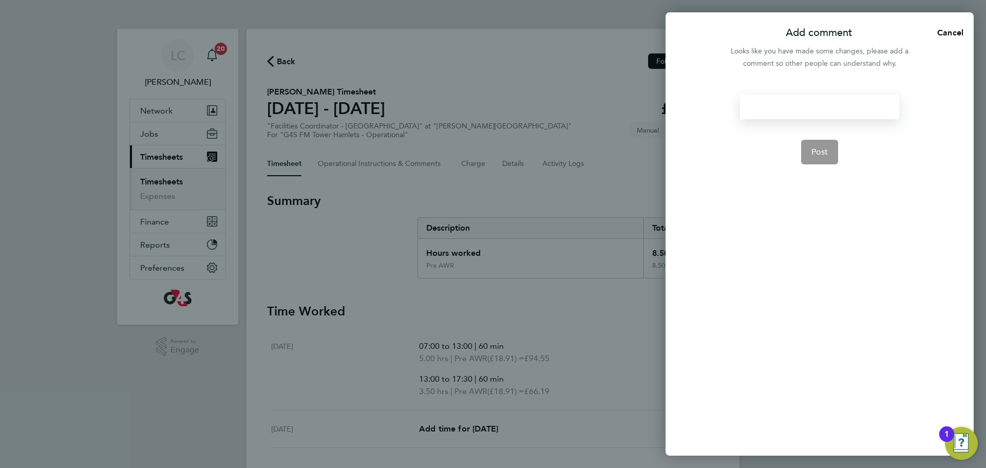
click at [810, 102] on div at bounding box center [819, 106] width 159 height 25
click at [773, 108] on div at bounding box center [819, 106] width 159 height 25
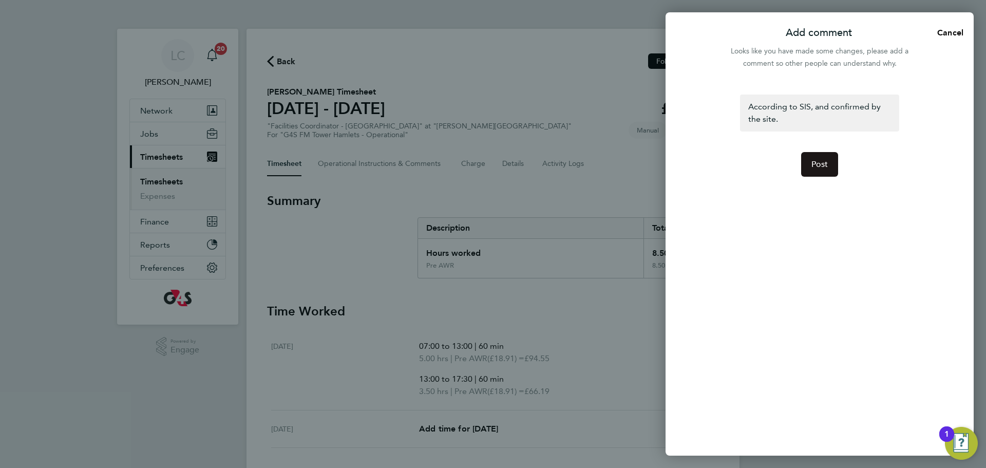
click at [827, 156] on button "Post" at bounding box center [819, 164] width 37 height 25
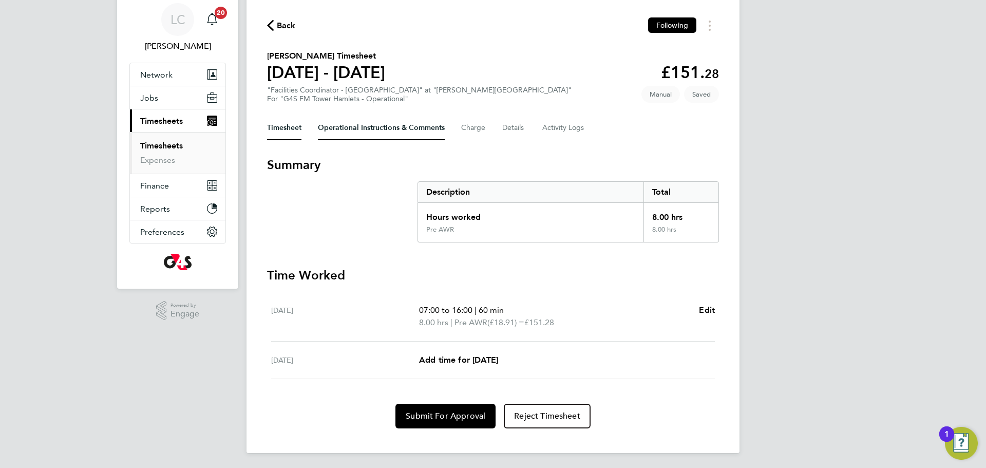
scroll to position [37, 0]
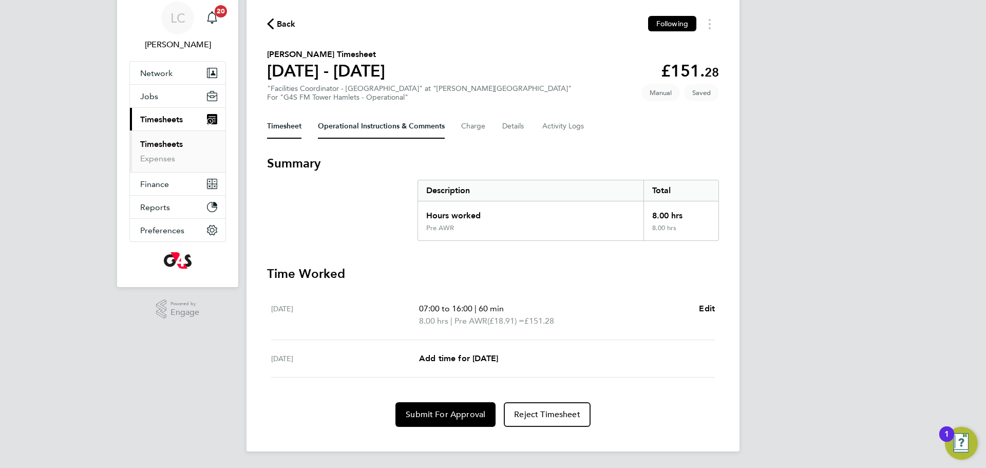
click at [386, 116] on Comments-tab "Operational Instructions & Comments" at bounding box center [381, 126] width 127 height 25
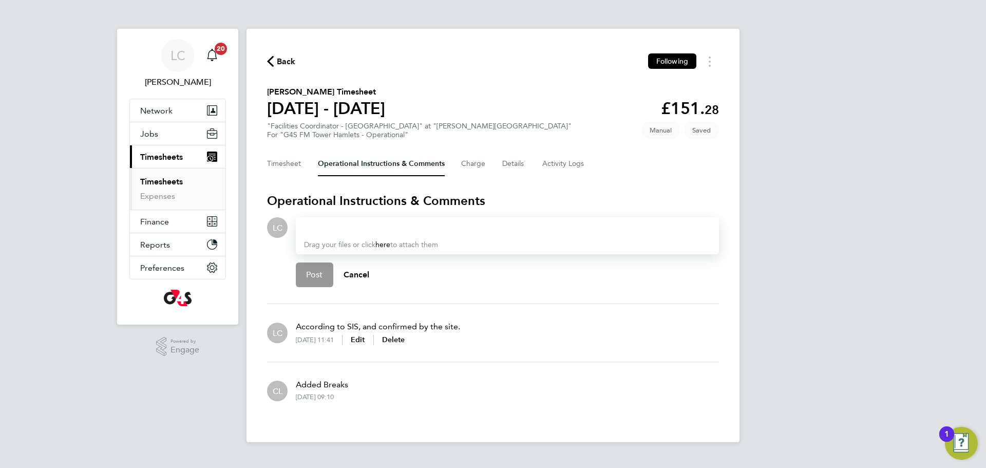
paste div
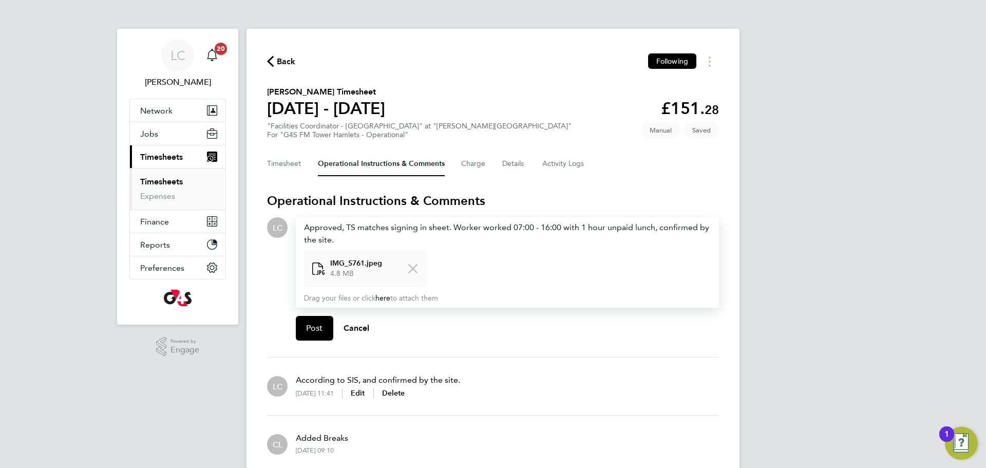
click at [120, 368] on div ".st0{fill:#C0C1C2;} Powered by Engage" at bounding box center [177, 346] width 121 height 44
click at [292, 165] on button "Timesheet" at bounding box center [284, 163] width 34 height 25
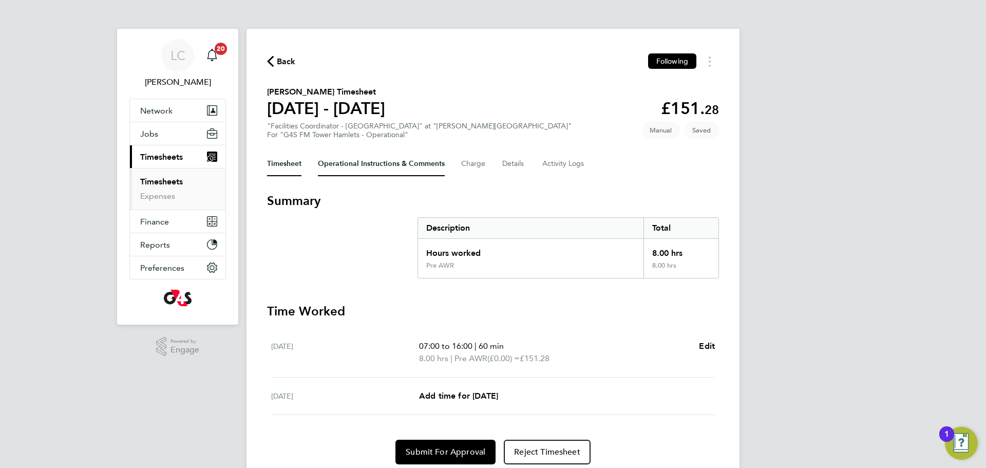
click at [362, 164] on Comments-tab "Operational Instructions & Comments" at bounding box center [381, 163] width 127 height 25
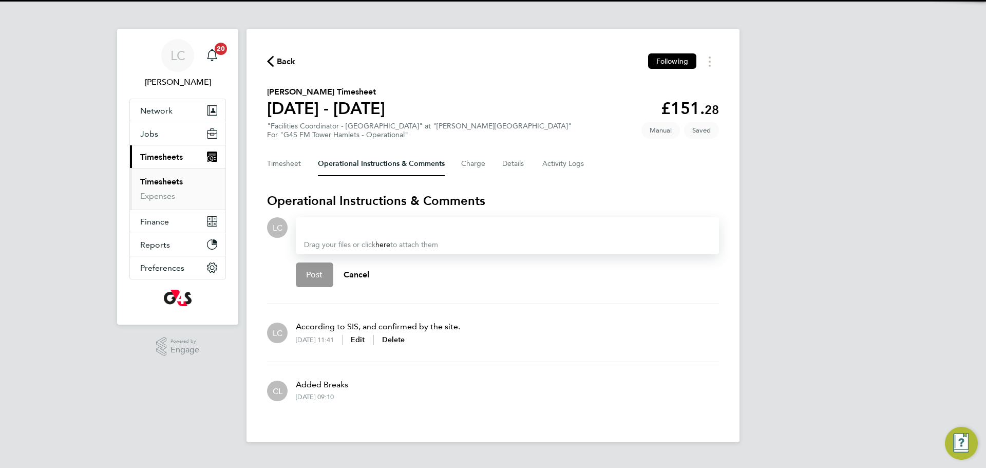
click at [340, 234] on div "Drag your files or click here to attach them" at bounding box center [507, 235] width 423 height 37
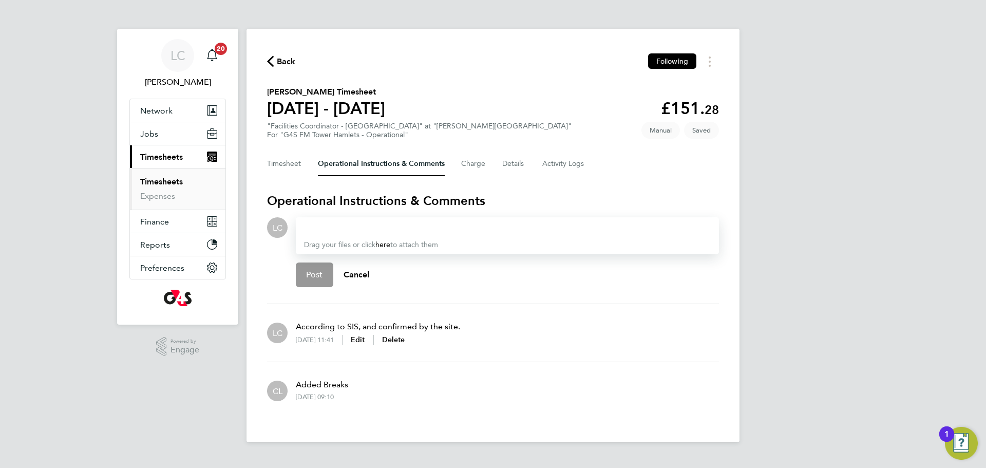
drag, startPoint x: 341, startPoint y: 222, endPoint x: 315, endPoint y: 238, distance: 30.6
click at [312, 240] on div "Drag your files or click here to attach them" at bounding box center [507, 235] width 423 height 37
click at [336, 226] on div at bounding box center [507, 227] width 407 height 12
paste div
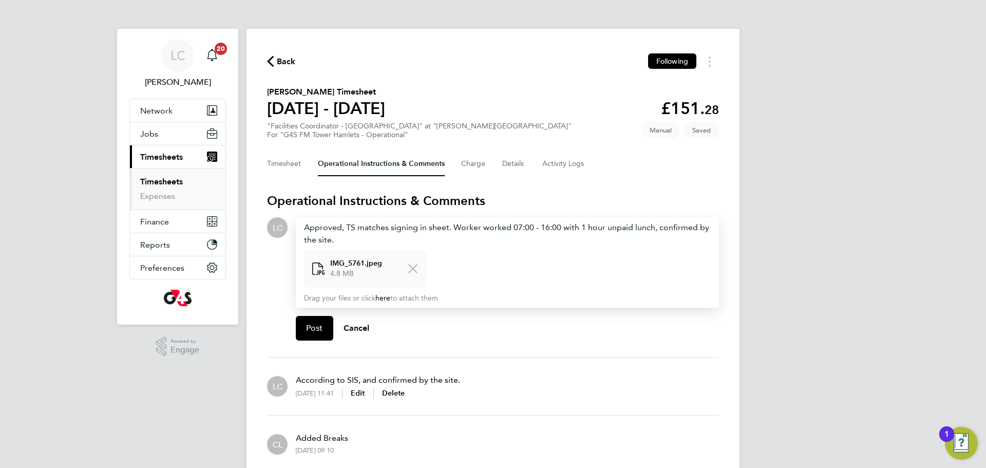
click at [438, 336] on div "Post Cancel" at bounding box center [507, 328] width 423 height 41
drag, startPoint x: 300, startPoint y: 315, endPoint x: 307, endPoint y: 320, distance: 8.4
click at [300, 316] on button "Post" at bounding box center [314, 328] width 37 height 25
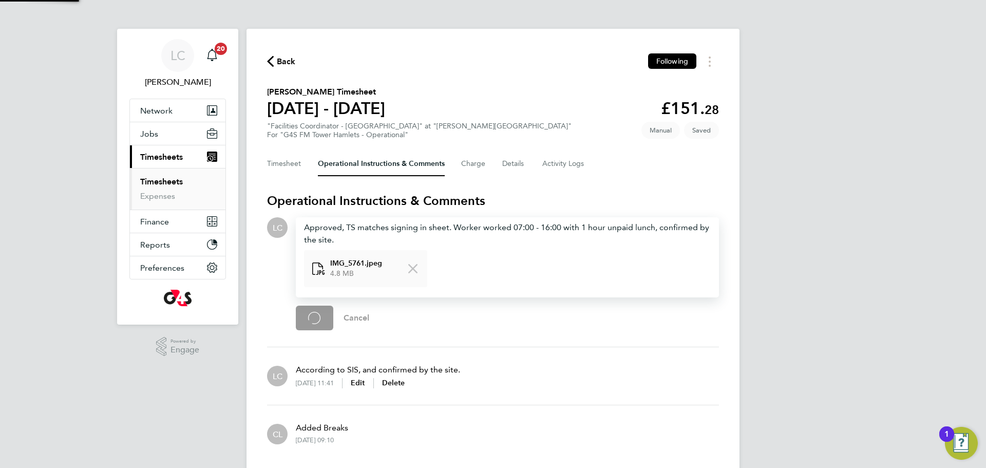
click at [310, 326] on div "Post Loading Cancel" at bounding box center [507, 317] width 423 height 41
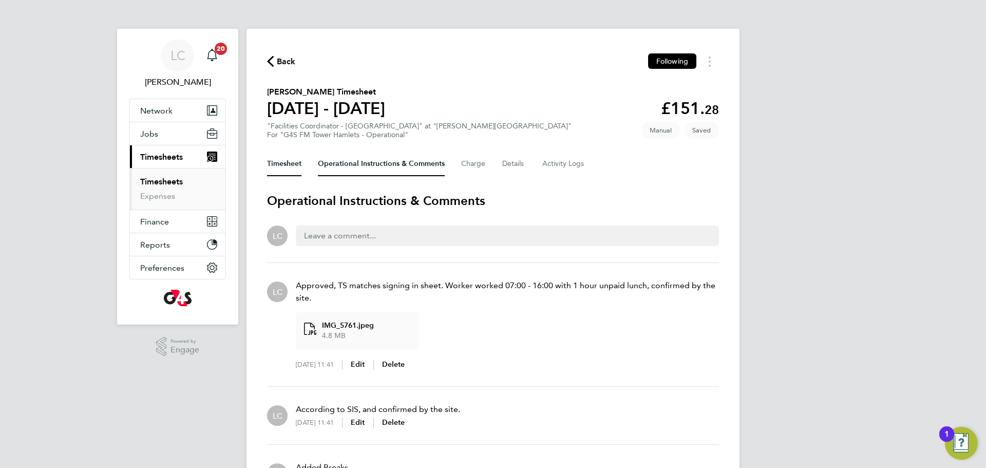
drag, startPoint x: 288, startPoint y: 172, endPoint x: 347, endPoint y: 160, distance: 60.2
click at [288, 171] on button "Timesheet" at bounding box center [284, 163] width 34 height 25
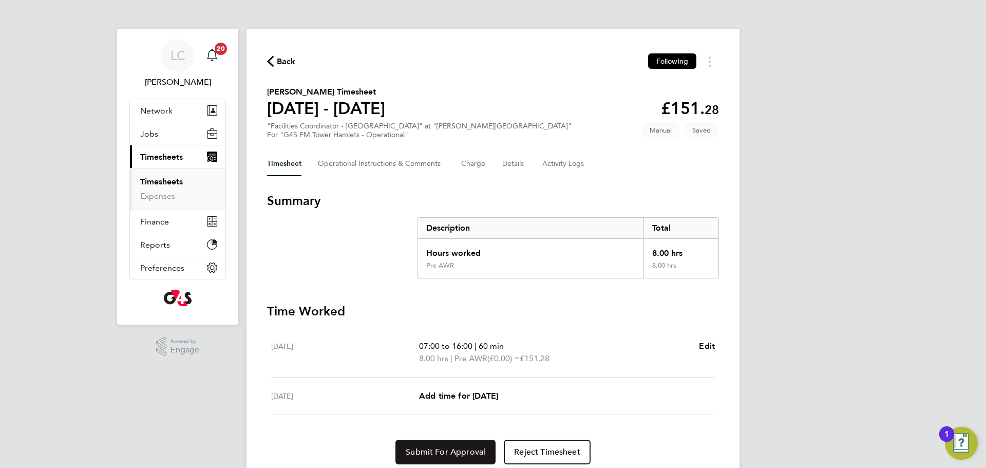
click at [455, 454] on span "Submit For Approval" at bounding box center [446, 452] width 80 height 10
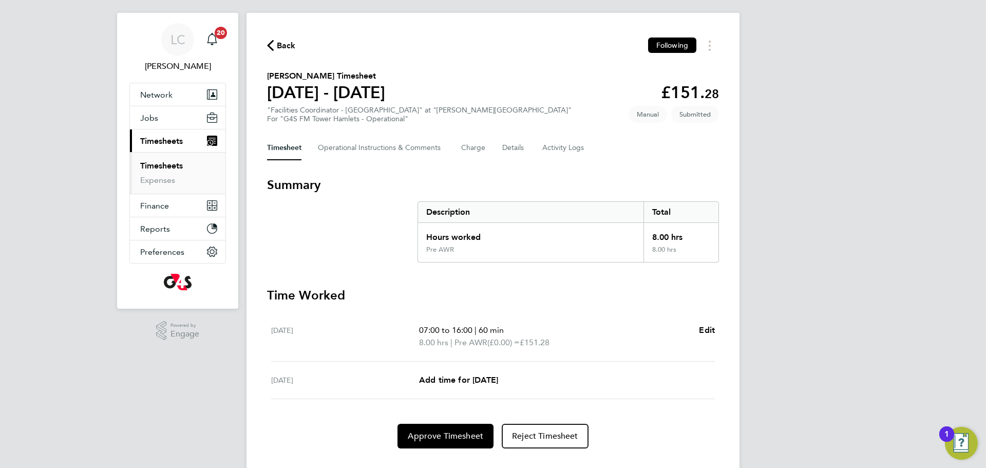
scroll to position [16, 0]
click at [465, 434] on span "Approve Timesheet" at bounding box center [445, 435] width 75 height 10
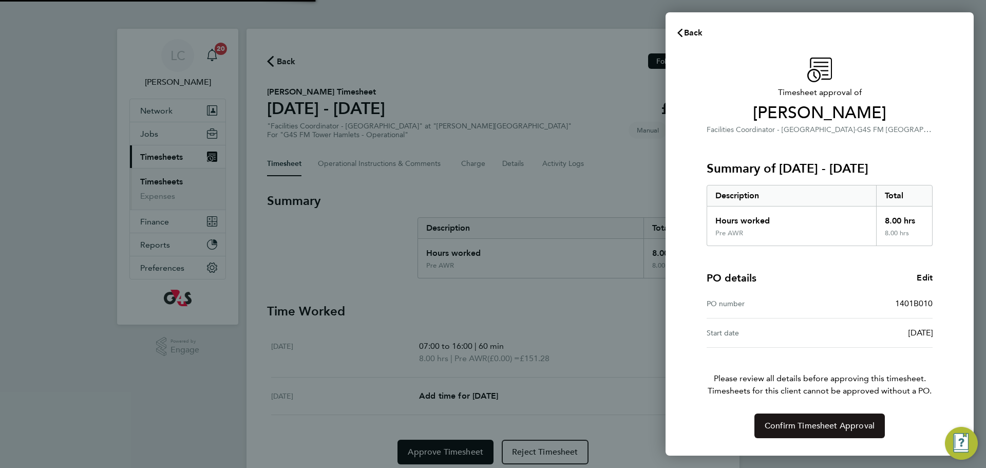
click at [801, 428] on span "Confirm Timesheet Approval" at bounding box center [819, 425] width 110 height 10
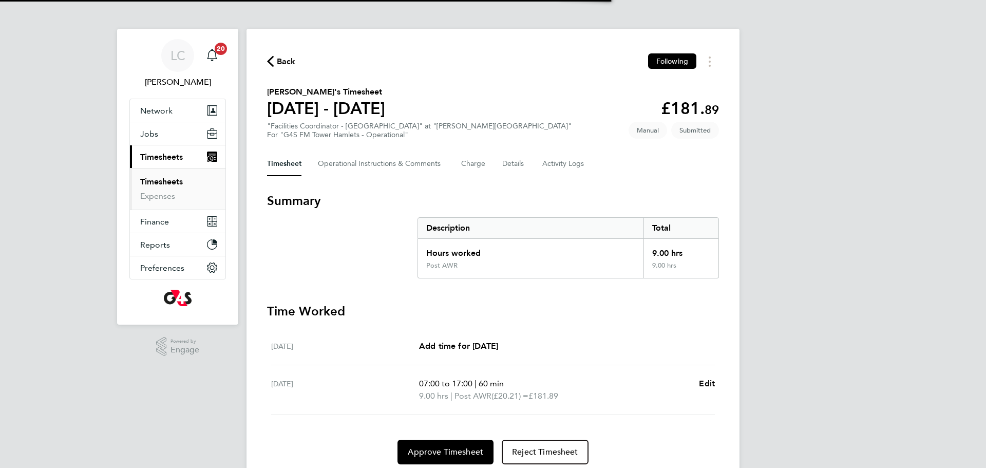
scroll to position [11, 0]
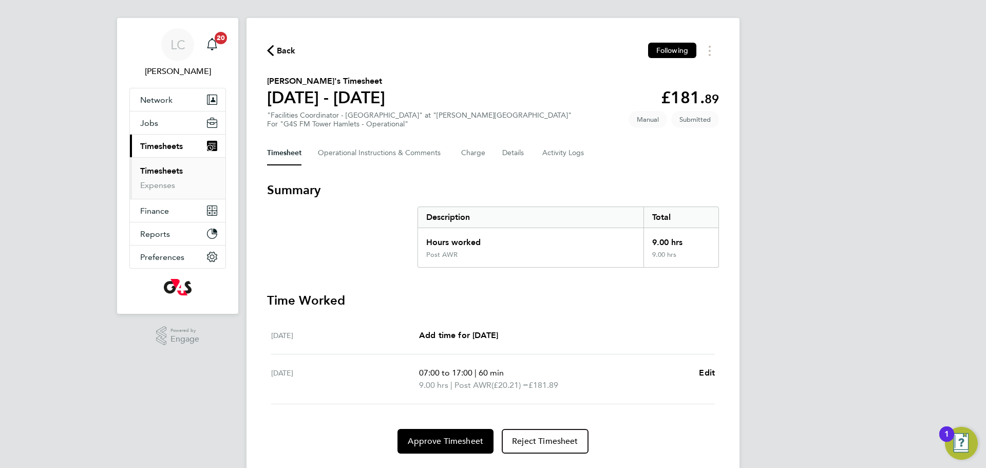
click at [357, 165] on div "Back Following [PERSON_NAME]'s Timesheet [DATE] - [DATE] £181. 89 "Facilities C…" at bounding box center [492, 248] width 493 height 460
click at [360, 152] on Comments-tab "Operational Instructions & Comments" at bounding box center [381, 153] width 127 height 25
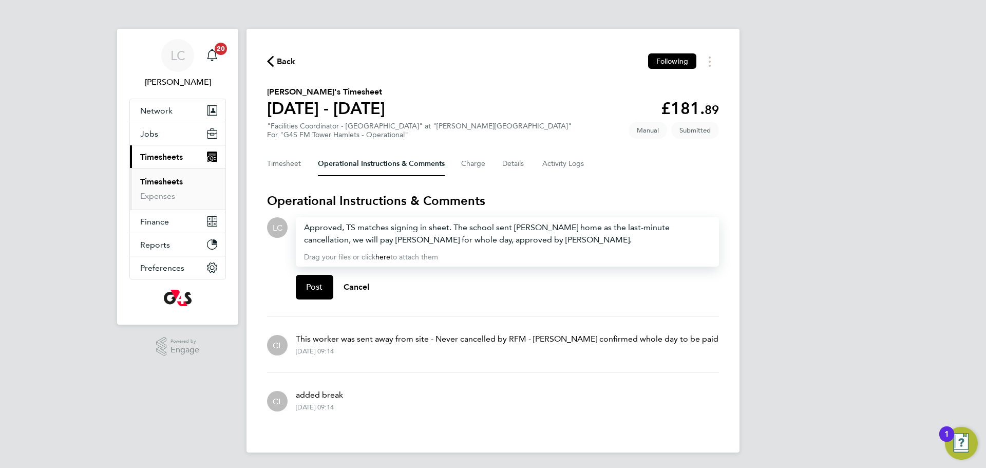
click at [363, 237] on span "Approved, TS matches signing in sheet. The school sent [PERSON_NAME] home as th…" at bounding box center [487, 233] width 366 height 22
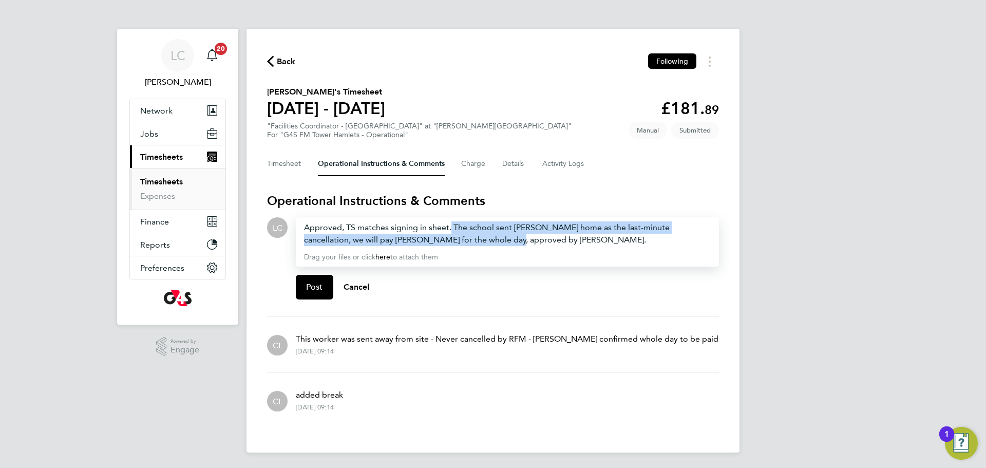
drag, startPoint x: 450, startPoint y: 226, endPoint x: 475, endPoint y: 239, distance: 28.2
click at [475, 239] on span "Approved, TS matches signing in sheet. The school sent [PERSON_NAME] home as th…" at bounding box center [487, 233] width 366 height 22
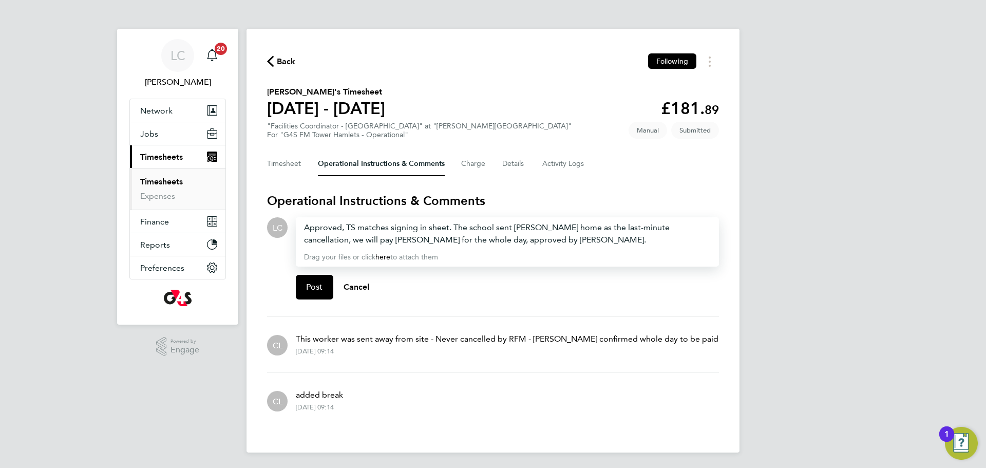
drag, startPoint x: 489, startPoint y: 246, endPoint x: 404, endPoint y: 266, distance: 87.9
click at [481, 250] on div "Approved, TS matches signing in sheet. The school sent Modou home as the last-m…" at bounding box center [507, 241] width 423 height 49
drag, startPoint x: 310, startPoint y: 288, endPoint x: 298, endPoint y: 221, distance: 67.8
click at [310, 288] on span "Post" at bounding box center [314, 287] width 17 height 10
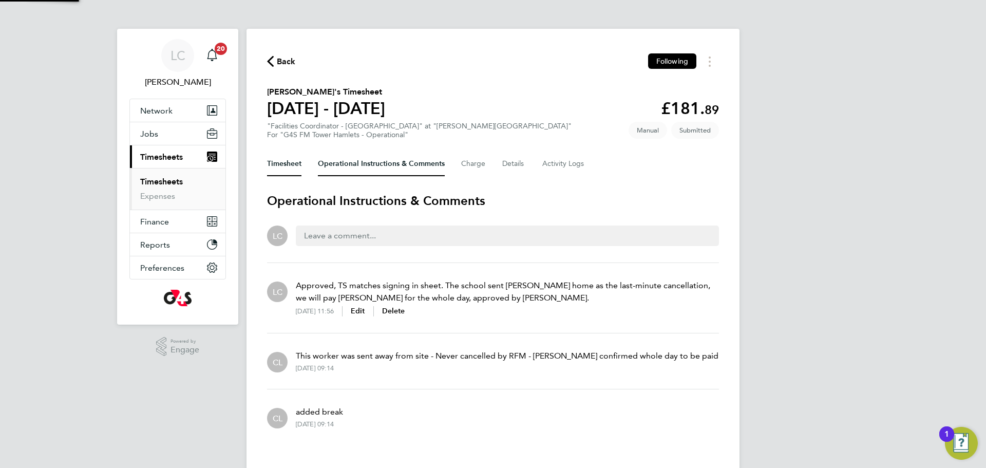
click at [276, 173] on button "Timesheet" at bounding box center [284, 163] width 34 height 25
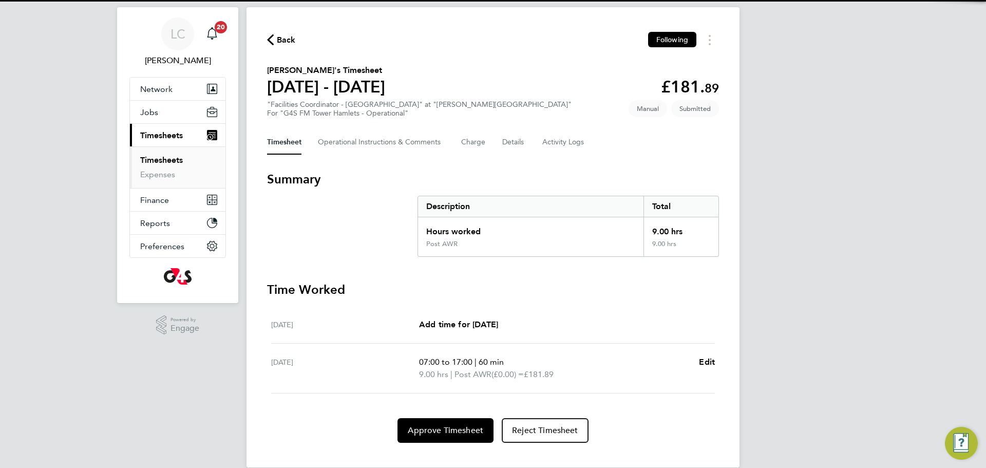
scroll to position [37, 0]
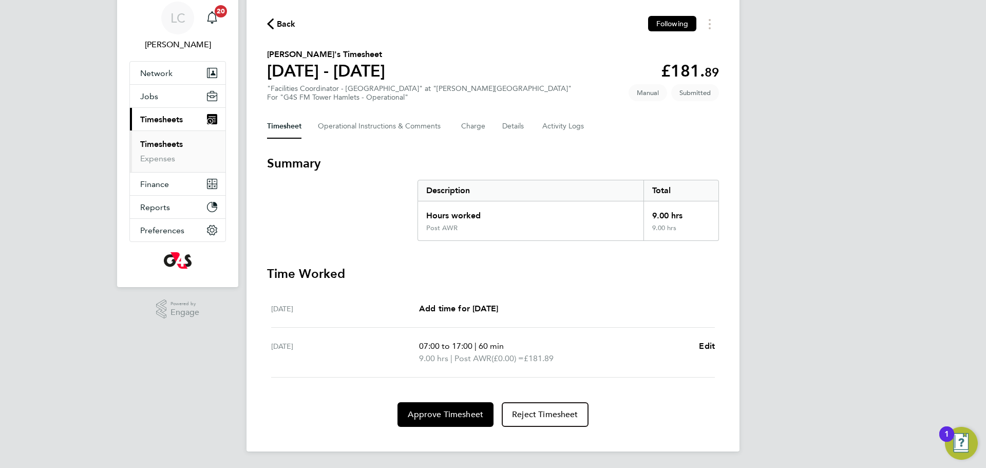
drag, startPoint x: 451, startPoint y: 390, endPoint x: 451, endPoint y: 397, distance: 7.2
click at [451, 393] on section "Time Worked Wed 27 Aug Add time for Wed 27 Aug Add time for Wed 27 Aug Thu 28 A…" at bounding box center [493, 345] width 452 height 161
click at [449, 407] on button "Approve Timesheet" at bounding box center [445, 414] width 96 height 25
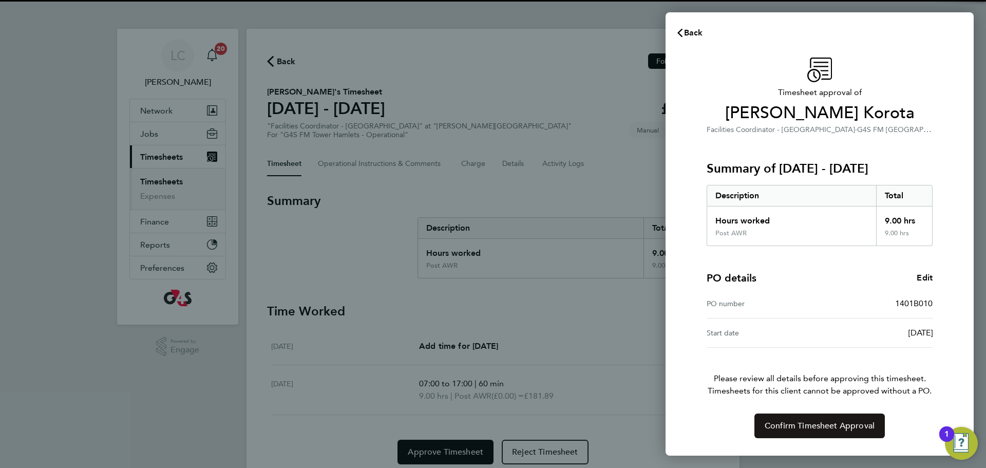
click at [795, 417] on button "Confirm Timesheet Approval" at bounding box center [819, 425] width 130 height 25
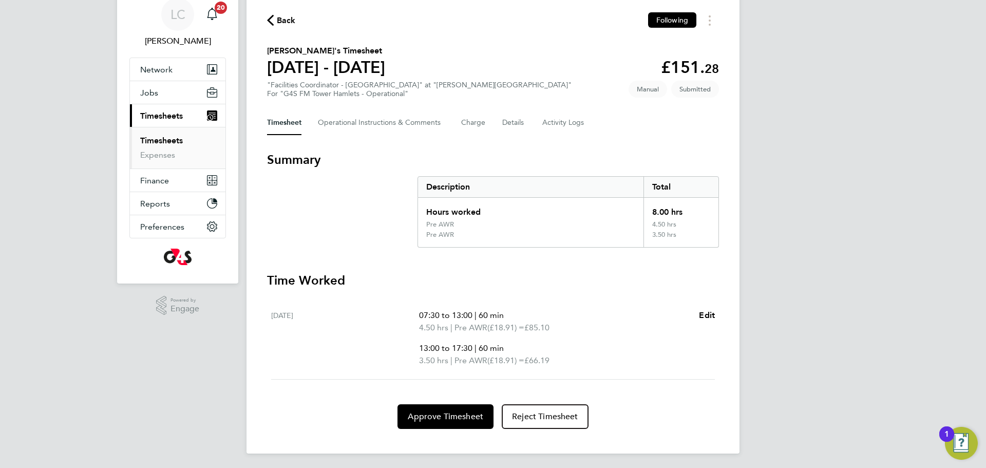
scroll to position [43, 0]
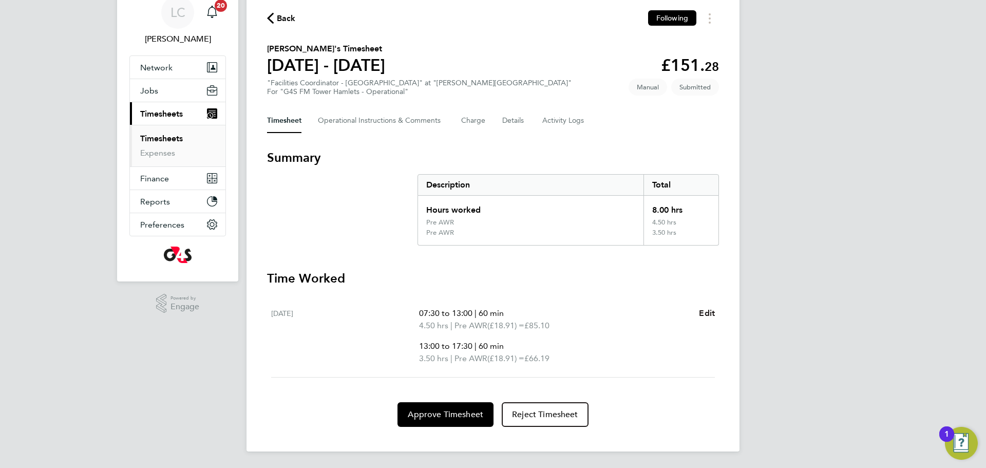
click at [705, 310] on span "Edit" at bounding box center [707, 313] width 16 height 10
select select "60"
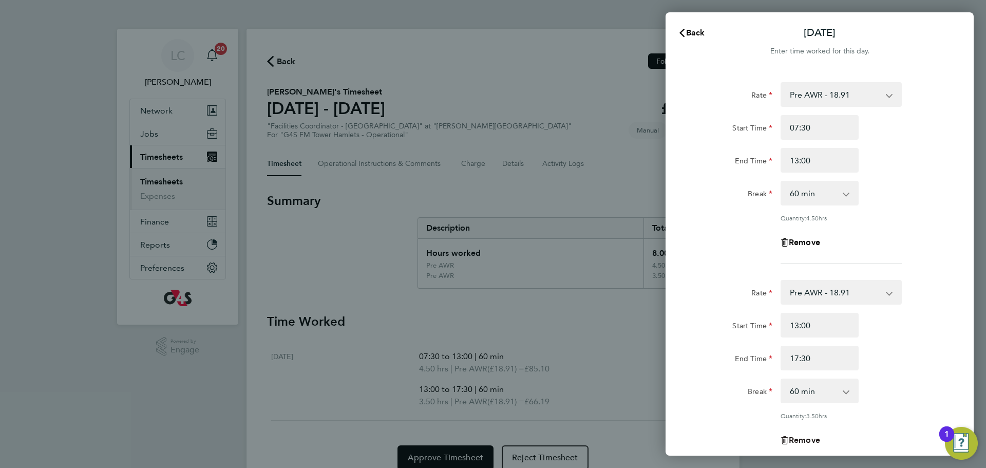
click at [796, 442] on span "Remove" at bounding box center [804, 440] width 31 height 10
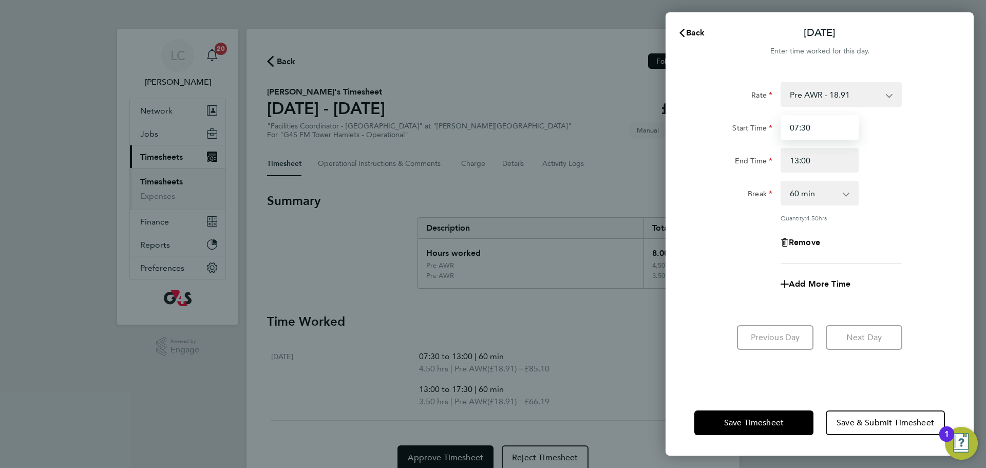
drag, startPoint x: 817, startPoint y: 124, endPoint x: 754, endPoint y: 124, distance: 63.1
click at [754, 124] on div "Start Time 07:30" at bounding box center [819, 127] width 259 height 25
type input "08:00"
drag, startPoint x: 804, startPoint y: 159, endPoint x: 774, endPoint y: 158, distance: 30.8
click at [774, 158] on div "End Time 13:00" at bounding box center [819, 160] width 259 height 25
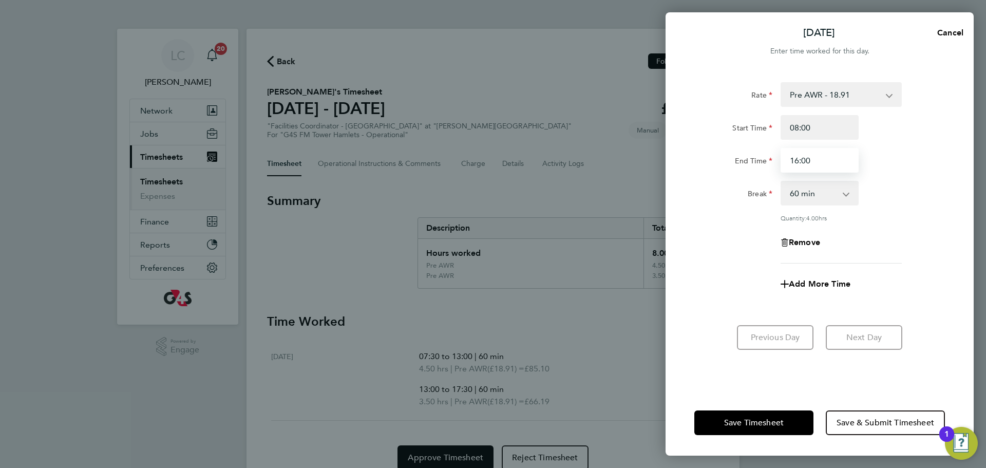
type input "16:00"
click at [881, 201] on div "Break 0 min 15 min 30 min 45 min 60 min 75 min 90 min" at bounding box center [819, 193] width 259 height 25
click at [835, 205] on div "Rate Pre AWR - 18.91 Post AWR - 20.21 Start Time 08:00 End Time 16:00 Break 0 m…" at bounding box center [819, 172] width 251 height 181
click at [831, 198] on select "0 min 15 min 30 min 45 min 60 min 75 min 90 min" at bounding box center [813, 193] width 64 height 23
select select "0"
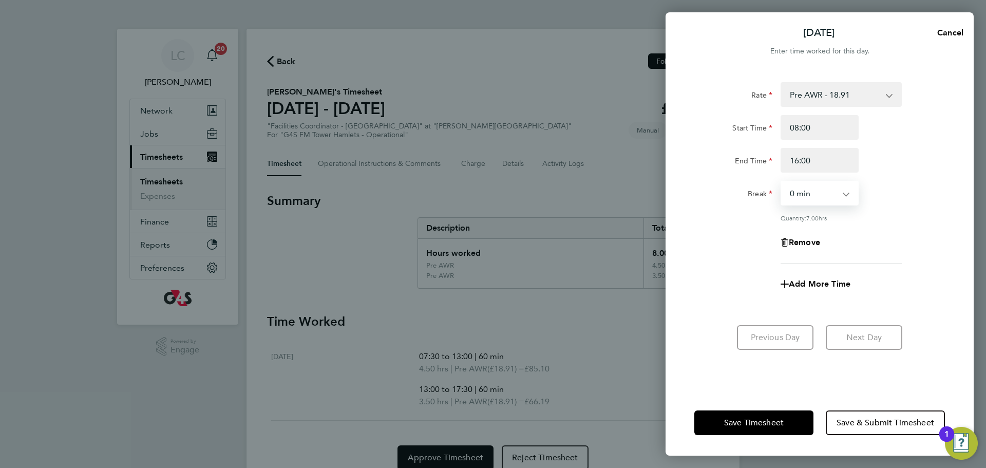
click at [781, 182] on select "0 min 15 min 30 min 45 min 60 min 75 min 90 min" at bounding box center [813, 193] width 64 height 23
click at [927, 222] on div "Rate Pre AWR - 18.91 Post AWR - 20.21 Start Time 08:00 End Time 16:00 Break 0 m…" at bounding box center [819, 172] width 251 height 181
click at [887, 420] on span "Save & Submit Timesheet" at bounding box center [885, 422] width 98 height 10
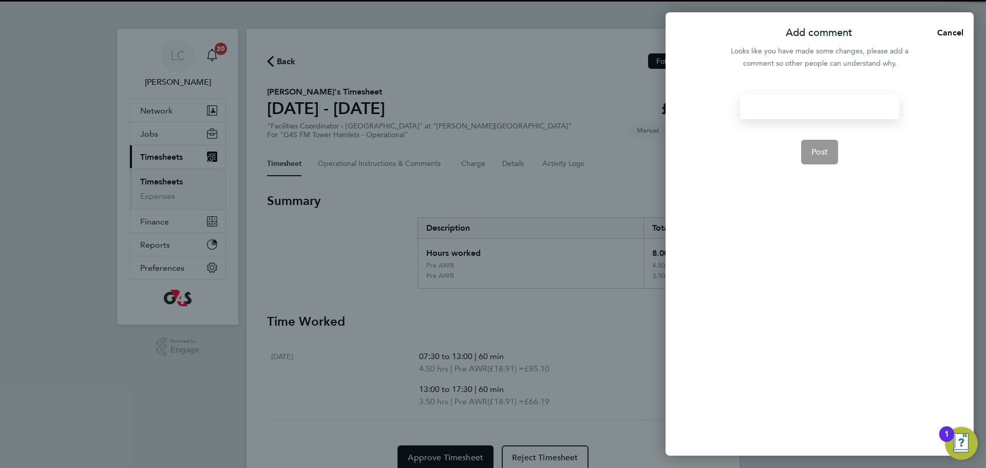
click at [761, 99] on div at bounding box center [819, 106] width 159 height 25
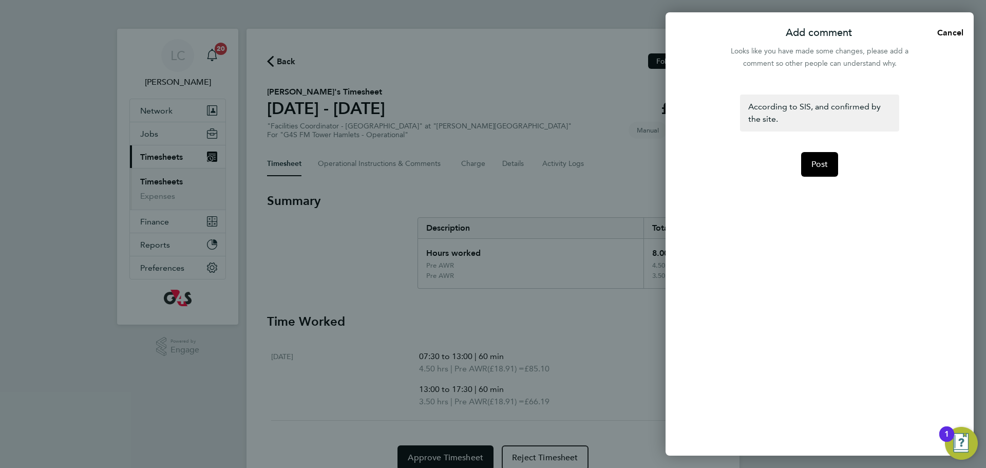
click at [822, 150] on form "According to SIS, and confirmed by the site. Post" at bounding box center [819, 210] width 167 height 233
click at [823, 151] on form "According to SIS, and confirmed by the site. Post" at bounding box center [819, 210] width 167 height 233
click at [828, 159] on button "Post" at bounding box center [819, 164] width 37 height 25
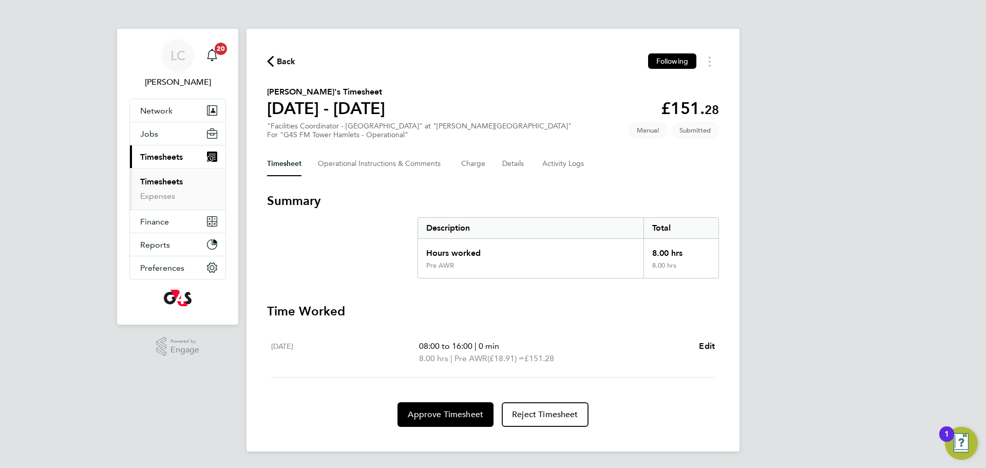
click at [892, 129] on div "LC Lilingxi Chen Notifications 20 Applications: Network Team Members Businesses…" at bounding box center [493, 234] width 986 height 468
drag, startPoint x: 363, startPoint y: 166, endPoint x: 438, endPoint y: 2, distance: 180.6
click at [363, 166] on Comments-tab "Operational Instructions & Comments" at bounding box center [381, 163] width 127 height 25
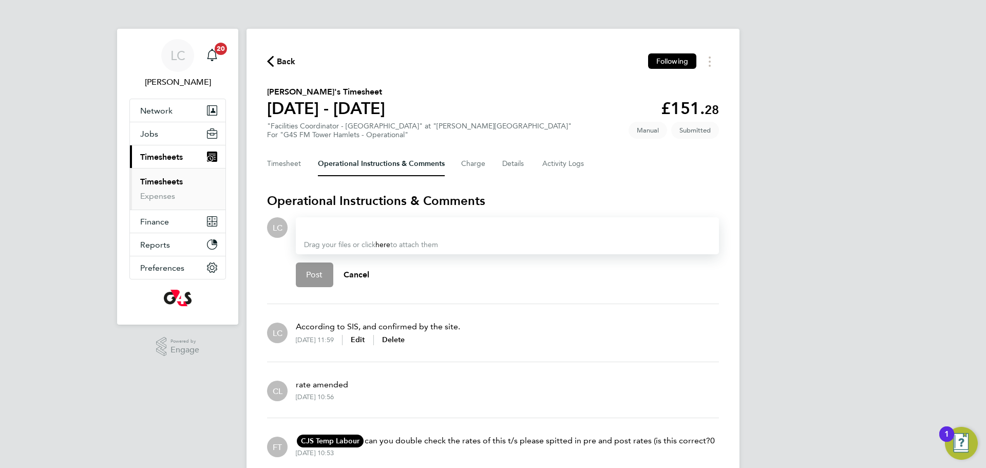
click at [399, 224] on div at bounding box center [507, 227] width 407 height 12
paste div
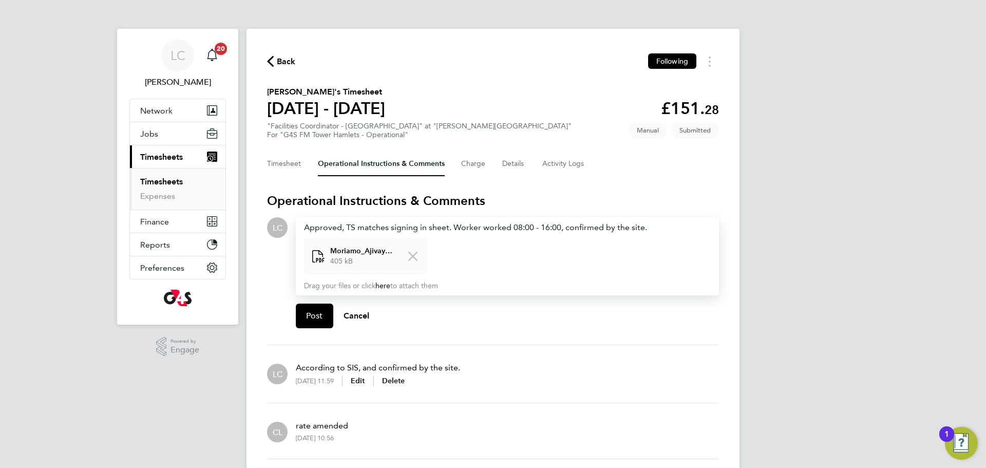
click at [487, 255] on section "office-file-pdf-1 Moriamo_Ajivaye_ Blue_Arrow_Agency Staff.pdf 405 kB" at bounding box center [507, 256] width 407 height 37
click at [304, 318] on button "Post" at bounding box center [314, 315] width 37 height 25
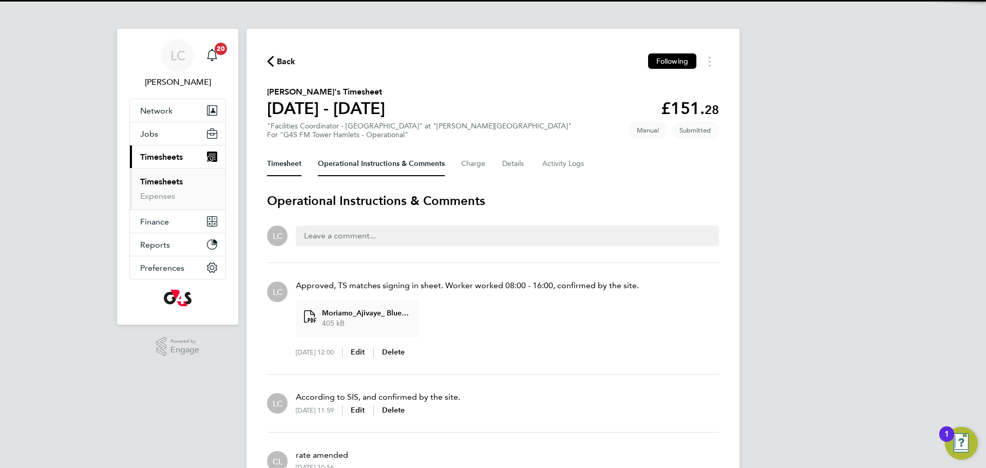
click at [297, 166] on button "Timesheet" at bounding box center [284, 163] width 34 height 25
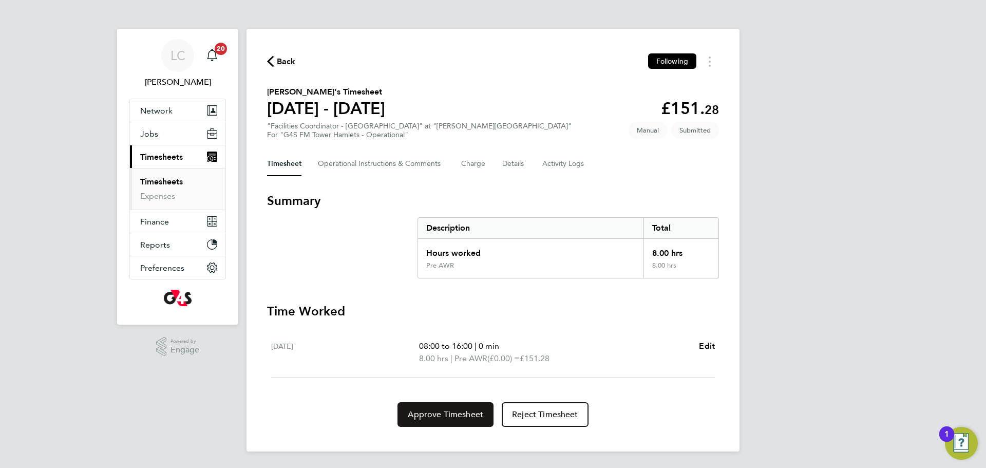
click at [455, 413] on span "Approve Timesheet" at bounding box center [445, 414] width 75 height 10
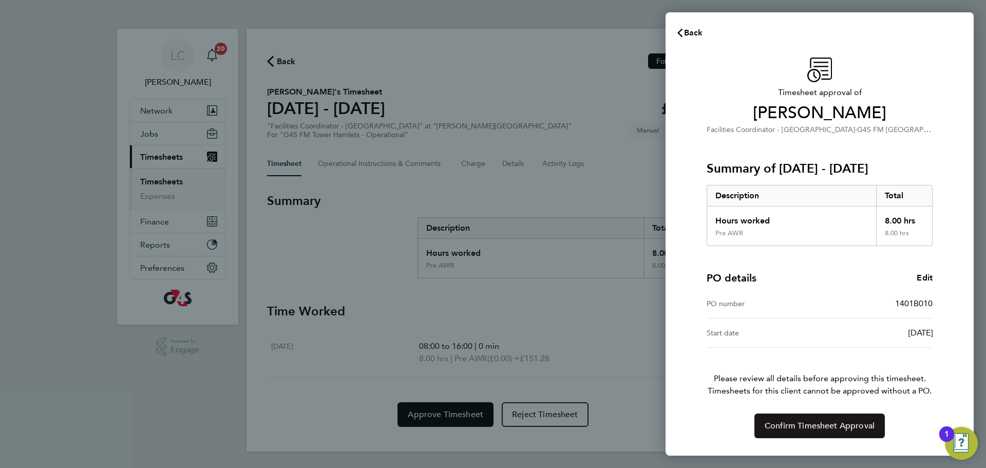
click at [830, 421] on span "Confirm Timesheet Approval" at bounding box center [819, 425] width 110 height 10
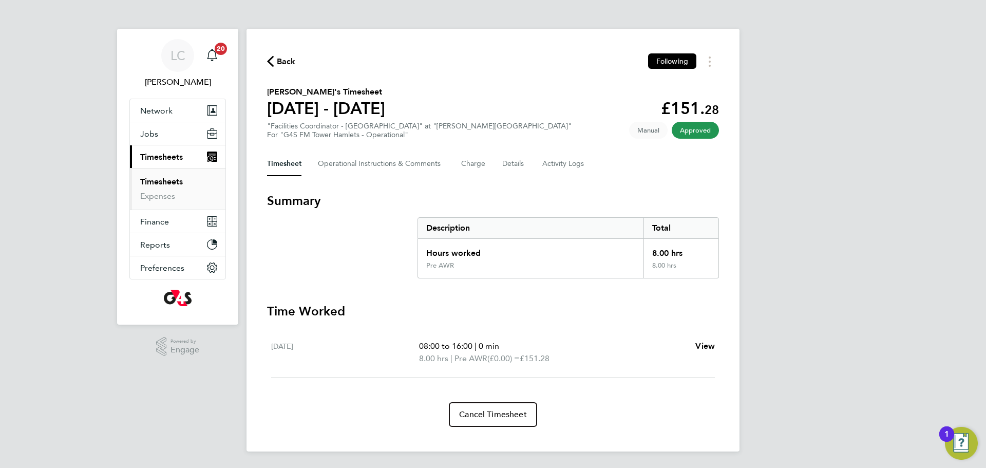
drag, startPoint x: 644, startPoint y: 292, endPoint x: 562, endPoint y: 208, distance: 117.3
click at [642, 294] on section "Summary Description Total Hours worked 8.00 hrs Pre AWR 8.00 hrs Time Worked Th…" at bounding box center [493, 310] width 452 height 234
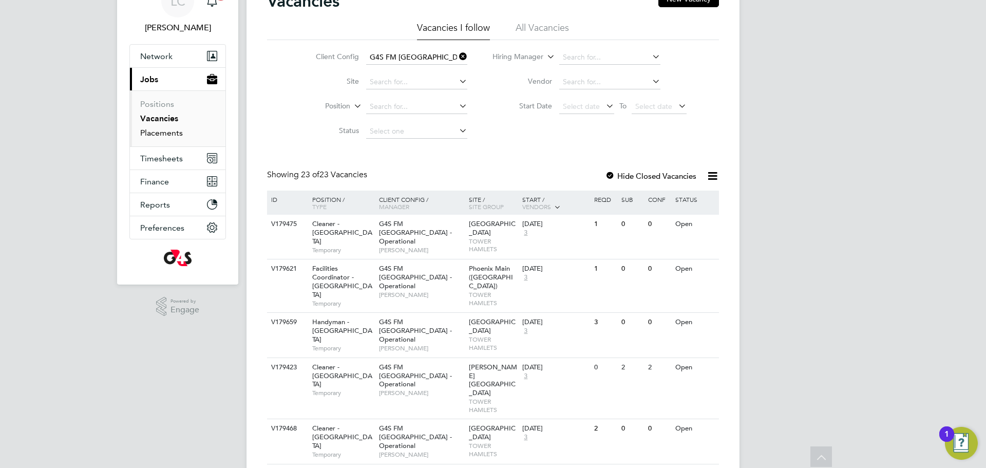
scroll to position [10, 0]
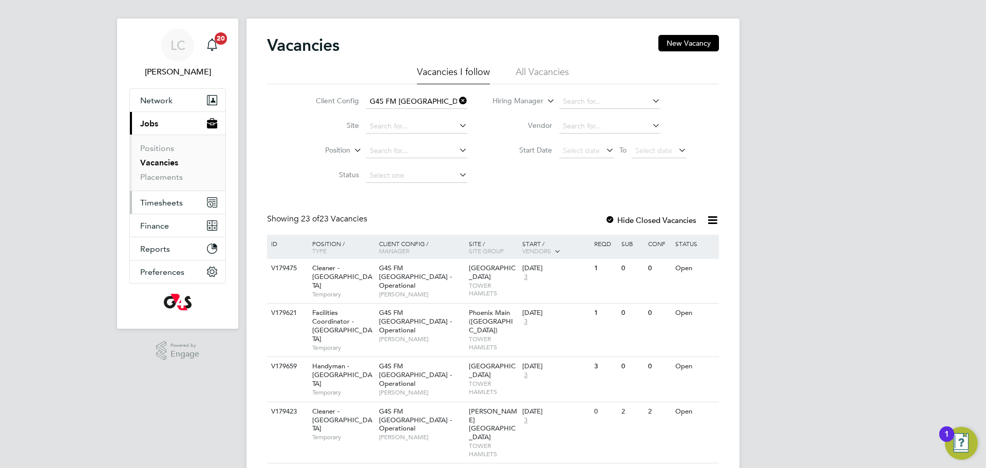
click at [168, 201] on span "Timesheets" at bounding box center [161, 203] width 43 height 10
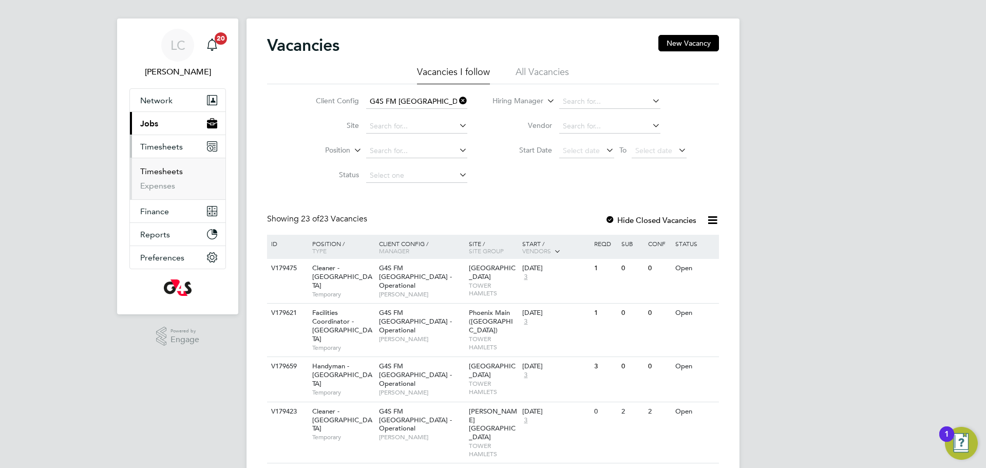
click at [163, 166] on link "Timesheets" at bounding box center [161, 171] width 43 height 10
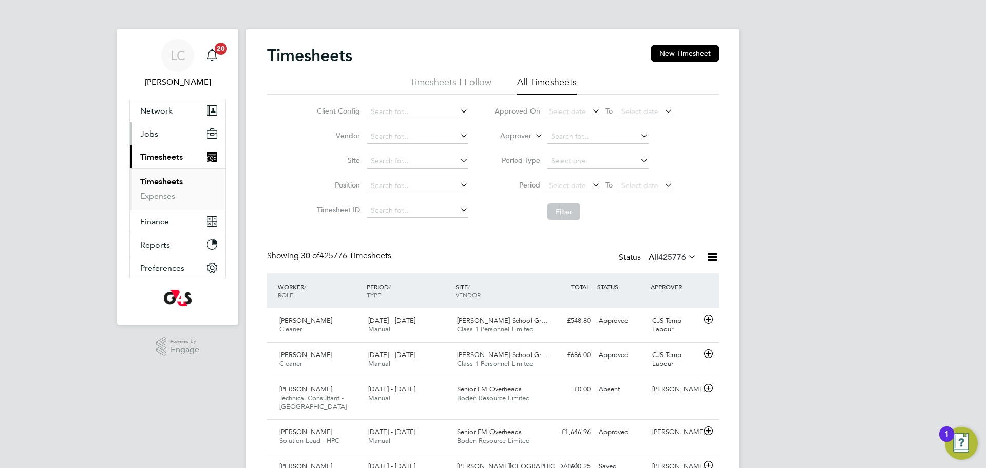
click at [158, 133] on button "Jobs" at bounding box center [177, 133] width 95 height 23
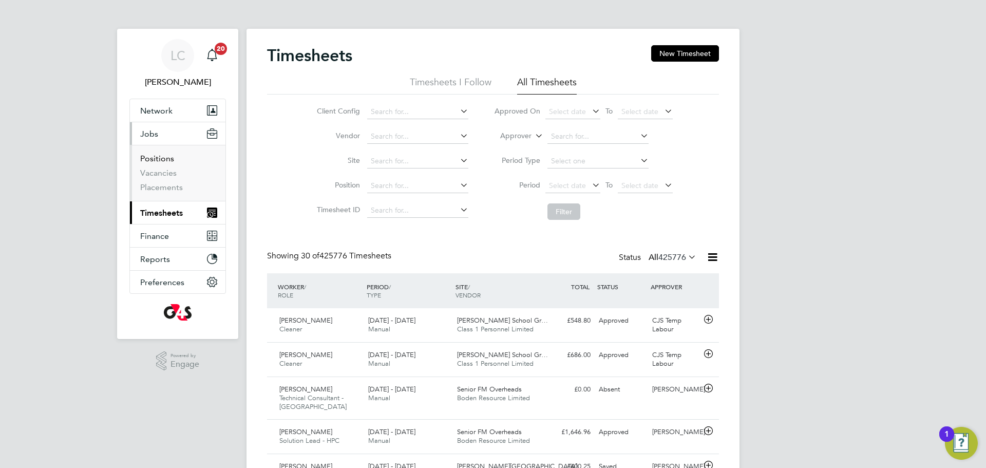
click at [157, 158] on link "Positions" at bounding box center [157, 159] width 34 height 10
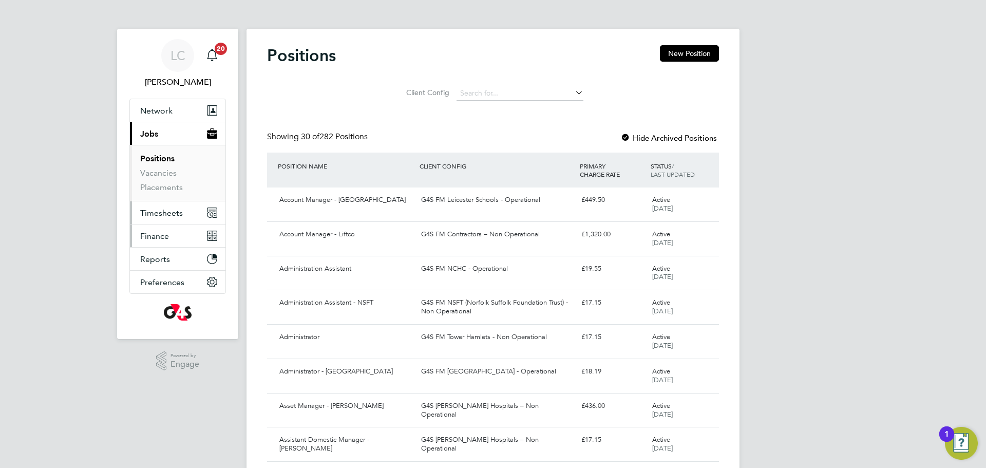
drag, startPoint x: 159, startPoint y: 232, endPoint x: 158, endPoint y: 219, distance: 12.9
click at [159, 232] on span "Finance" at bounding box center [154, 236] width 29 height 10
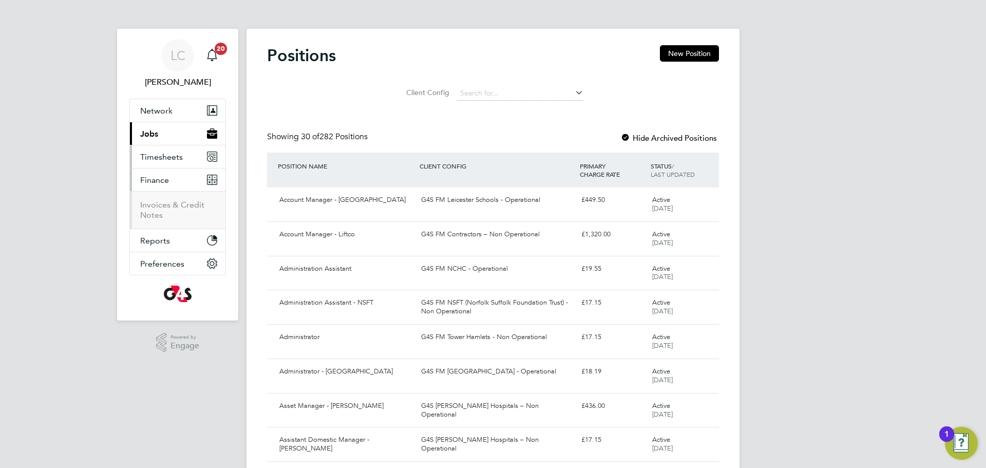
click at [158, 217] on ul "Network Team Members Businesses Sites Workers Contacts Current page: Jobs Posit…" at bounding box center [177, 187] width 97 height 177
click at [170, 156] on span "Timesheets" at bounding box center [161, 157] width 43 height 10
click at [171, 185] on link "Timesheets" at bounding box center [161, 182] width 43 height 10
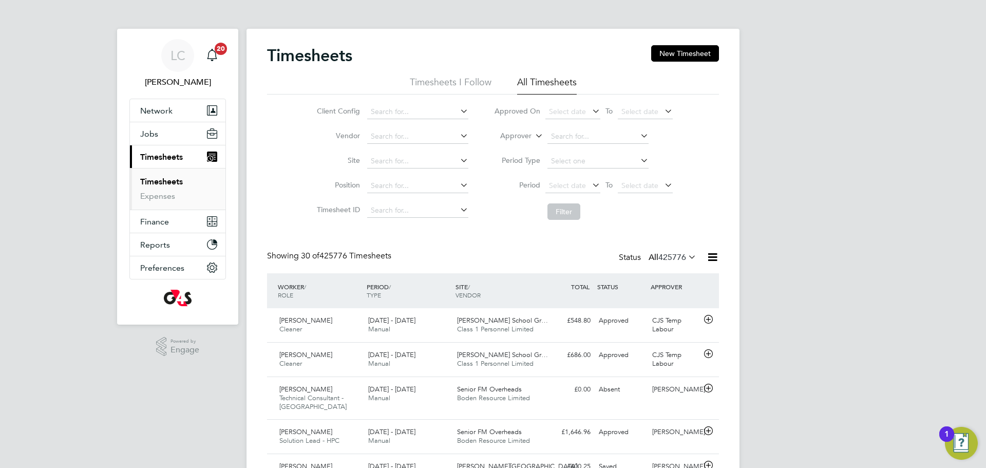
click at [420, 120] on li "Client Config" at bounding box center [391, 112] width 180 height 25
click at [419, 107] on input at bounding box center [417, 112] width 101 height 14
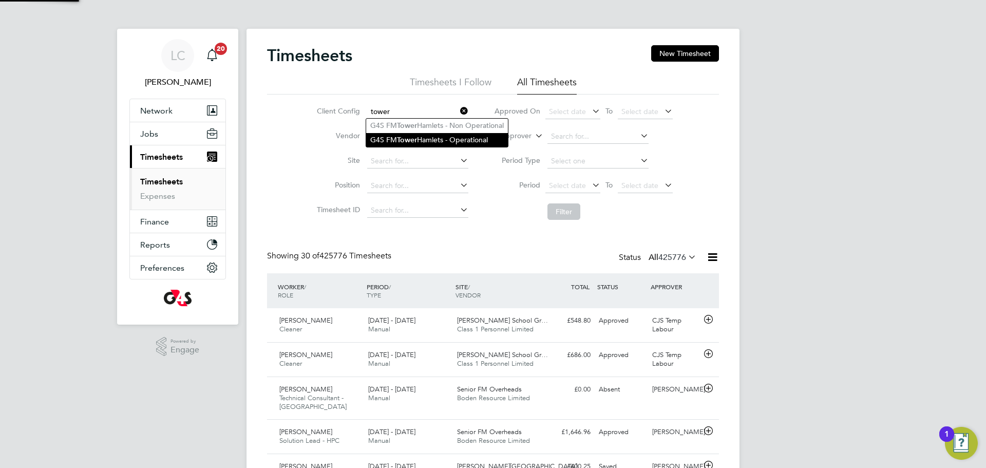
click at [433, 135] on li "G4S FM Tower Hamlets - Operational" at bounding box center [437, 140] width 142 height 14
type input "G4S FM Tower Hamlets - Operational"
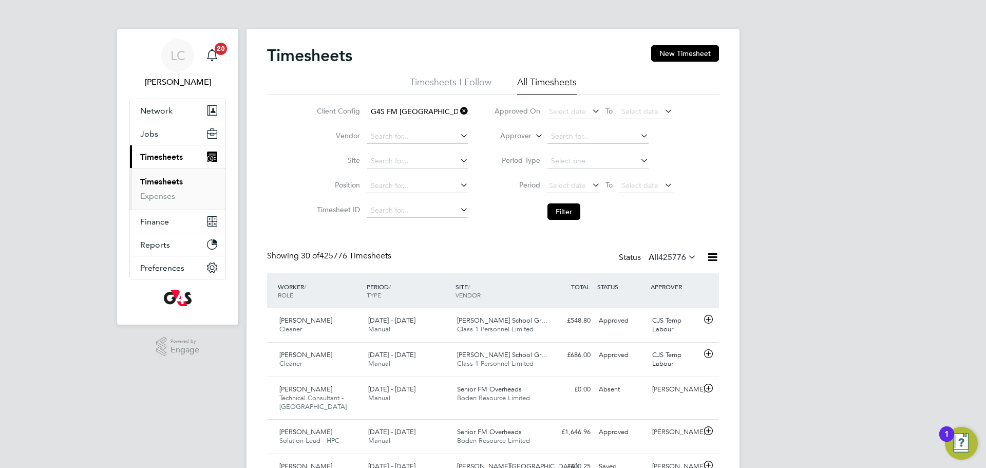
drag, startPoint x: 589, startPoint y: 181, endPoint x: 587, endPoint y: 198, distance: 17.1
click at [590, 181] on icon at bounding box center [590, 185] width 0 height 14
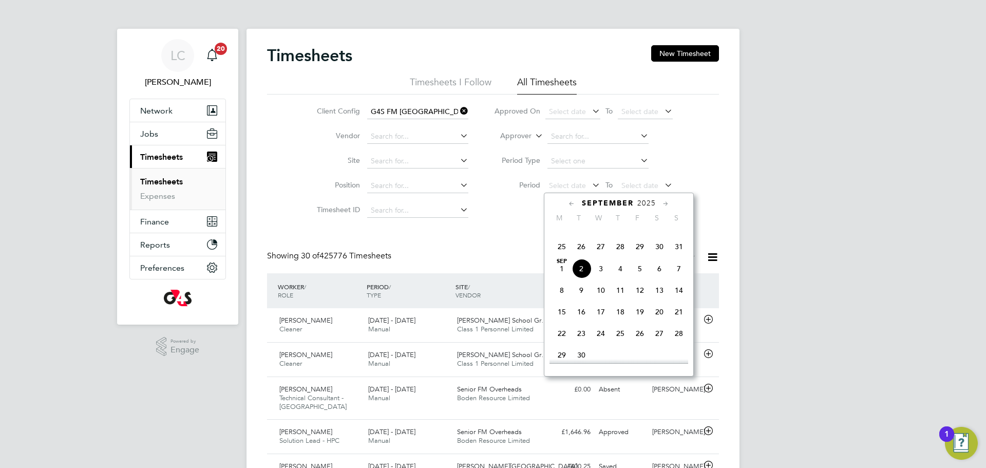
drag, startPoint x: 567, startPoint y: 262, endPoint x: 624, endPoint y: 222, distance: 70.1
click at [565, 256] on span "25" at bounding box center [562, 247] width 20 height 20
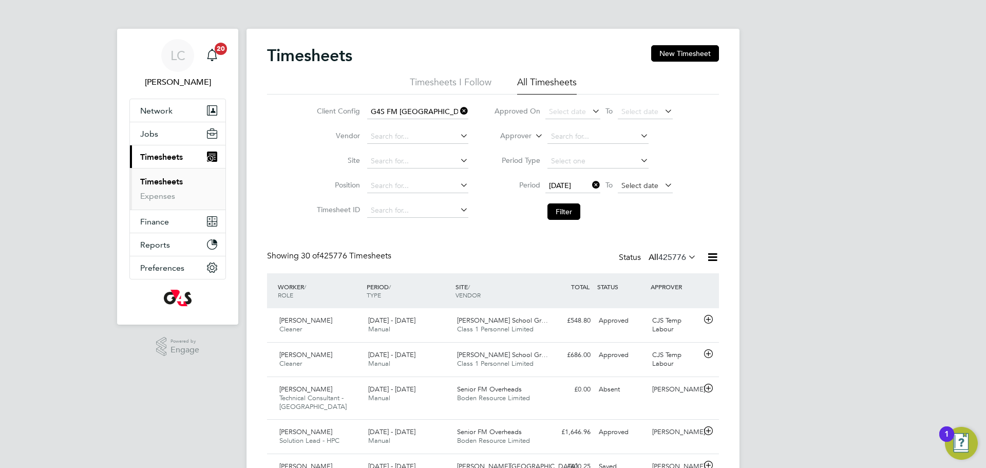
click at [659, 183] on span "Select date" at bounding box center [645, 186] width 55 height 14
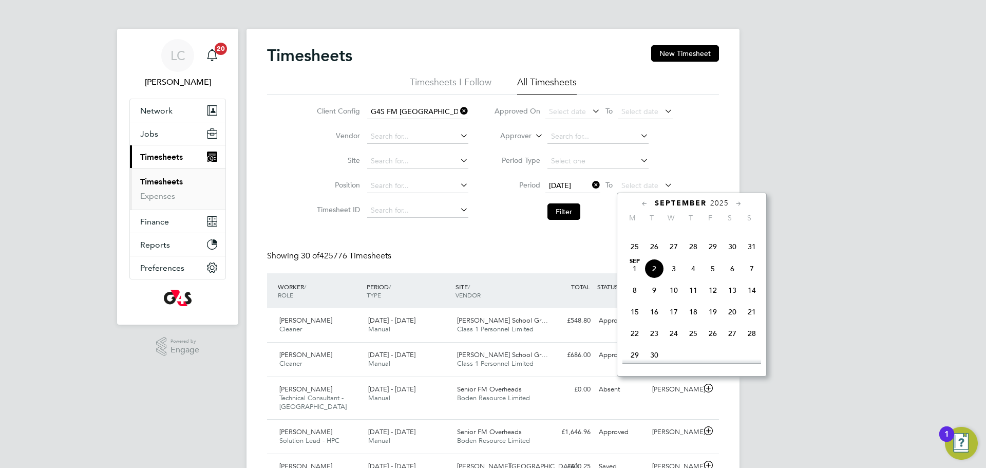
click at [746, 256] on span "31" at bounding box center [752, 247] width 20 height 20
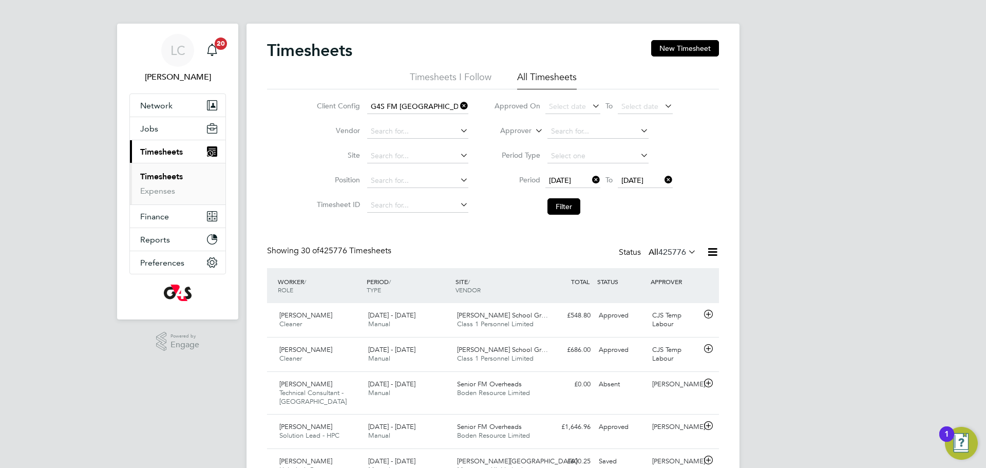
drag, startPoint x: 563, startPoint y: 202, endPoint x: 369, endPoint y: 12, distance: 271.2
click at [563, 201] on button "Filter" at bounding box center [563, 206] width 33 height 16
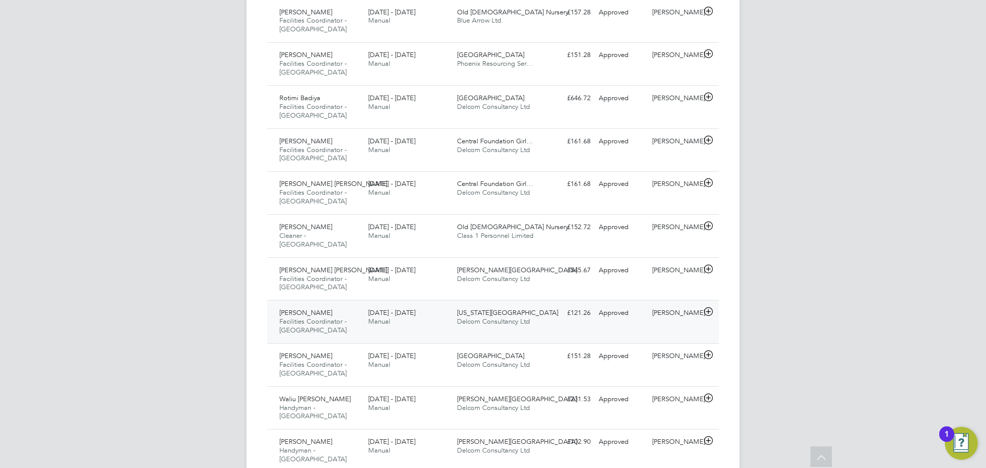
click at [516, 300] on div "Akeem Soremekun Facilities Coordinator - Tower Hamlets 25 - 31 Aug 2025 25 - 31…" at bounding box center [493, 321] width 452 height 43
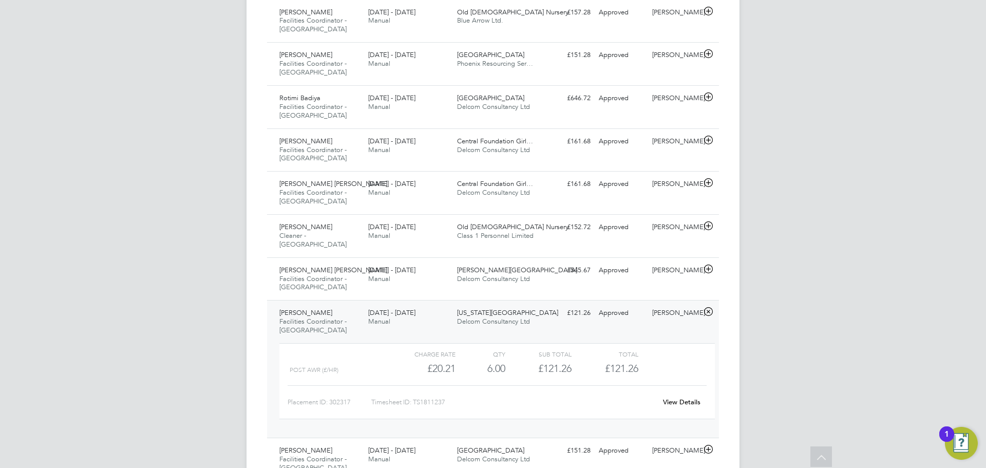
click at [699, 397] on link "View Details" at bounding box center [681, 401] width 37 height 9
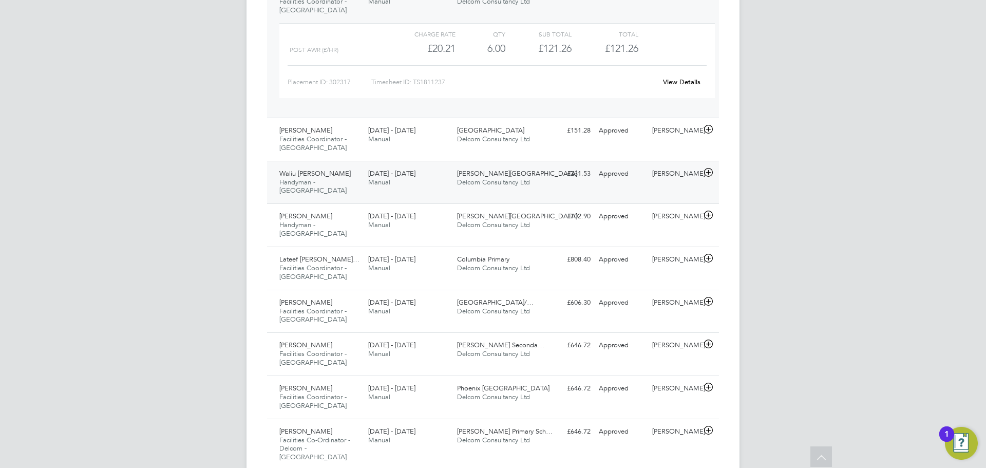
scroll to position [1231, 0]
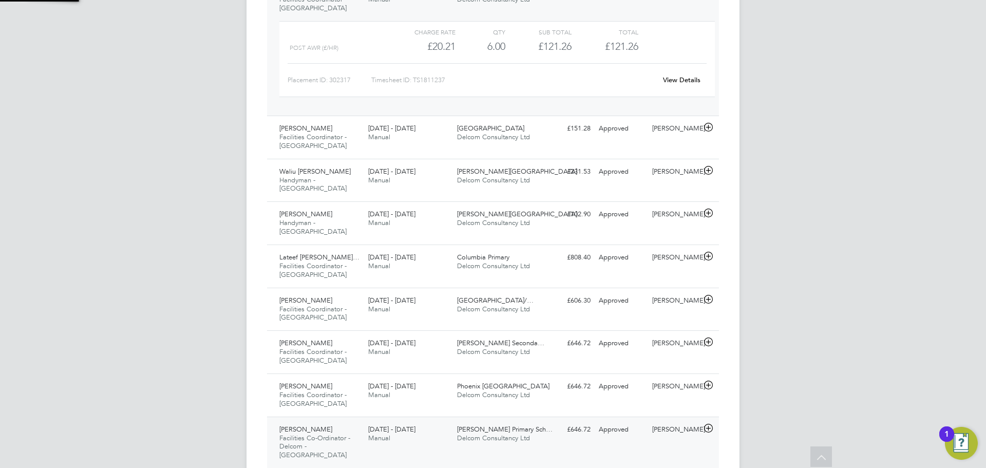
scroll to position [1243, 0]
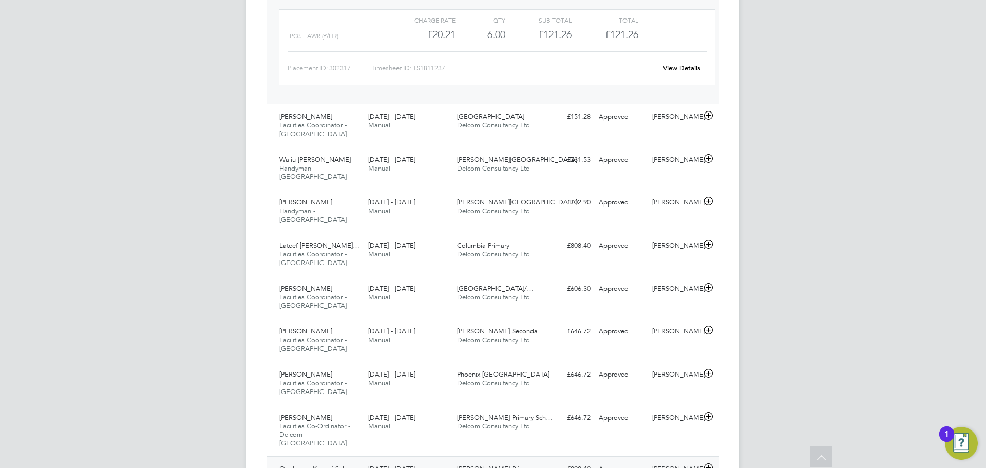
click at [518, 467] on span "Delcom Consultancy Ltd" at bounding box center [493, 477] width 73 height 9
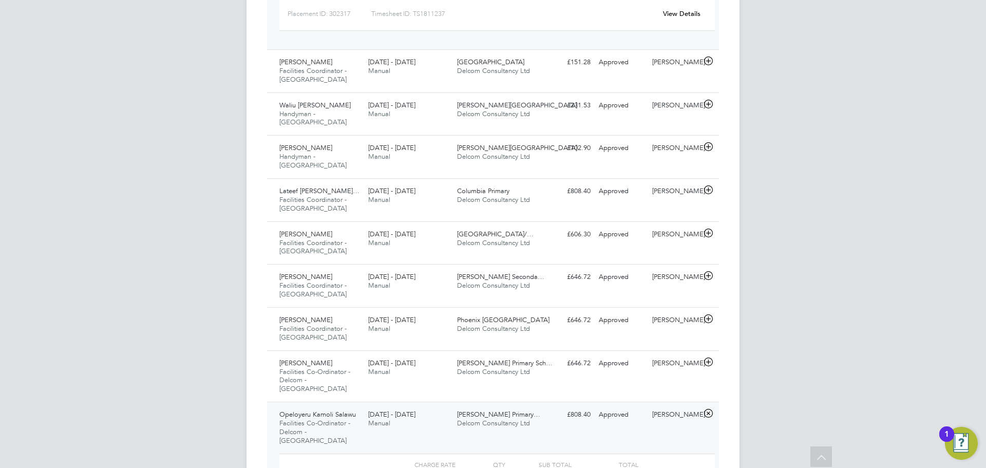
scroll to position [1299, 0]
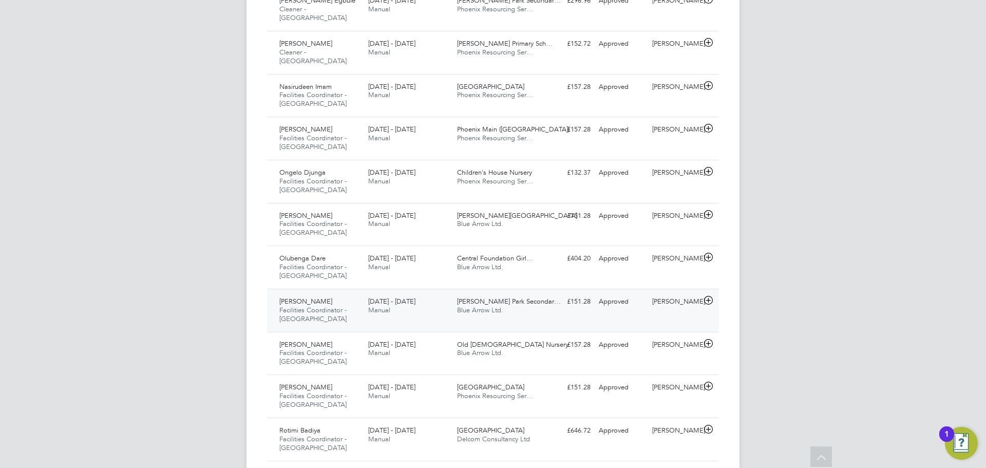
scroll to position [595, 0]
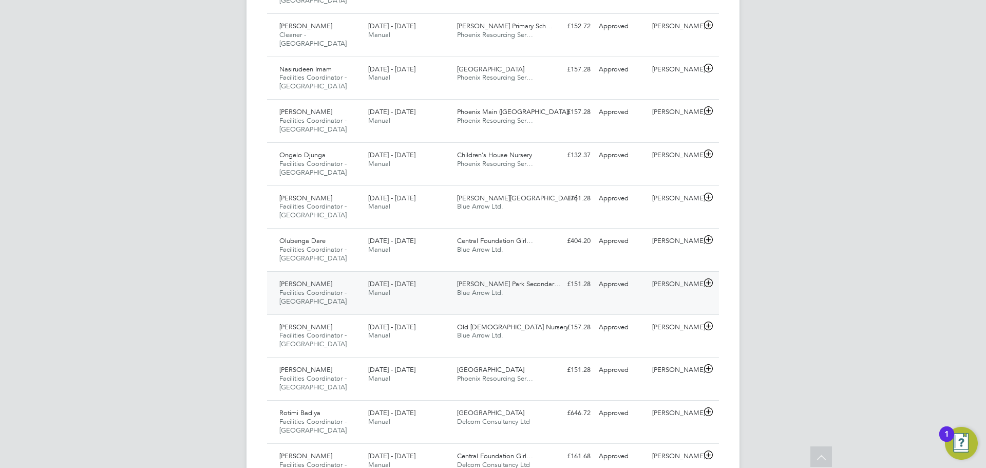
click at [489, 271] on div "Kikelomo Ladipo-Shonoiki Facilities Coordinator - Tower Hamlets 25 - 31 Aug 202…" at bounding box center [493, 292] width 452 height 43
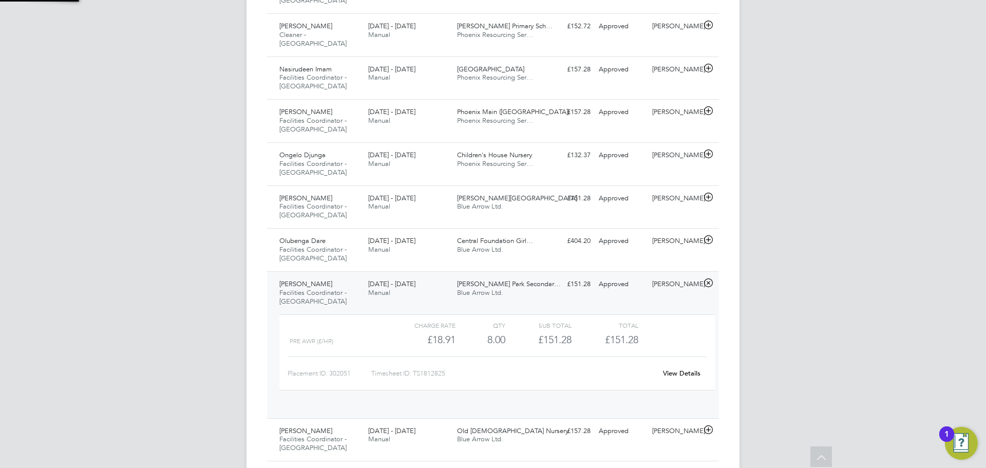
scroll to position [17, 100]
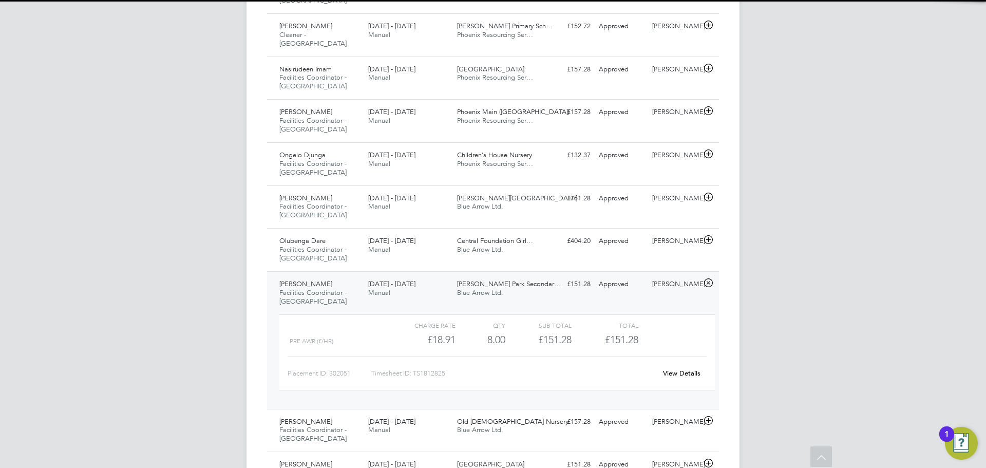
click at [693, 369] on link "View Details" at bounding box center [681, 373] width 37 height 9
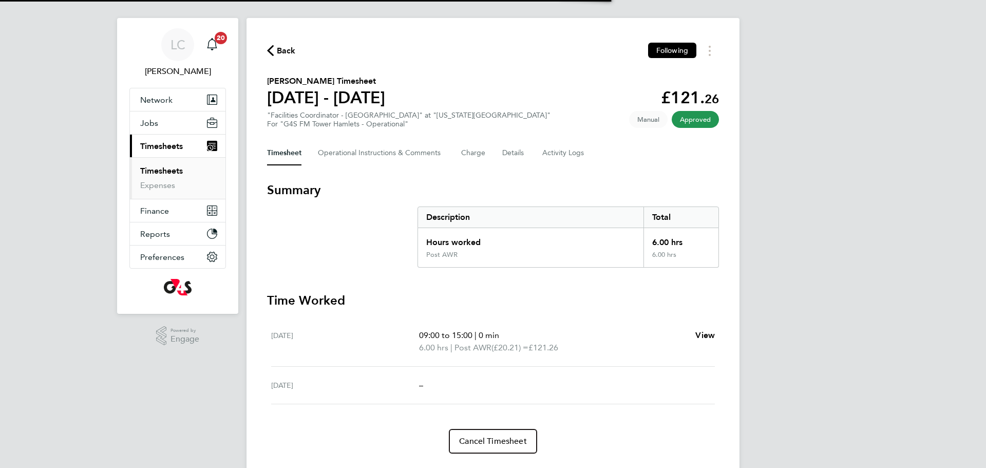
scroll to position [11, 0]
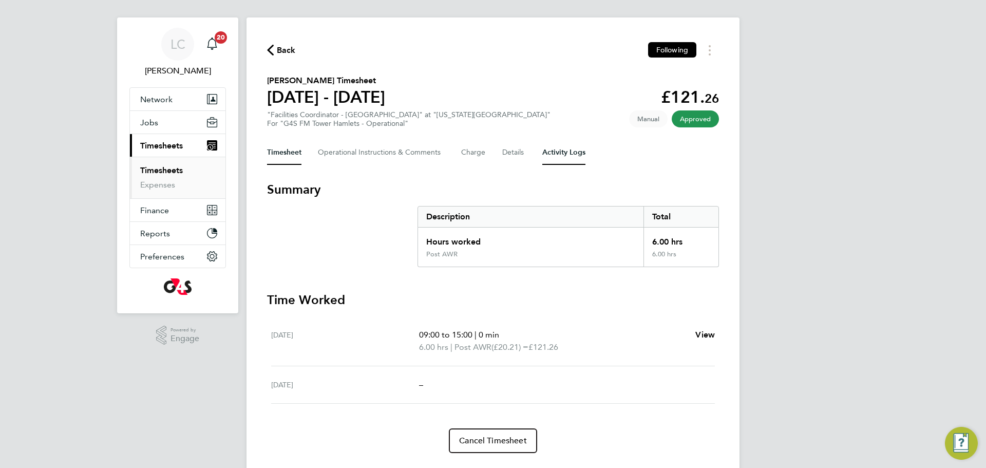
click at [563, 150] on Logs-tab "Activity Logs" at bounding box center [563, 152] width 43 height 25
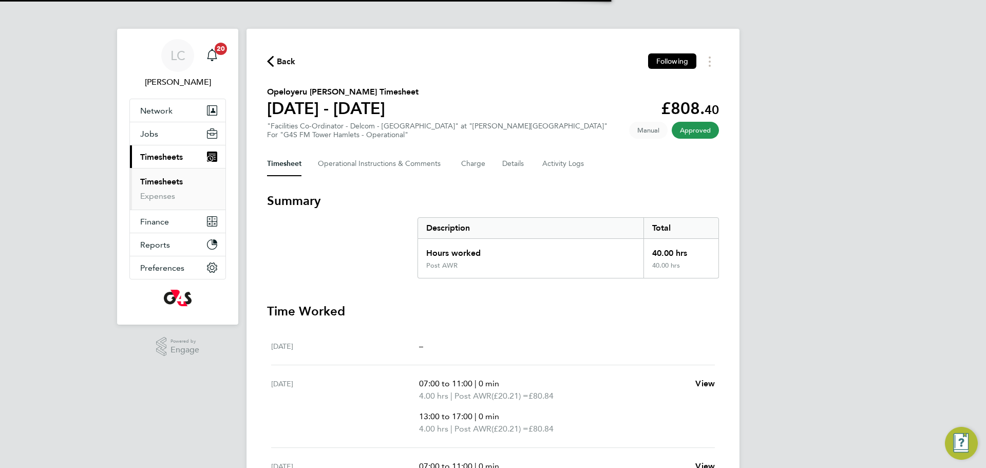
scroll to position [11, 0]
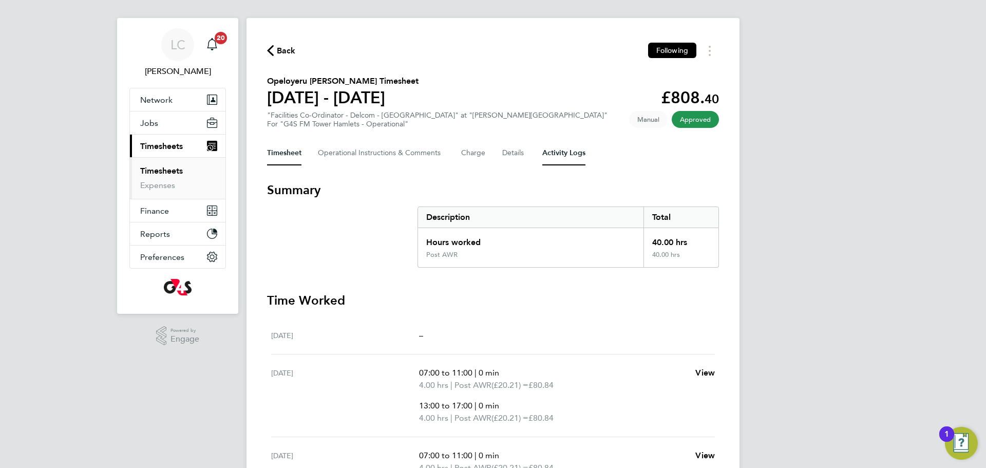
click at [559, 143] on Logs-tab "Activity Logs" at bounding box center [563, 153] width 43 height 25
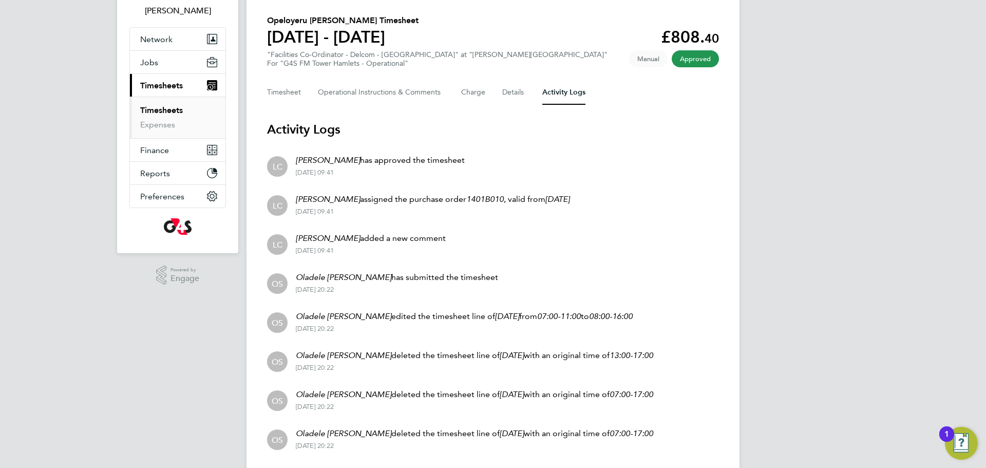
scroll to position [73, 0]
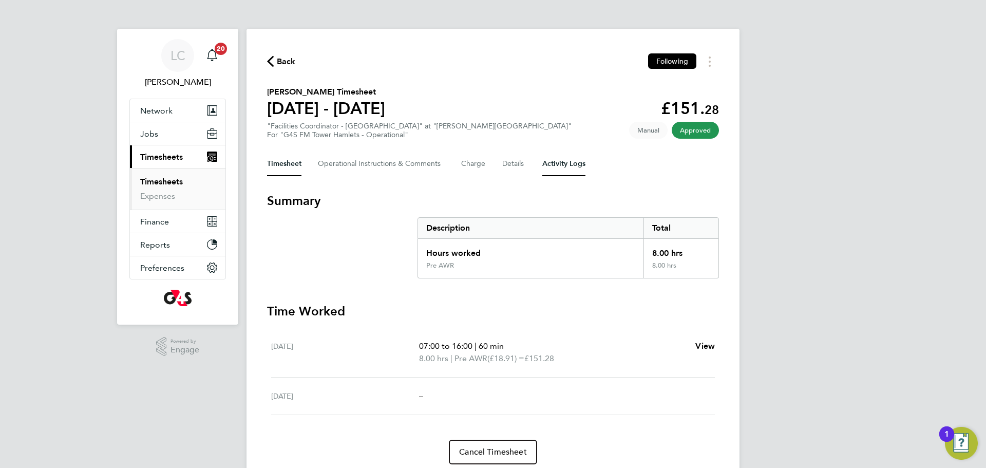
click at [548, 159] on Logs-tab "Activity Logs" at bounding box center [563, 163] width 43 height 25
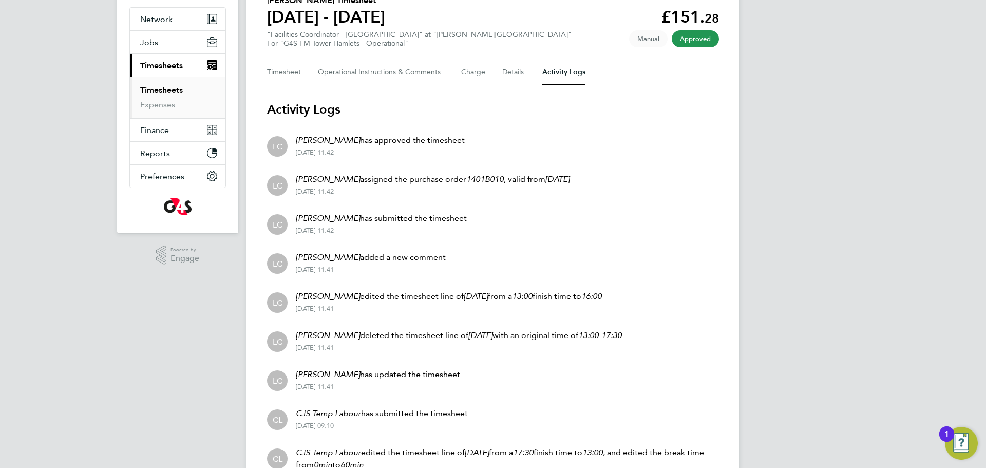
scroll to position [101, 0]
